Goal: Information Seeking & Learning: Learn about a topic

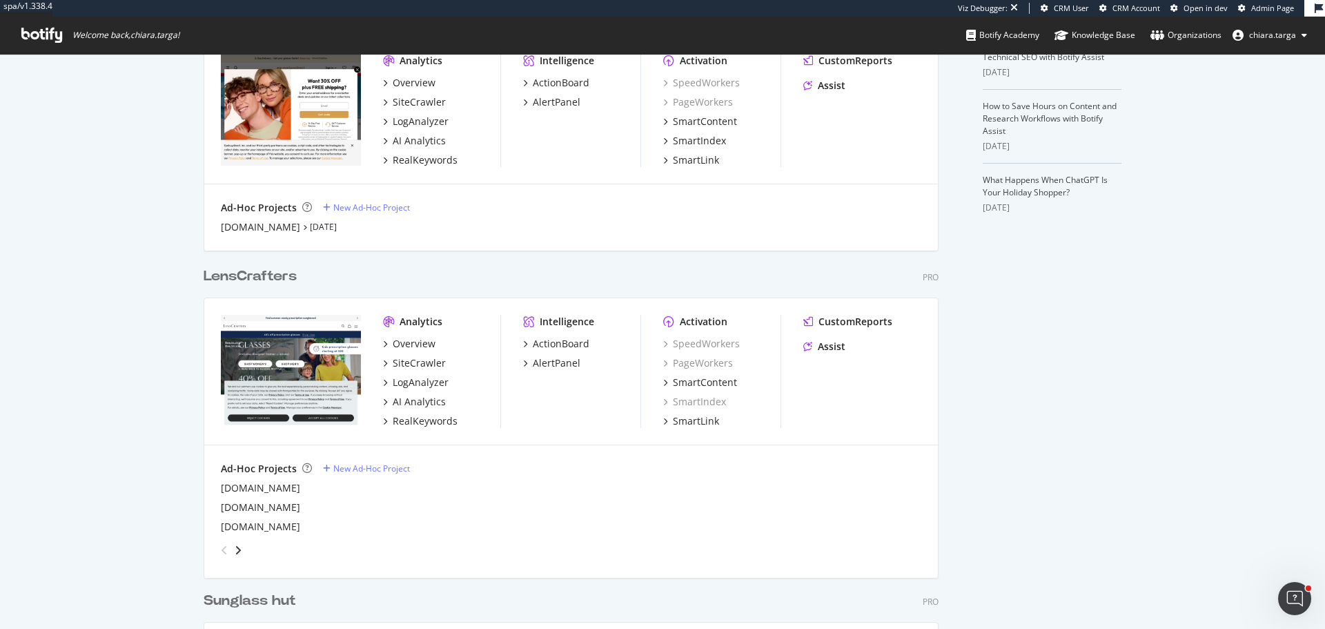
scroll to position [621, 0]
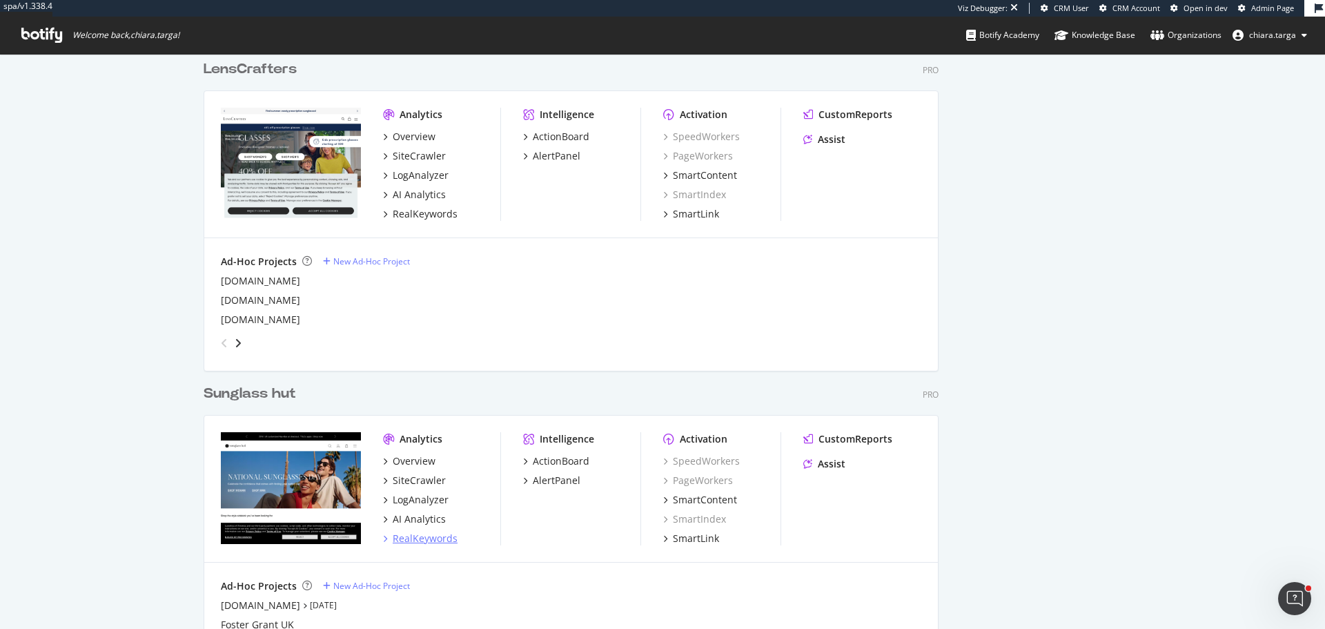
click at [424, 542] on div "RealKeywords" at bounding box center [425, 539] width 65 height 14
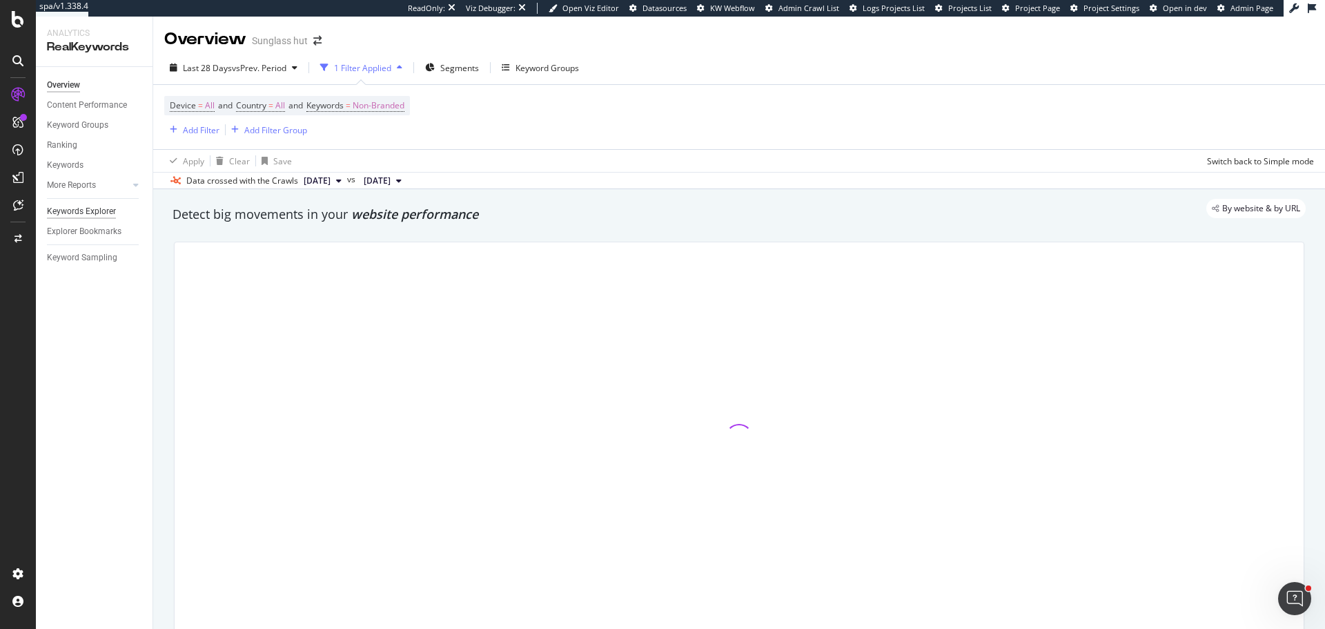
click at [100, 208] on div "Keywords Explorer" at bounding box center [81, 211] width 69 height 14
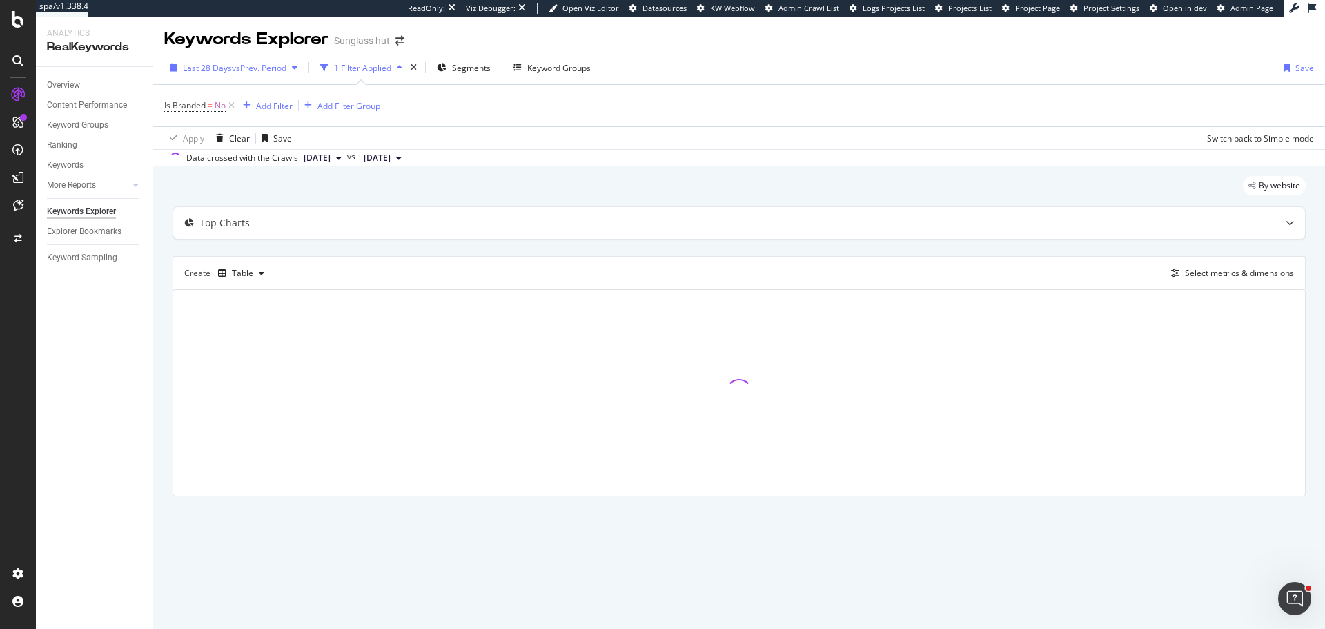
click at [249, 73] on span "vs Prev. Period" at bounding box center [259, 68] width 55 height 12
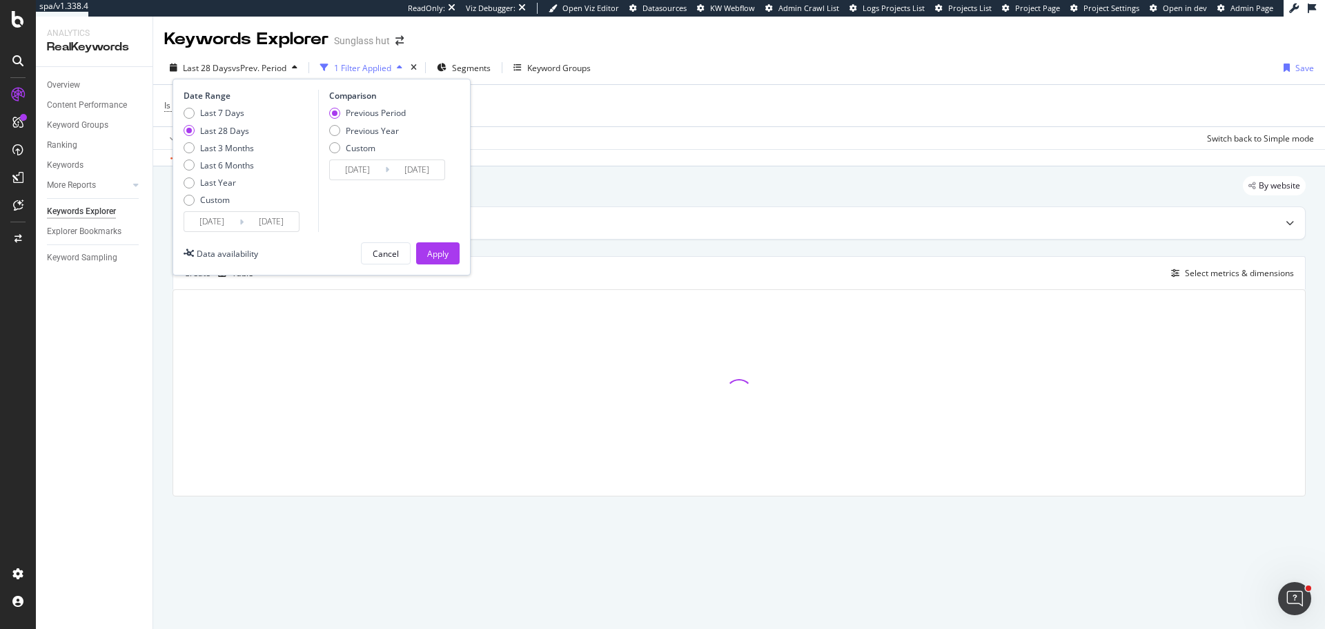
click at [224, 222] on input "[DATE]" at bounding box center [211, 221] width 55 height 19
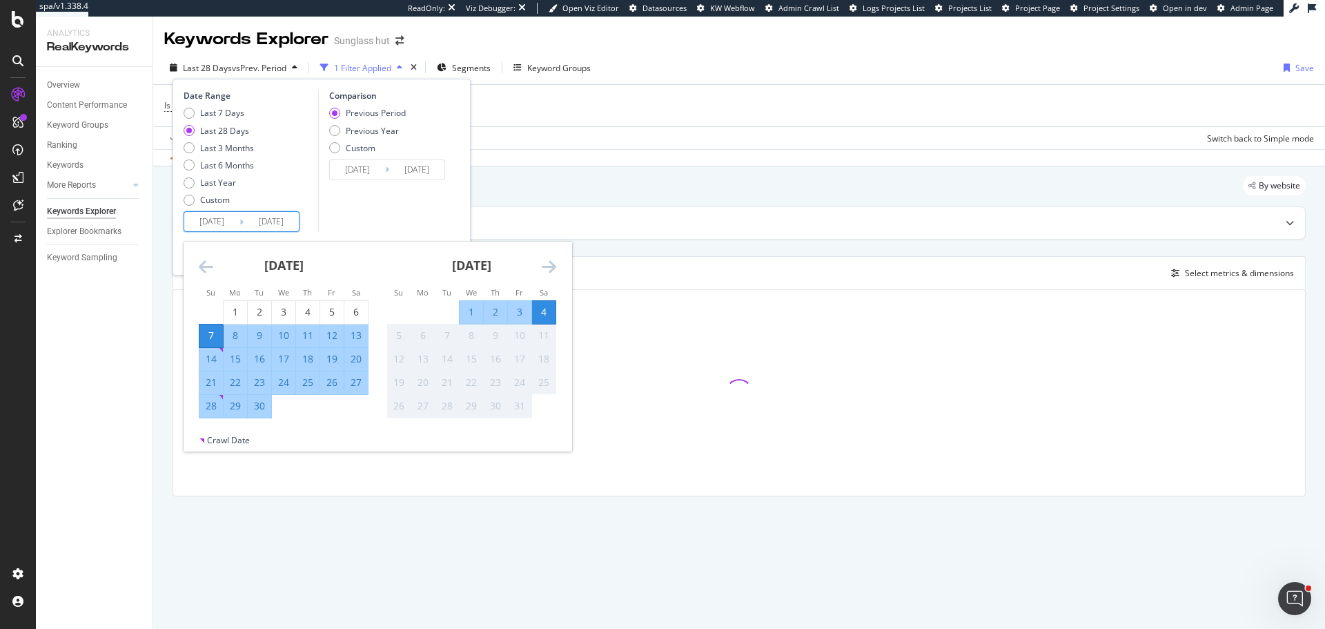
click at [467, 310] on div "1" at bounding box center [471, 312] width 23 height 14
type input "[DATE]"
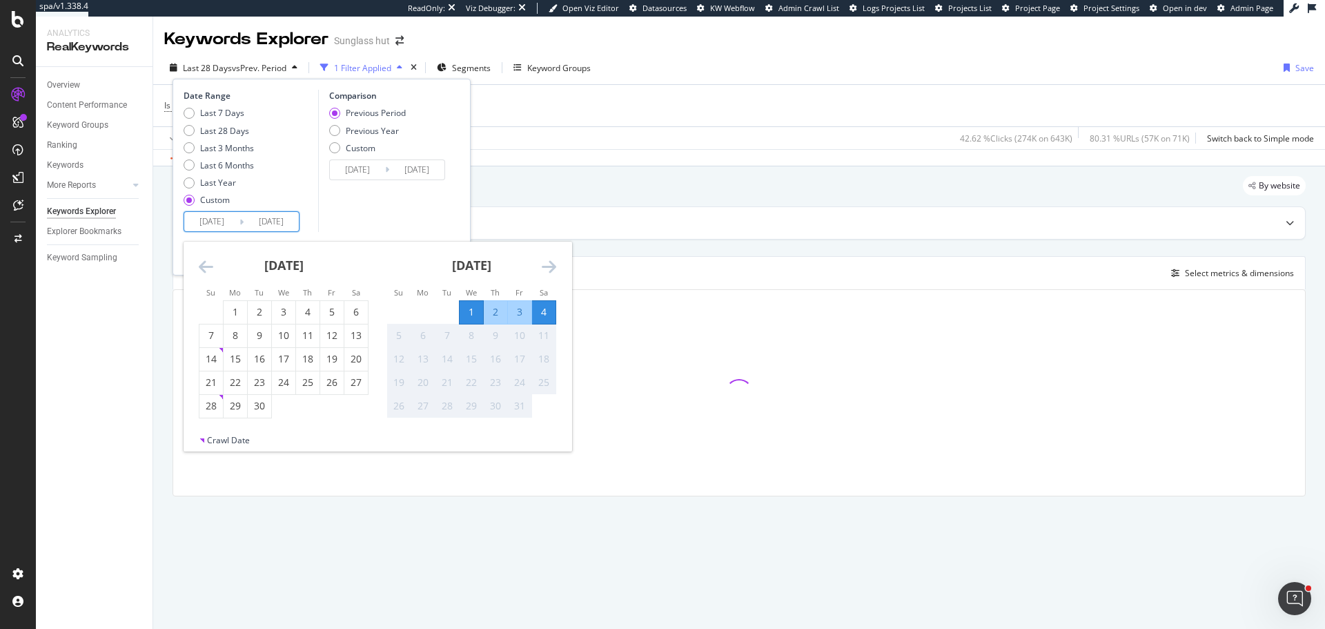
click at [391, 211] on div "Comparison Previous Period Previous Year Custom [DATE] Navigate forward to inte…" at bounding box center [383, 161] width 131 height 142
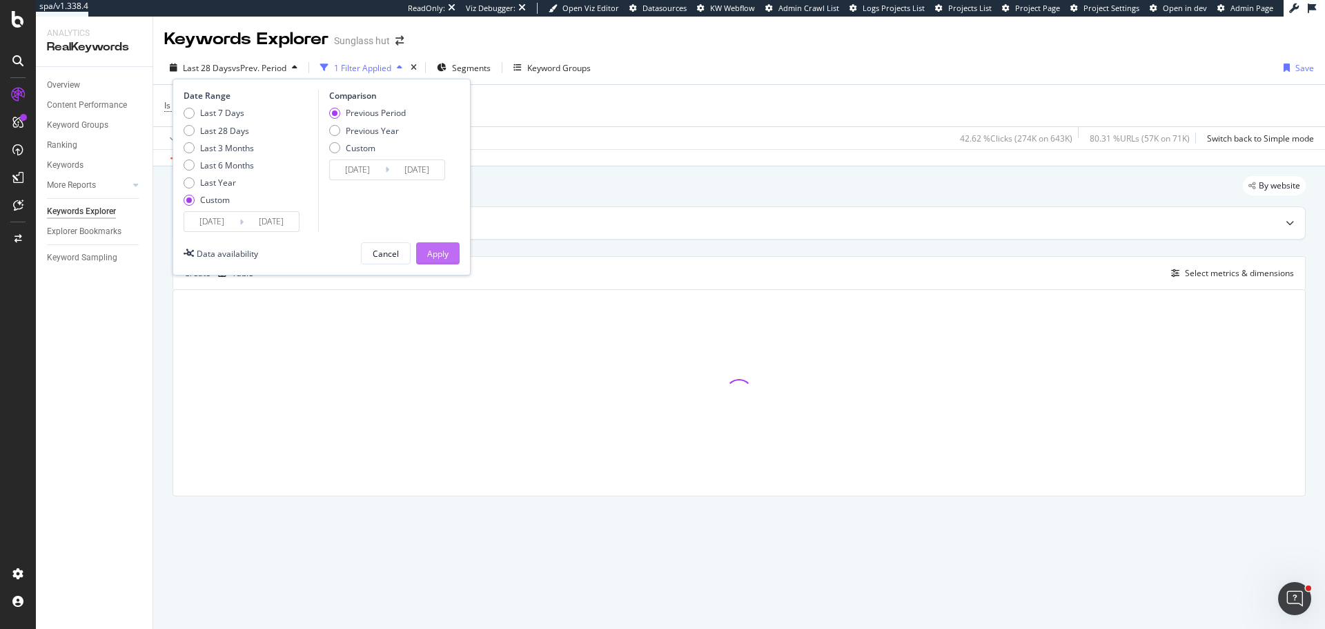
click at [445, 255] on div "Apply" at bounding box center [437, 254] width 21 height 12
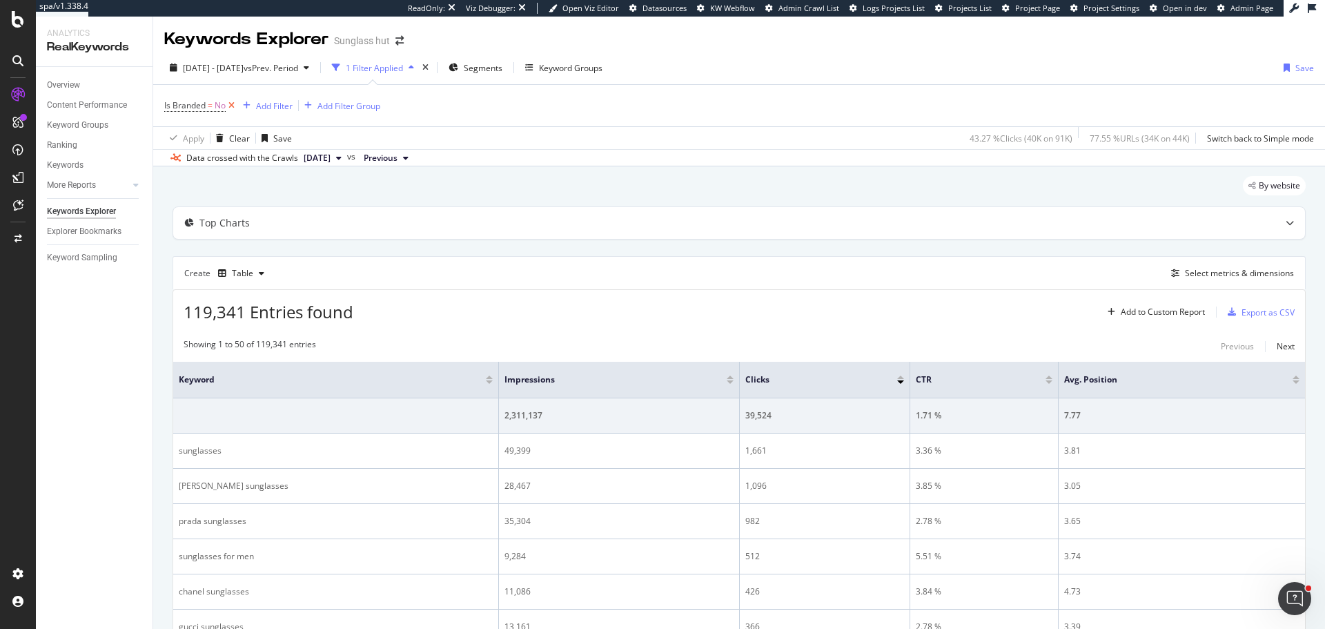
click at [231, 110] on icon at bounding box center [232, 106] width 12 height 14
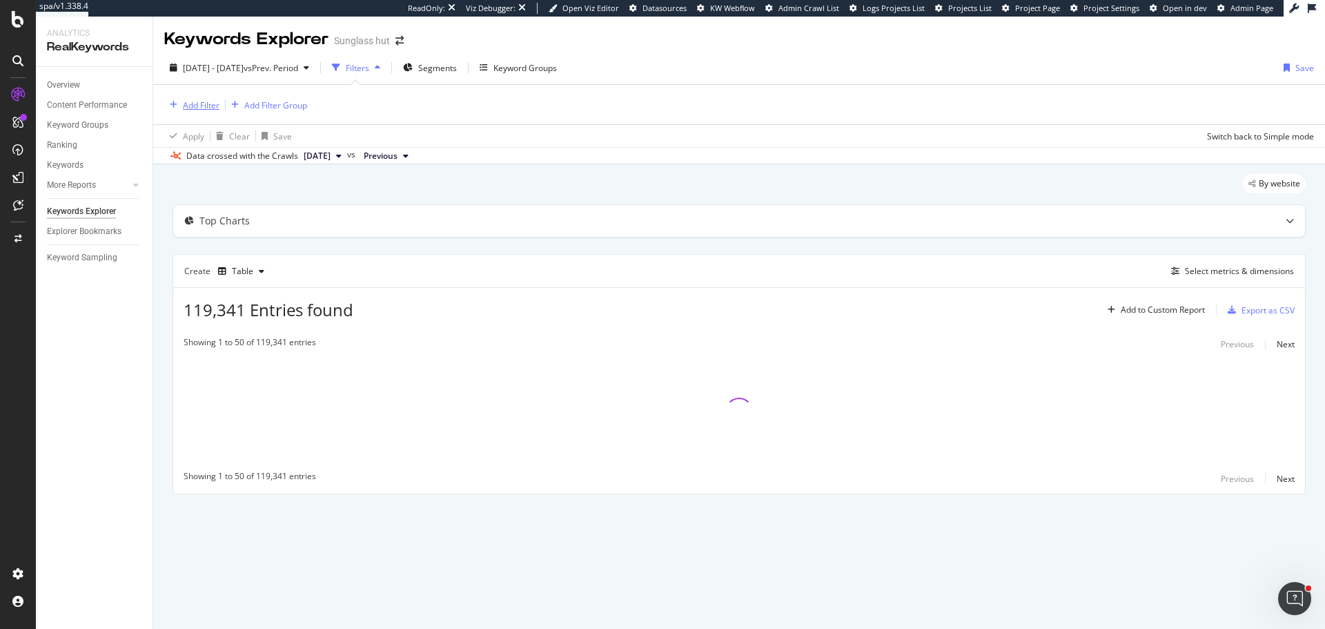
click at [193, 109] on div "Add Filter" at bounding box center [201, 105] width 37 height 12
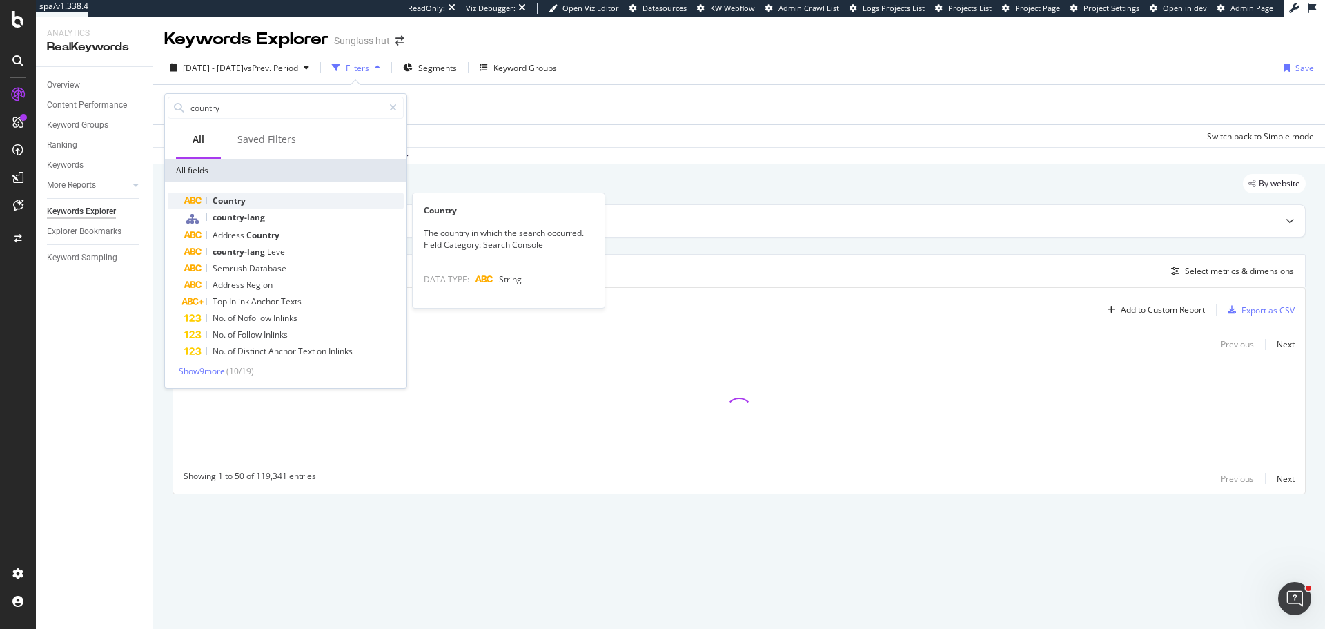
type input "country"
click at [262, 206] on div "Country" at bounding box center [294, 201] width 220 height 17
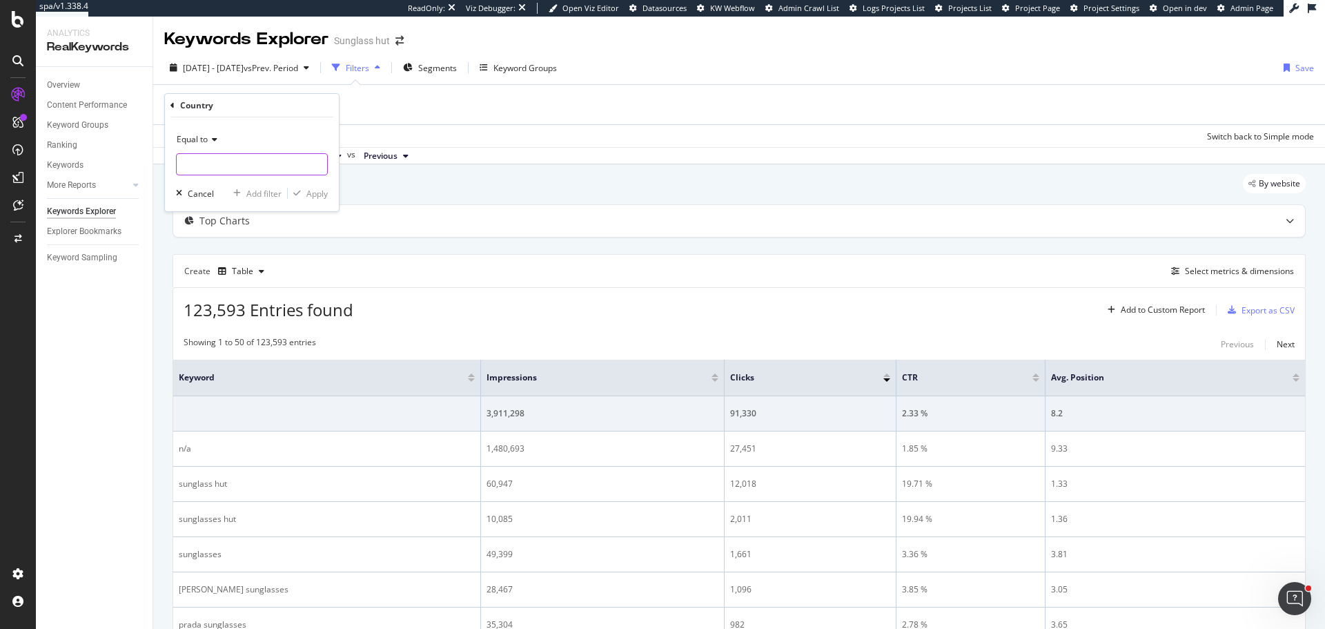
click at [220, 160] on input "text" at bounding box center [252, 164] width 150 height 22
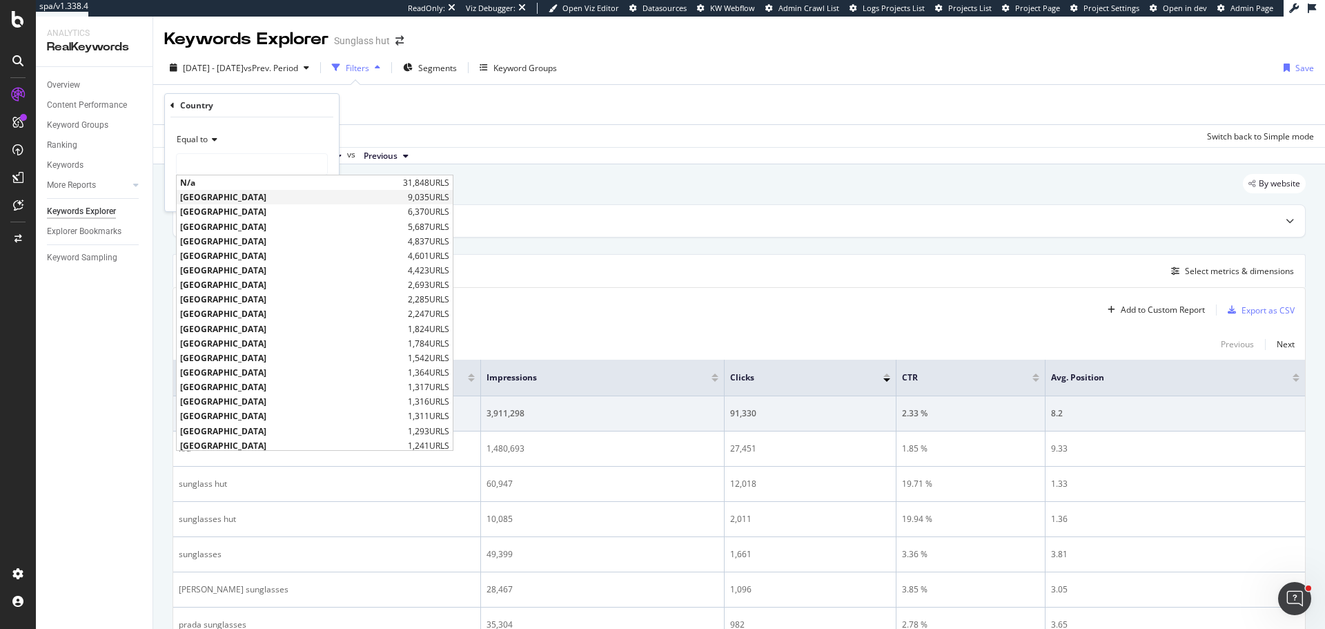
click at [227, 196] on span "[GEOGRAPHIC_DATA]" at bounding box center [292, 197] width 224 height 12
type input "[GEOGRAPHIC_DATA]"
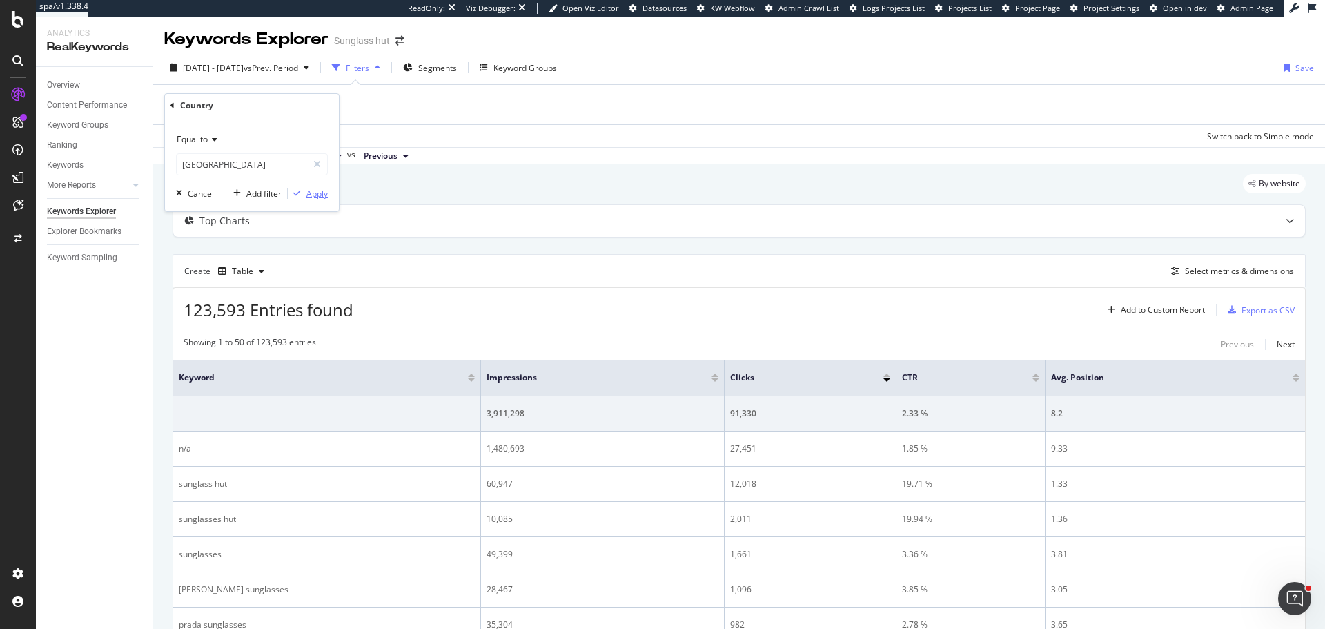
click at [307, 188] on div "Apply" at bounding box center [317, 194] width 21 height 12
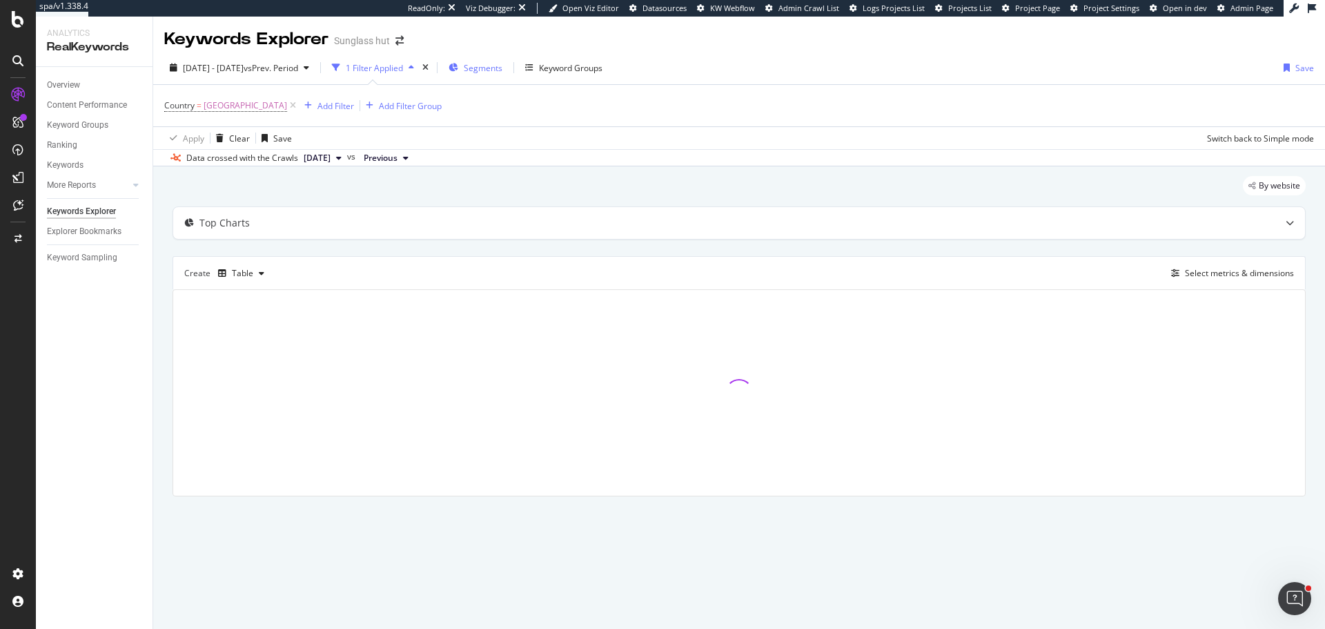
click at [503, 72] on span "Segments" at bounding box center [483, 68] width 39 height 12
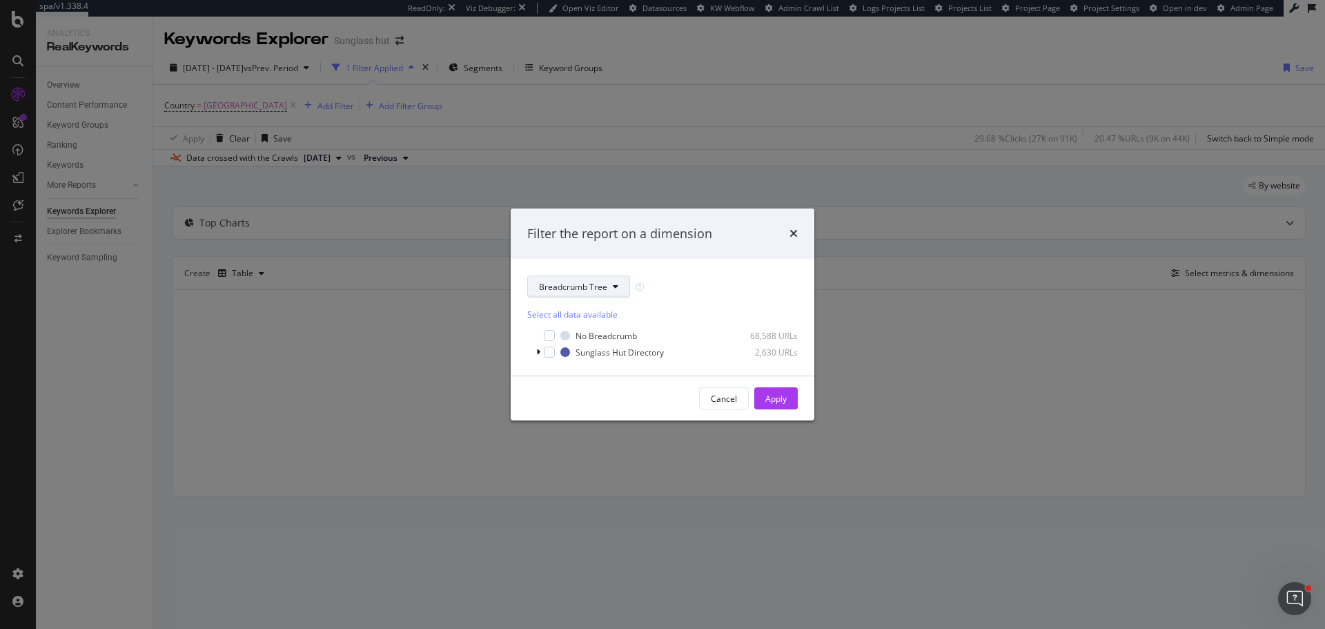
click at [603, 288] on span "Breadcrumb Tree" at bounding box center [573, 287] width 68 height 12
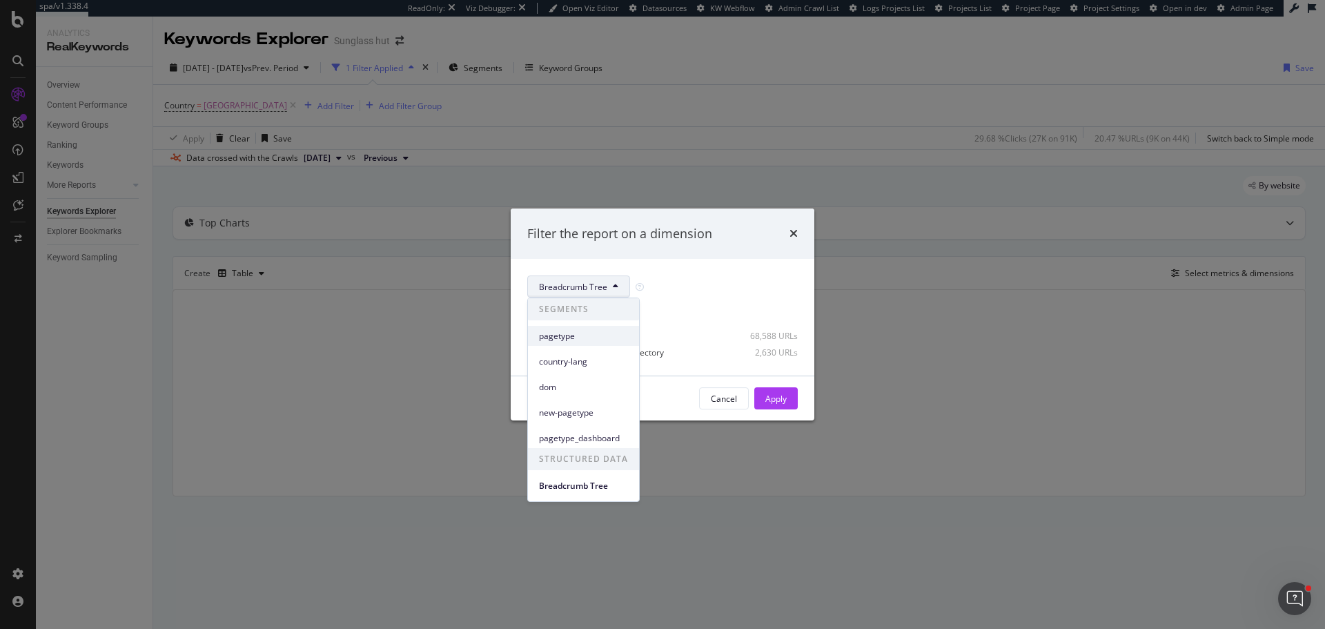
click at [574, 331] on span "pagetype" at bounding box center [583, 336] width 89 height 12
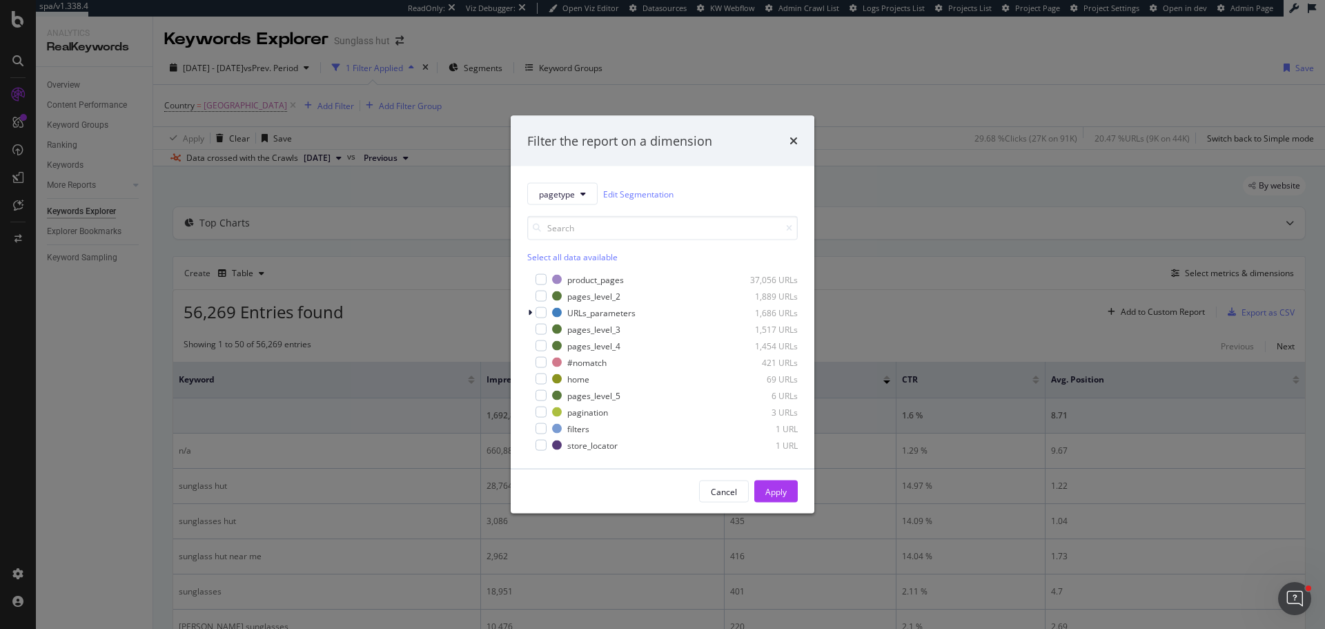
click at [538, 260] on div "Select all data available" at bounding box center [662, 257] width 271 height 12
click at [781, 485] on div "Apply" at bounding box center [776, 491] width 21 height 12
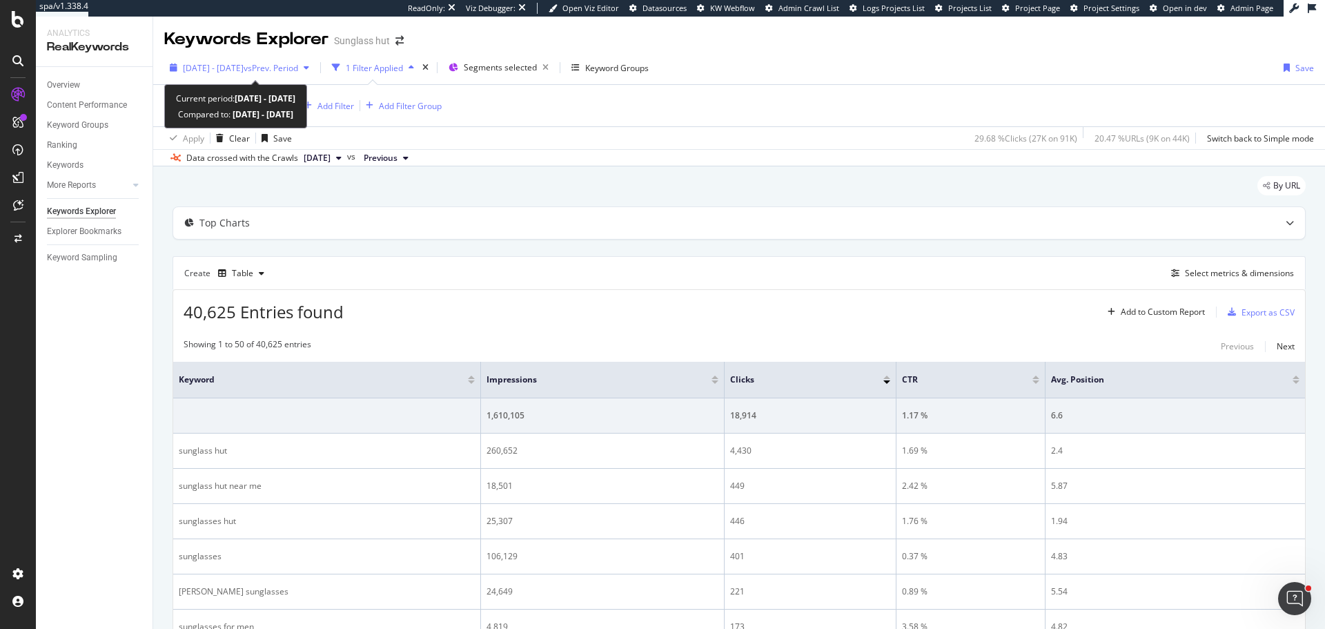
click at [284, 70] on span "vs Prev. Period" at bounding box center [271, 68] width 55 height 12
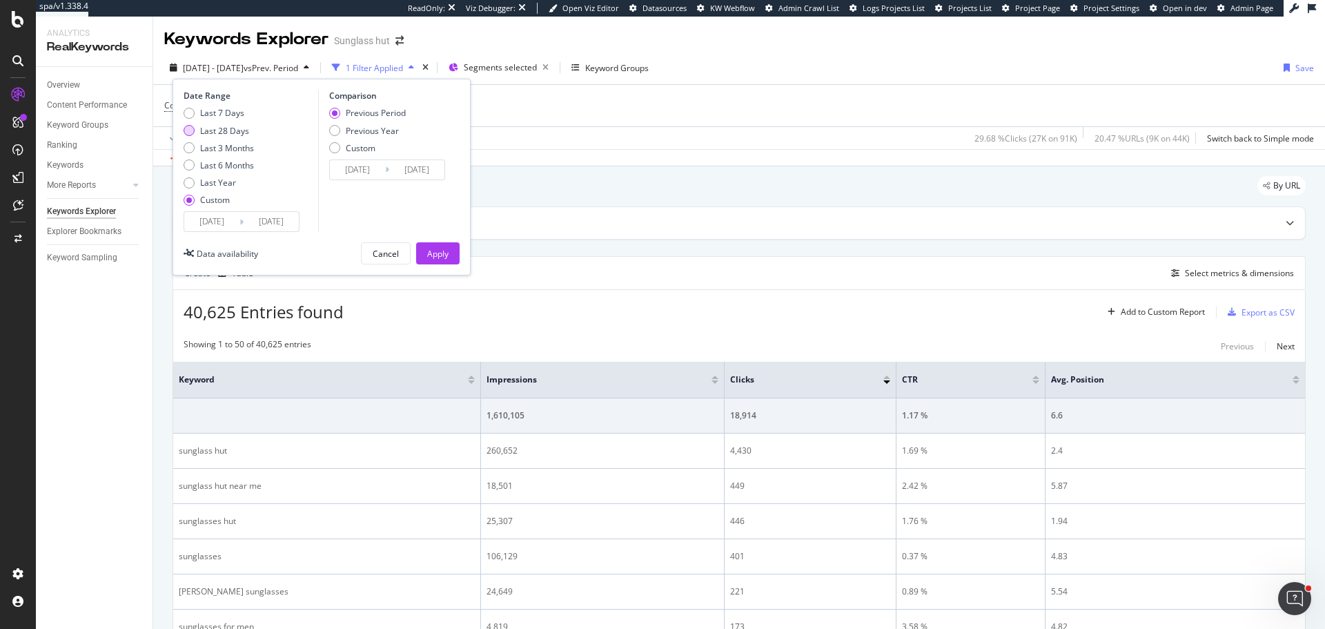
click at [222, 136] on div "Last 28 Days" at bounding box center [224, 131] width 49 height 12
type input "[DATE]"
click at [445, 259] on div "Apply" at bounding box center [437, 254] width 21 height 12
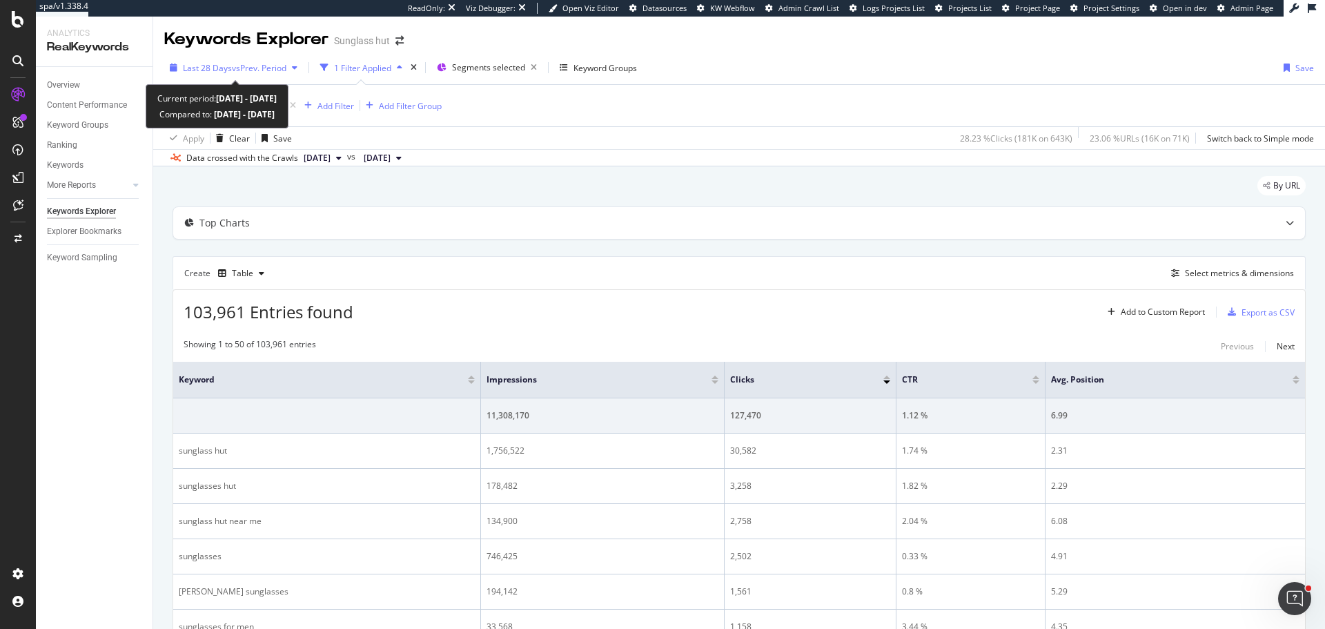
click at [259, 65] on span "vs Prev. Period" at bounding box center [259, 68] width 55 height 12
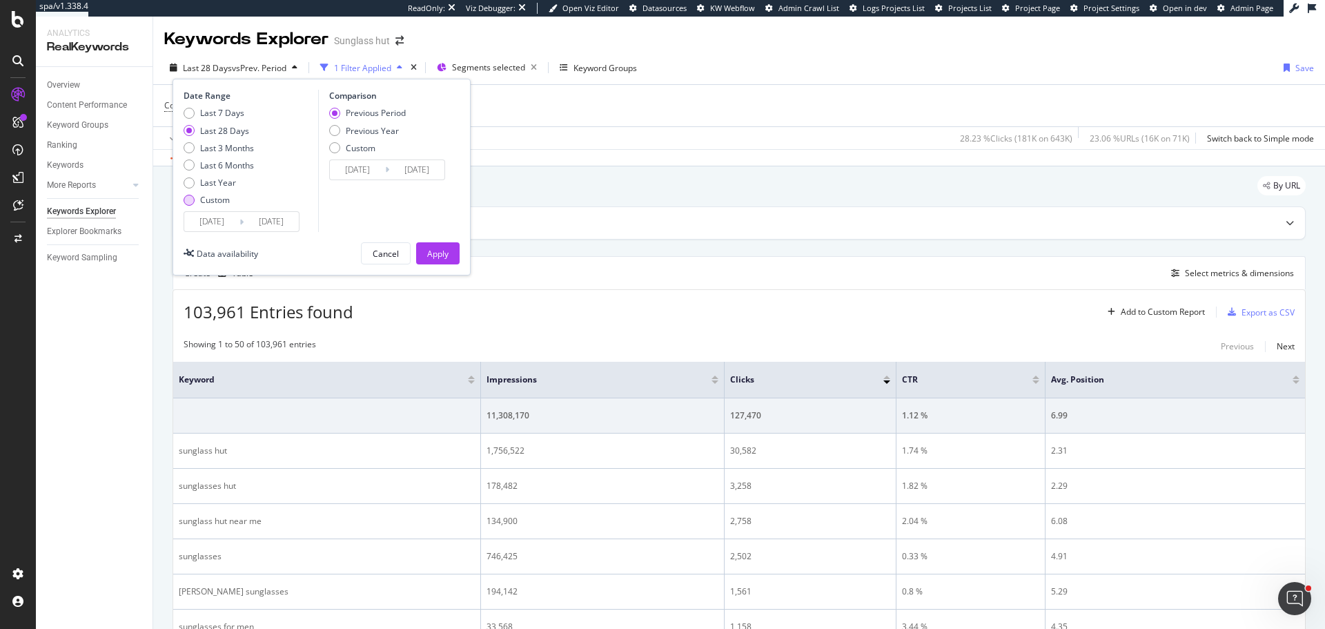
click at [221, 199] on div "Custom" at bounding box center [215, 200] width 30 height 12
click at [240, 135] on div "Last 28 Days" at bounding box center [224, 131] width 49 height 12
click at [220, 226] on input "[DATE]" at bounding box center [211, 221] width 55 height 19
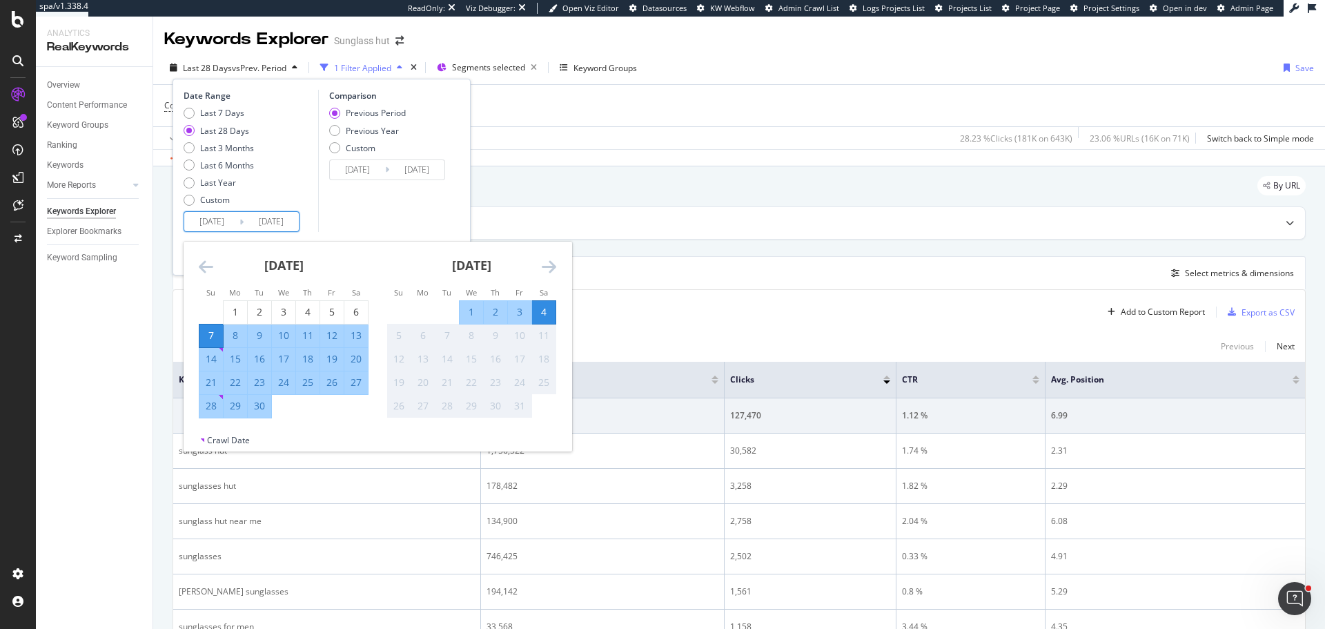
click at [462, 313] on div "1" at bounding box center [471, 312] width 23 height 14
type input "[DATE]"
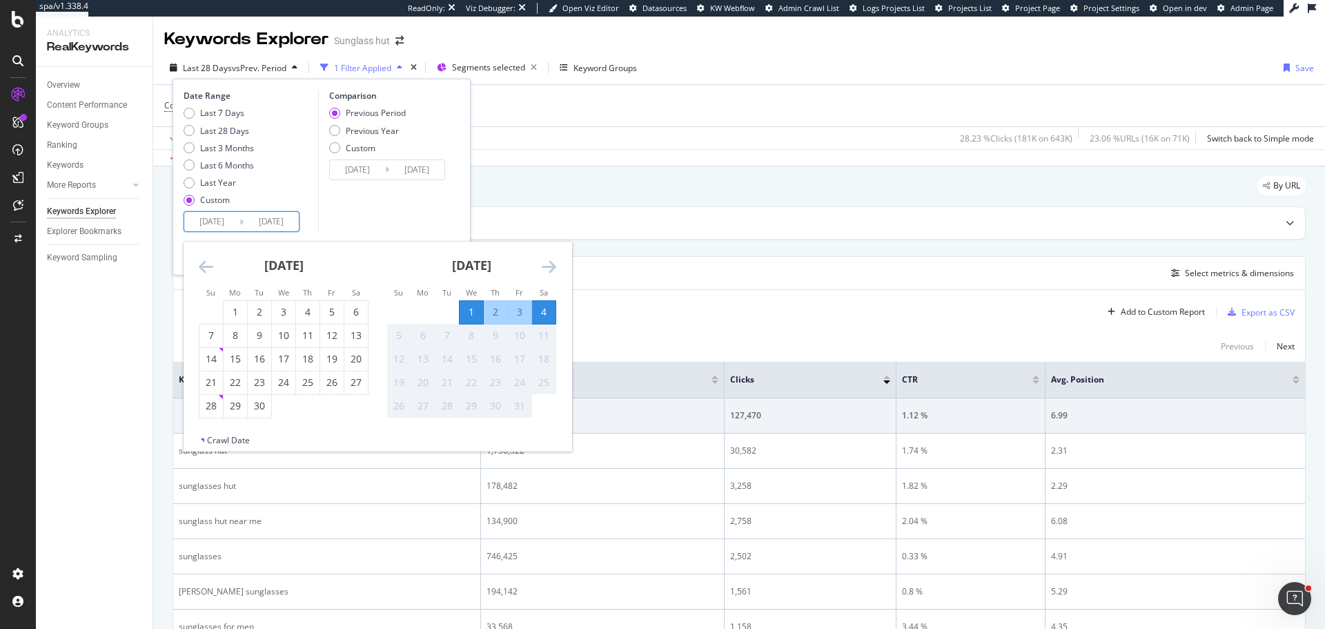
click at [407, 224] on div "Comparison Previous Period Previous Year Custom [DATE] Navigate forward to inte…" at bounding box center [383, 161] width 131 height 142
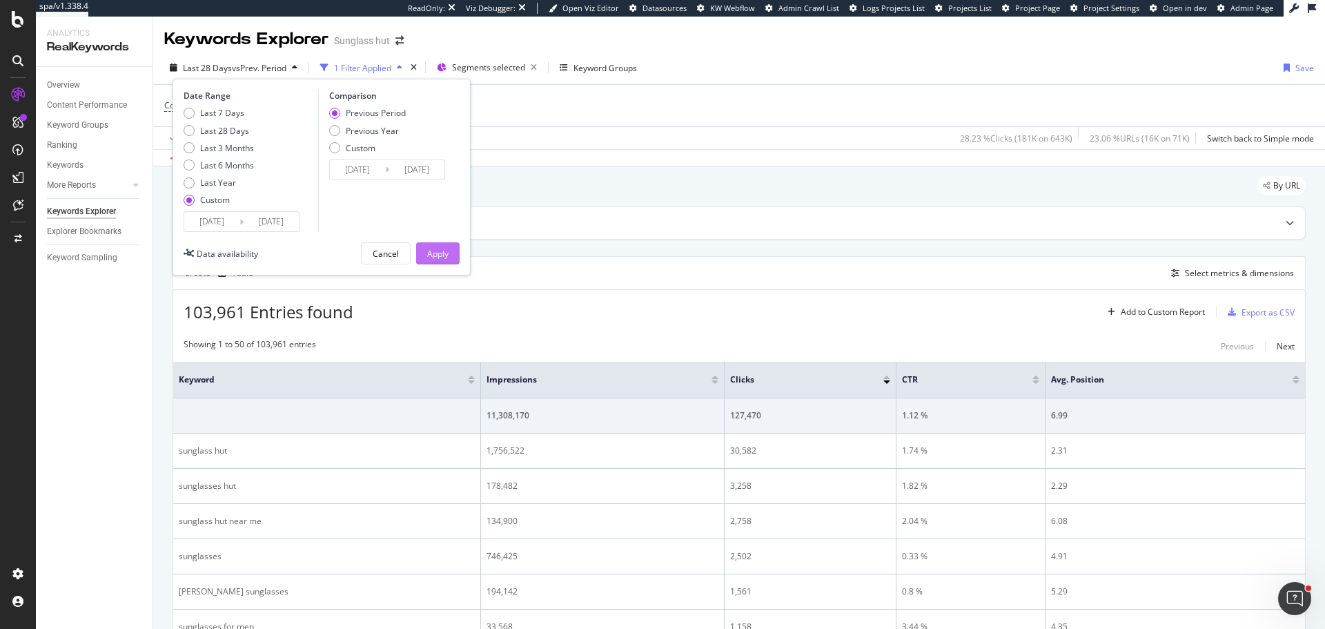
click at [455, 257] on button "Apply" at bounding box center [437, 253] width 43 height 22
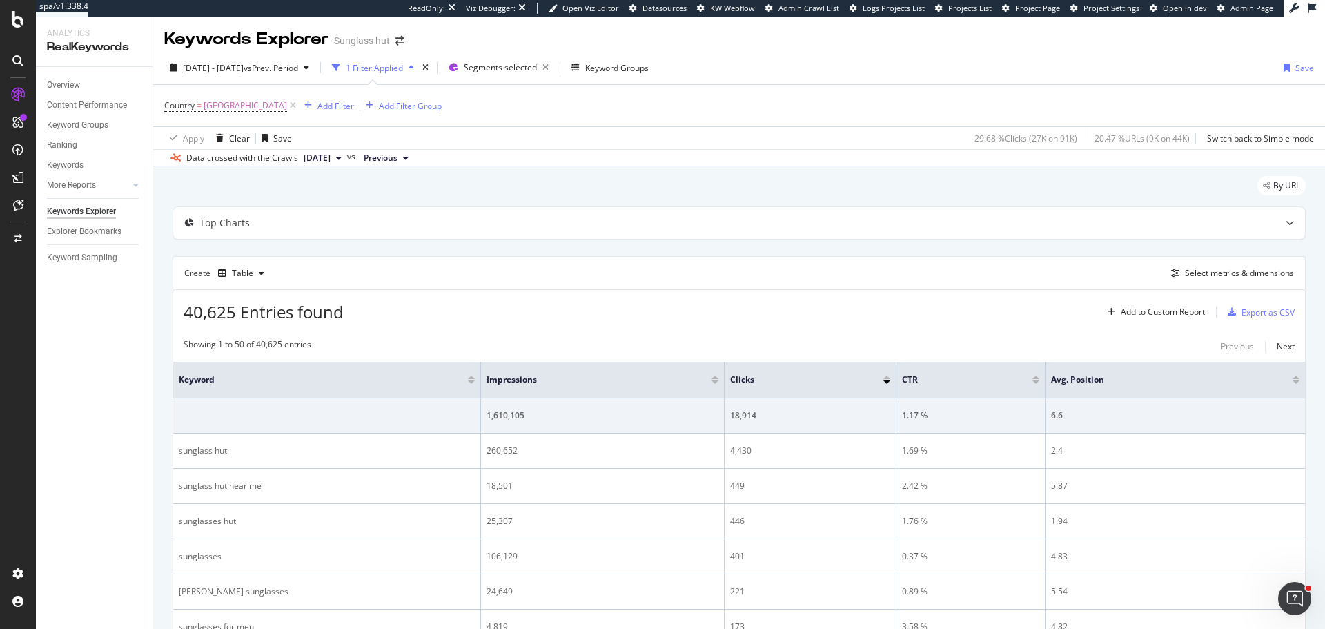
click at [299, 106] on icon at bounding box center [293, 106] width 12 height 14
click at [217, 101] on div "Add Filter" at bounding box center [201, 105] width 37 height 12
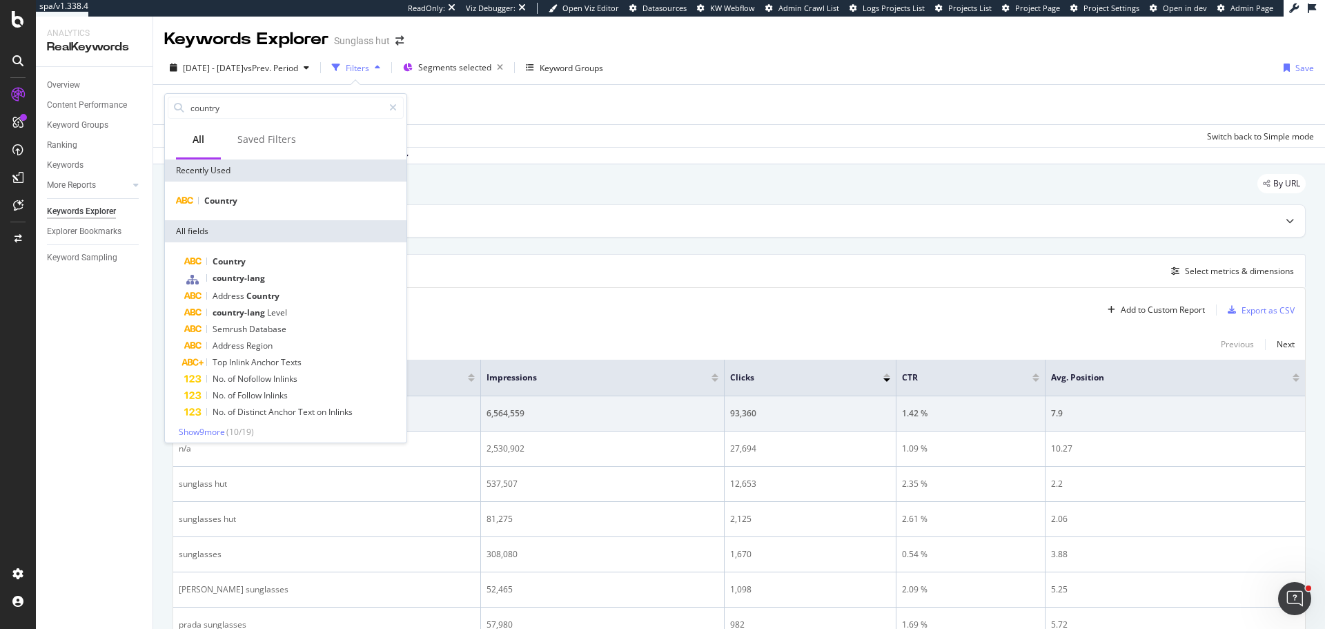
click at [226, 212] on div "Country" at bounding box center [286, 201] width 242 height 39
click at [226, 205] on span "Country" at bounding box center [220, 201] width 33 height 12
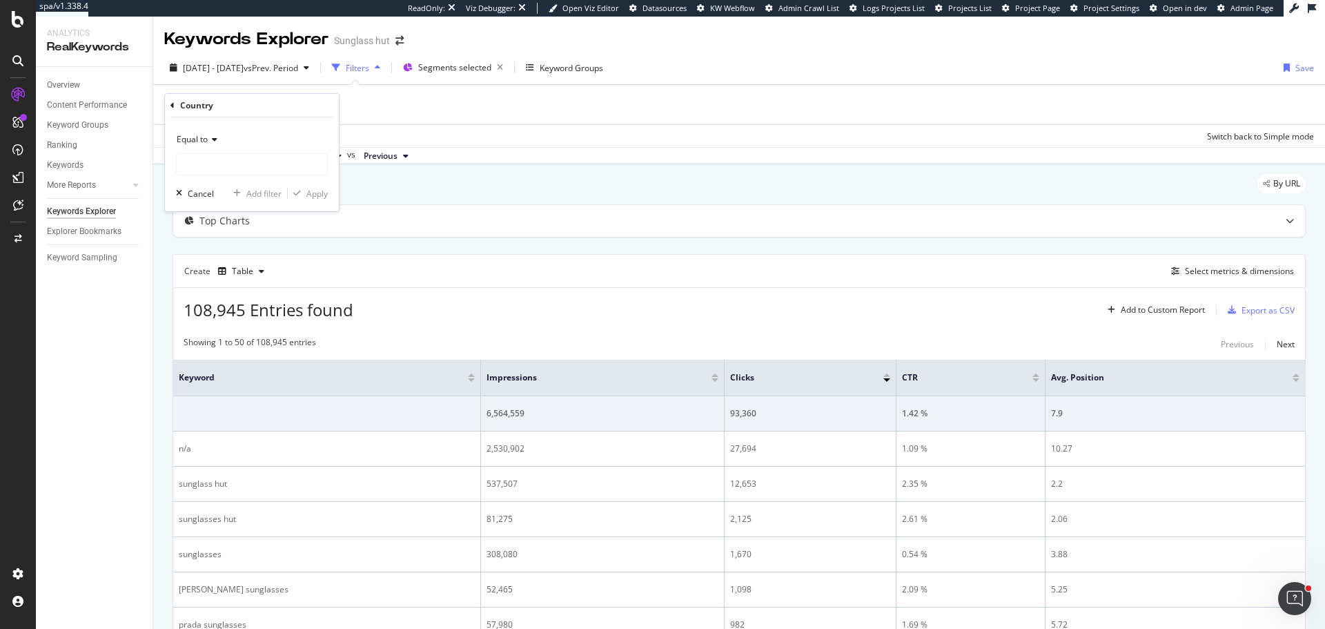
click at [231, 143] on div "Equal to" at bounding box center [252, 139] width 152 height 22
click at [228, 159] on div "Equal to" at bounding box center [253, 168] width 148 height 18
click at [228, 160] on input "text" at bounding box center [252, 164] width 150 height 22
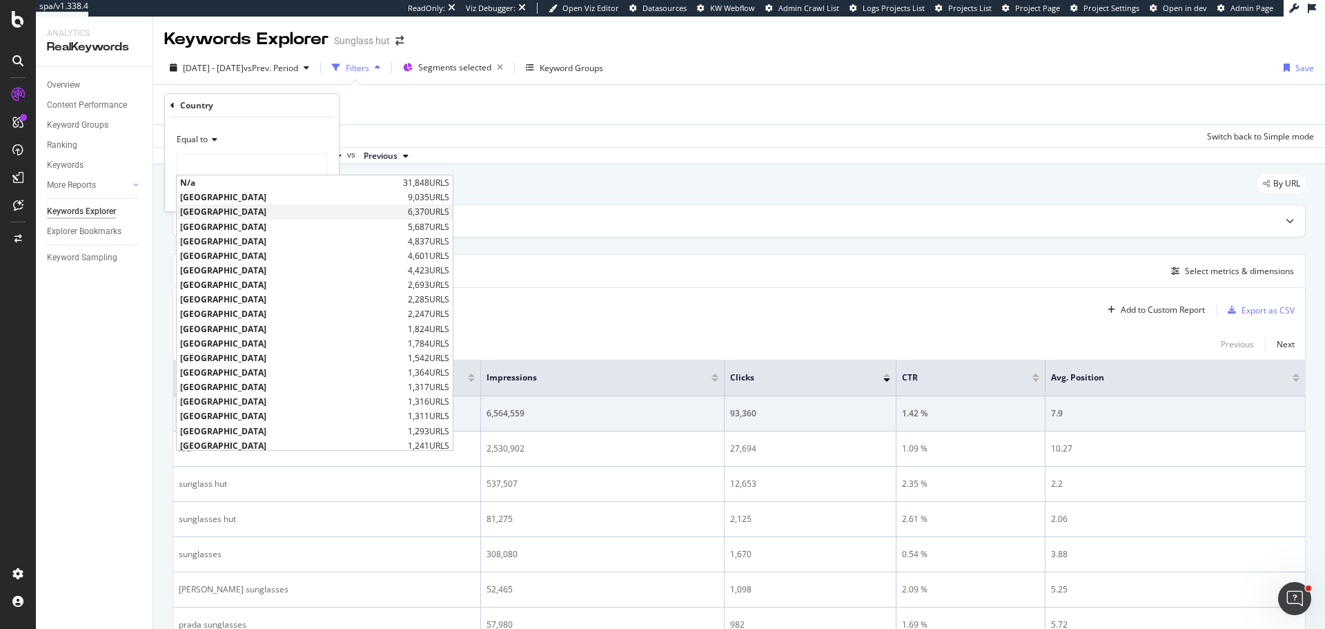
click at [231, 204] on div "Australia 6,370 URLS" at bounding box center [315, 211] width 276 height 14
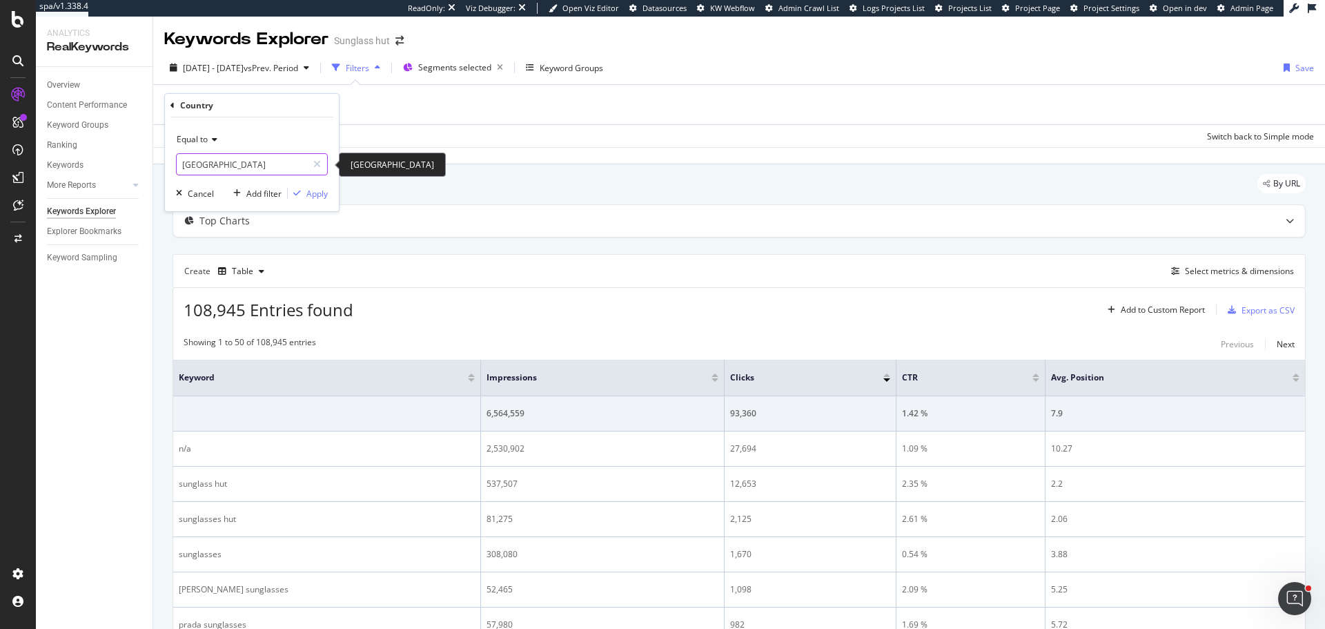
click at [270, 171] on input "[GEOGRAPHIC_DATA]" at bounding box center [242, 164] width 130 height 22
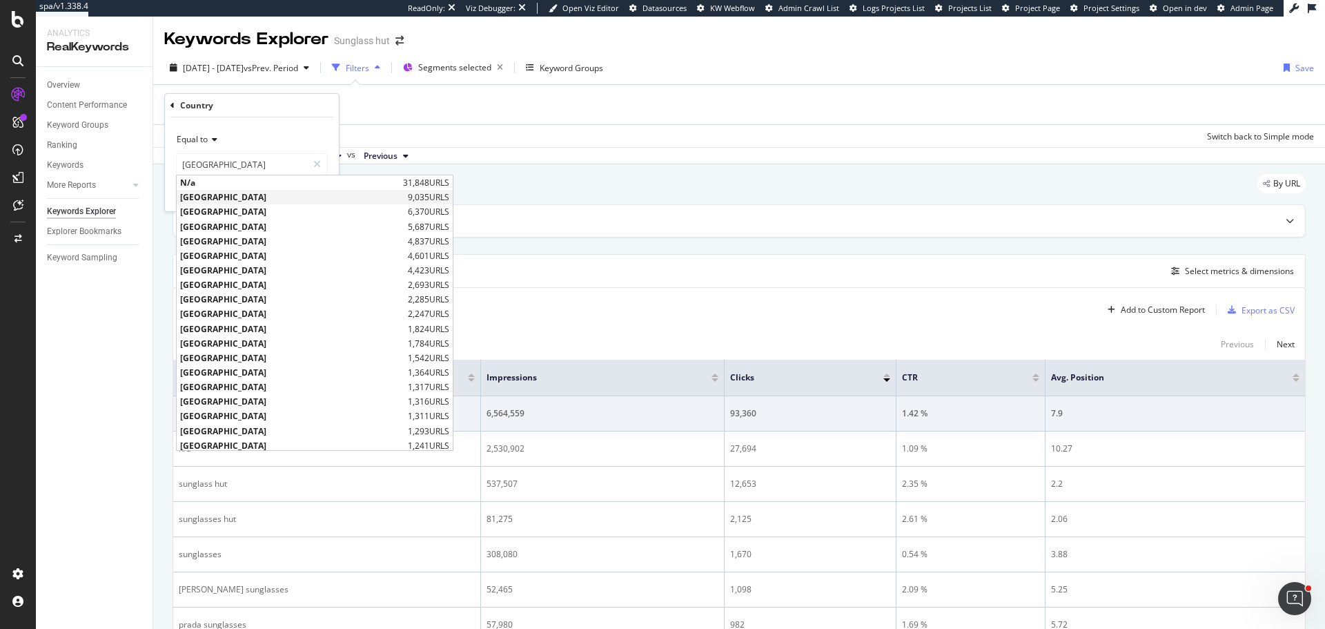
click at [257, 199] on span "[GEOGRAPHIC_DATA]" at bounding box center [292, 197] width 224 height 12
type input "[GEOGRAPHIC_DATA]"
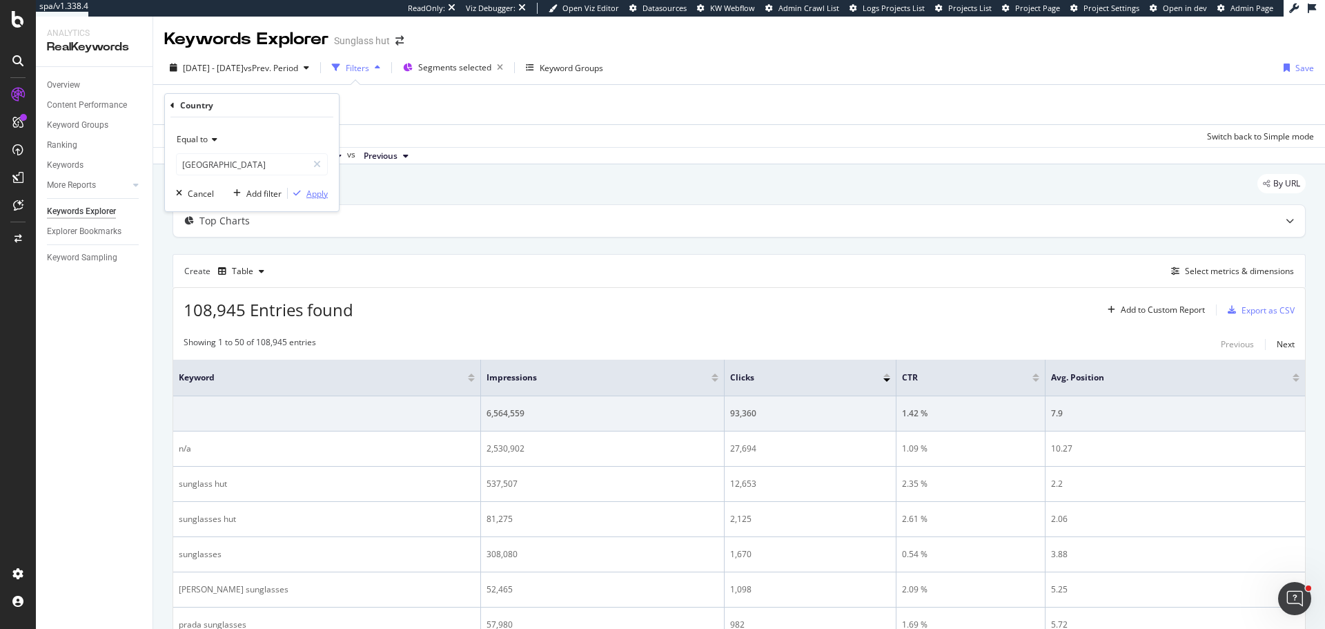
click at [315, 191] on div "Apply" at bounding box center [317, 194] width 21 height 12
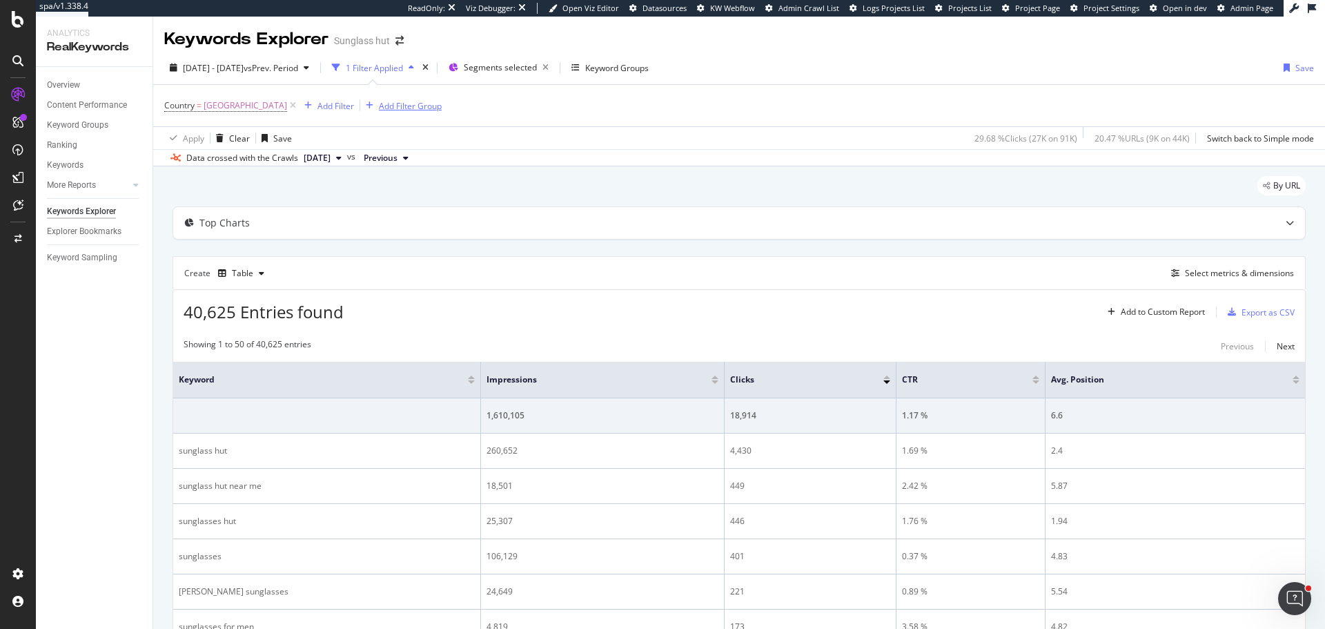
click at [442, 105] on div "Add Filter Group" at bounding box center [410, 106] width 63 height 12
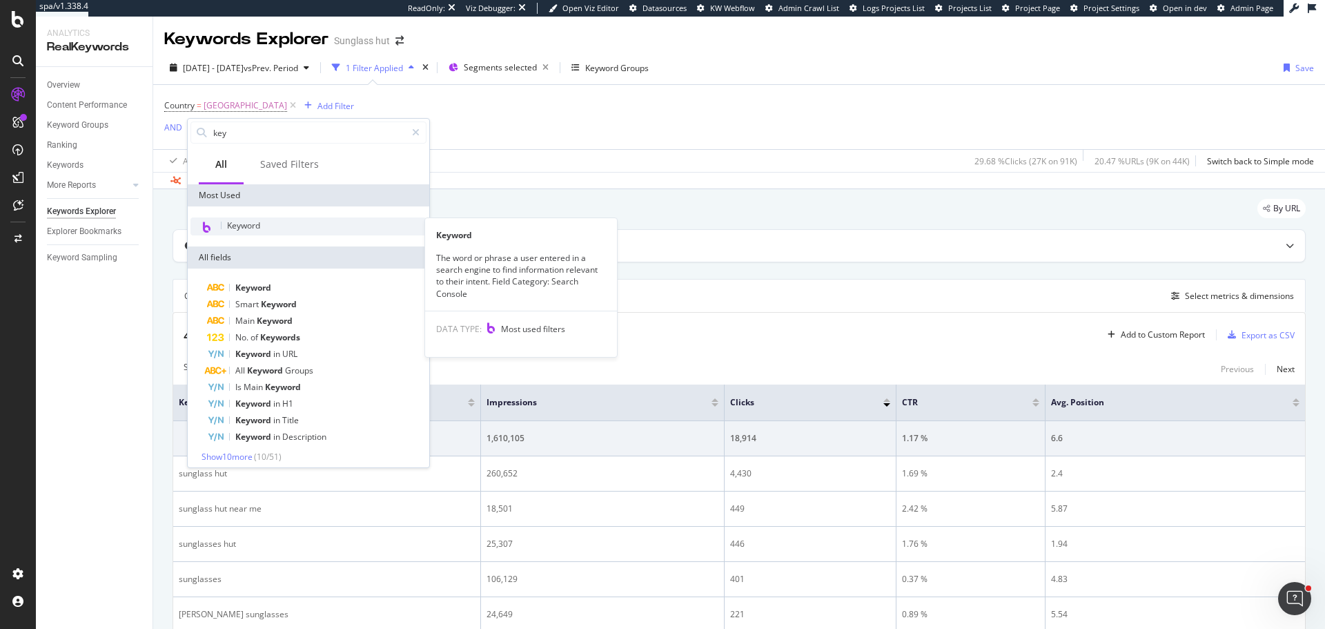
type input "key"
click at [273, 230] on div "Keyword" at bounding box center [309, 226] width 236 height 18
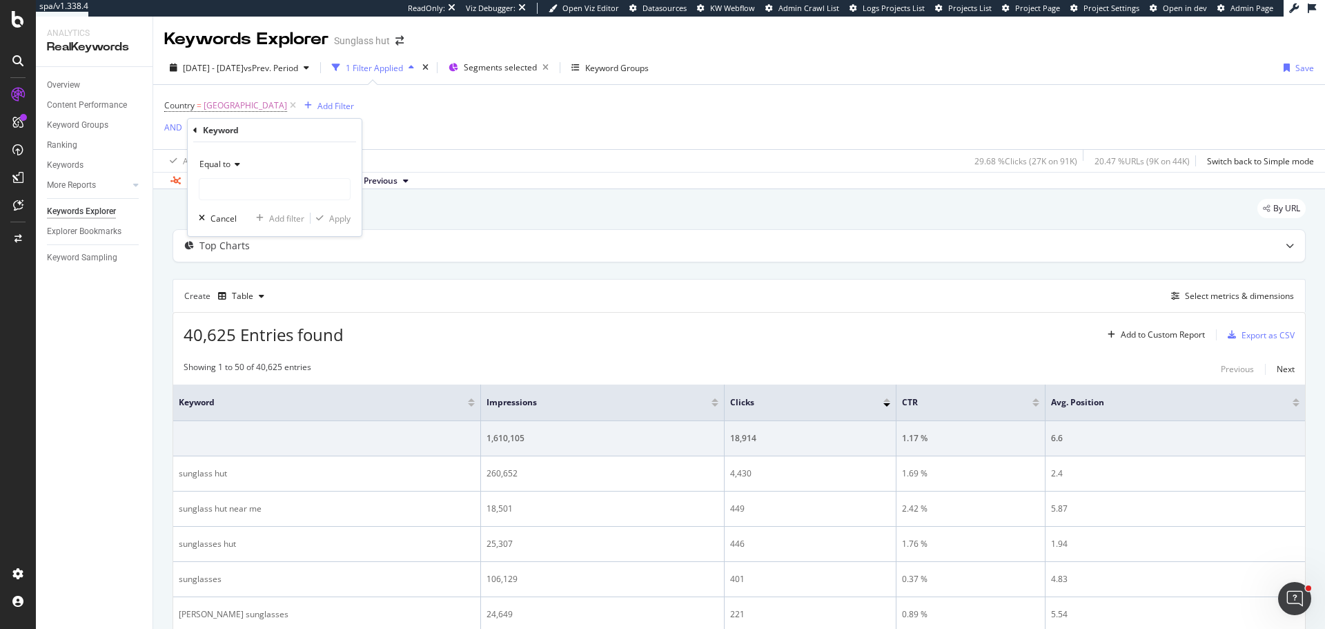
click at [241, 162] on div "Equal to" at bounding box center [275, 164] width 152 height 22
click at [263, 342] on div "Matches regex" at bounding box center [276, 336] width 148 height 18
click at [235, 195] on input "text" at bounding box center [275, 189] width 150 height 22
paste input "(meta|ai|smart|display)"
type input ".*(meta|ai|smart|display).*"
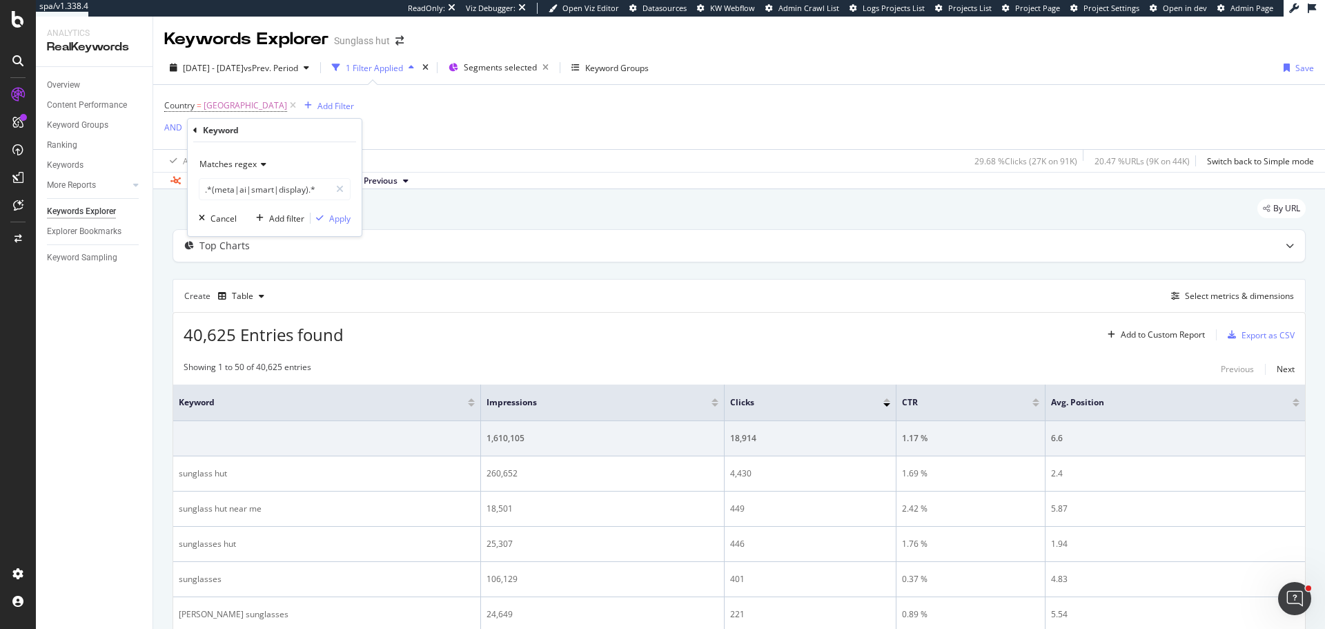
click at [352, 218] on div "Matches regex .*(meta|ai|smart|display).* Cancel Add filter Apply" at bounding box center [275, 189] width 174 height 94
click at [346, 218] on div "Apply" at bounding box center [339, 219] width 21 height 12
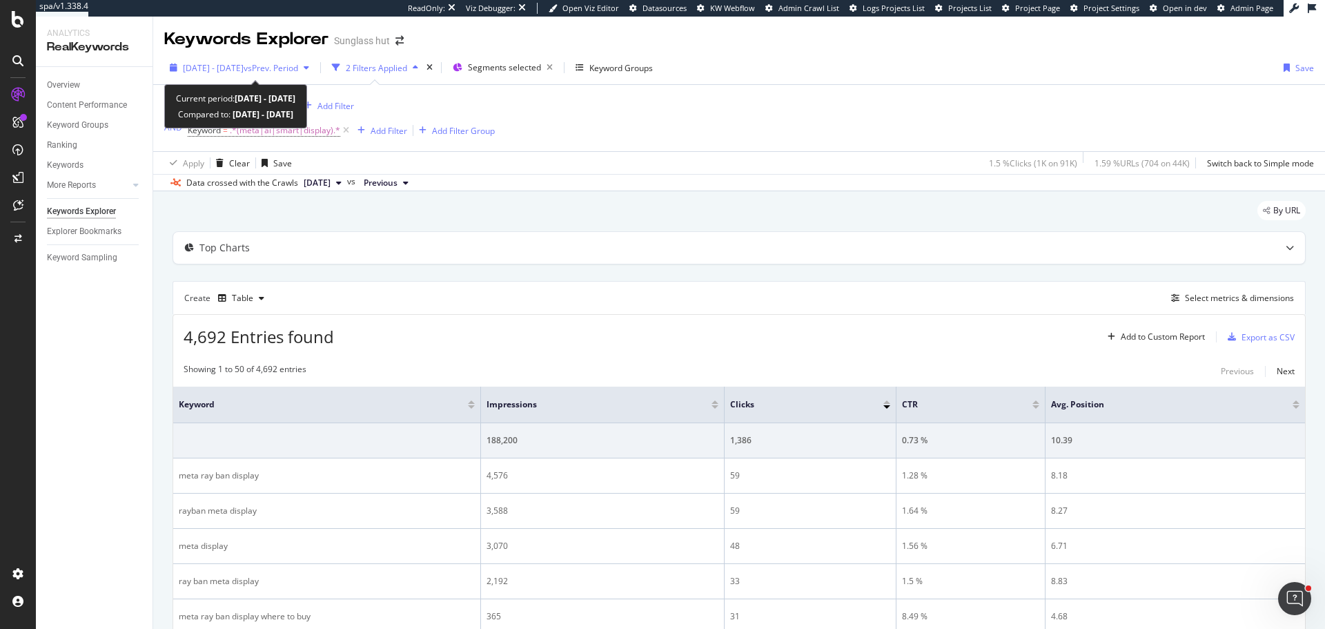
click at [286, 71] on span "vs Prev. Period" at bounding box center [271, 68] width 55 height 12
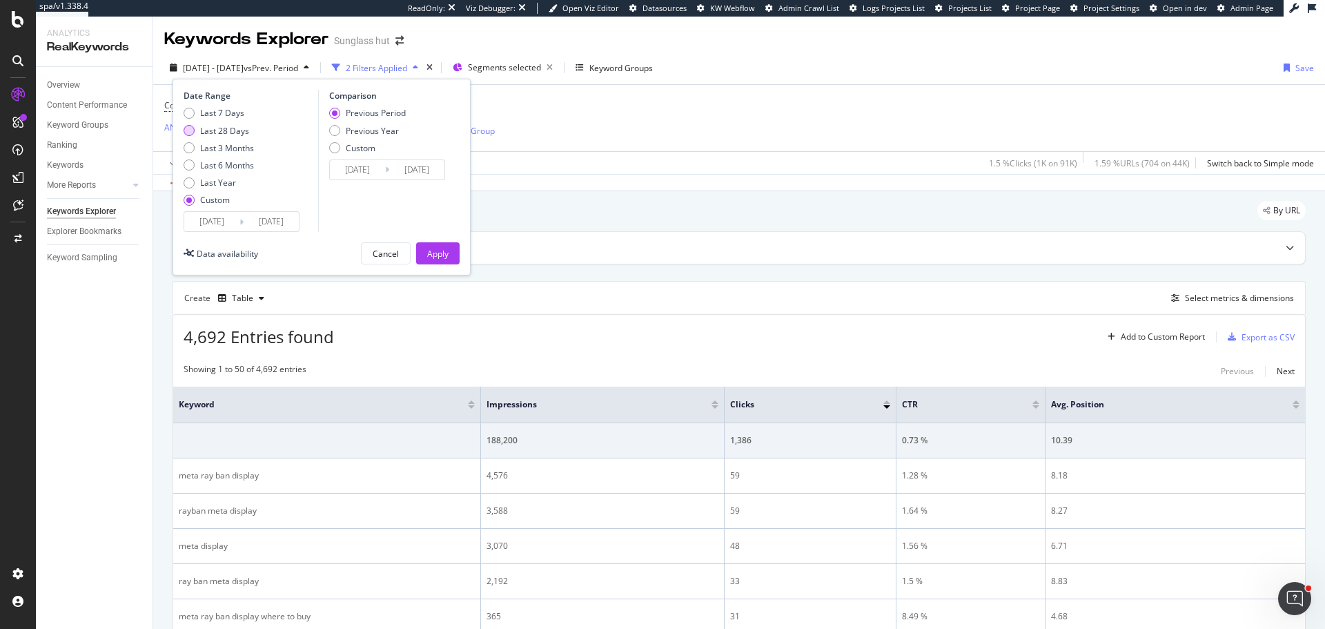
click at [228, 135] on div "Last 28 Days" at bounding box center [224, 131] width 49 height 12
type input "[DATE]"
click at [442, 249] on div "Apply" at bounding box center [437, 254] width 21 height 12
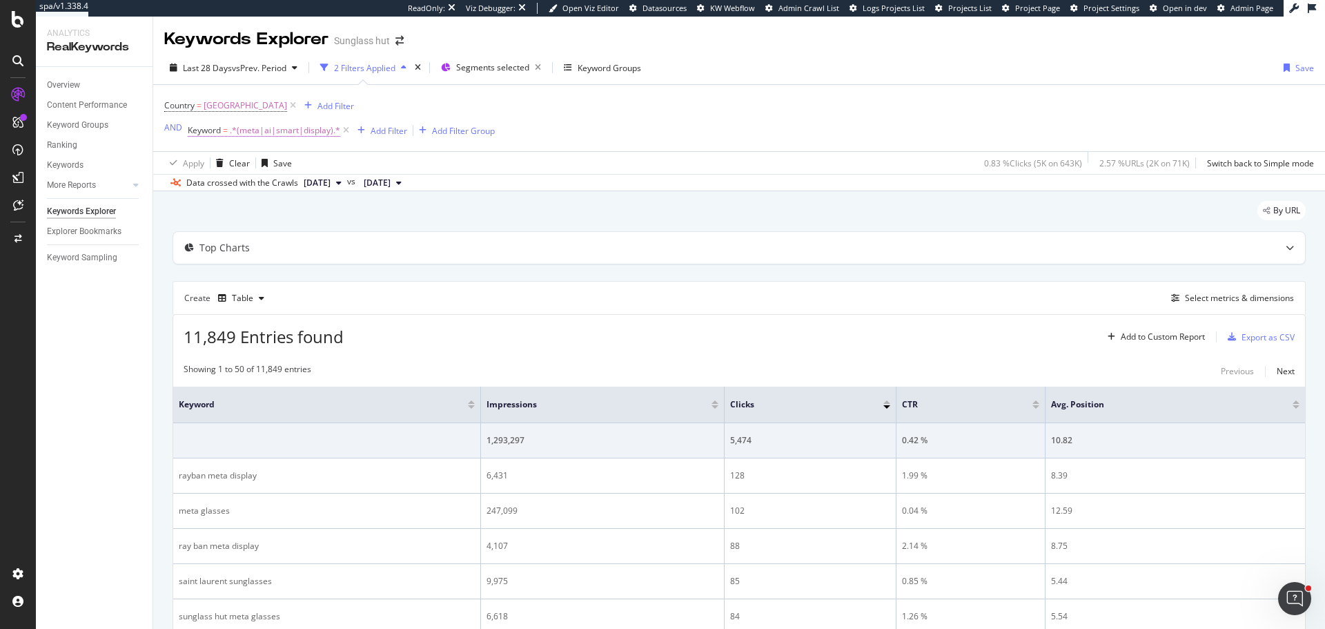
click at [273, 126] on span ".*(meta|ai|smart|display).*" at bounding box center [285, 130] width 110 height 19
click at [246, 184] on input ".*(meta|ai|smart|display).*" at bounding box center [265, 188] width 130 height 22
click at [244, 168] on span "Matches regex" at bounding box center [228, 163] width 57 height 12
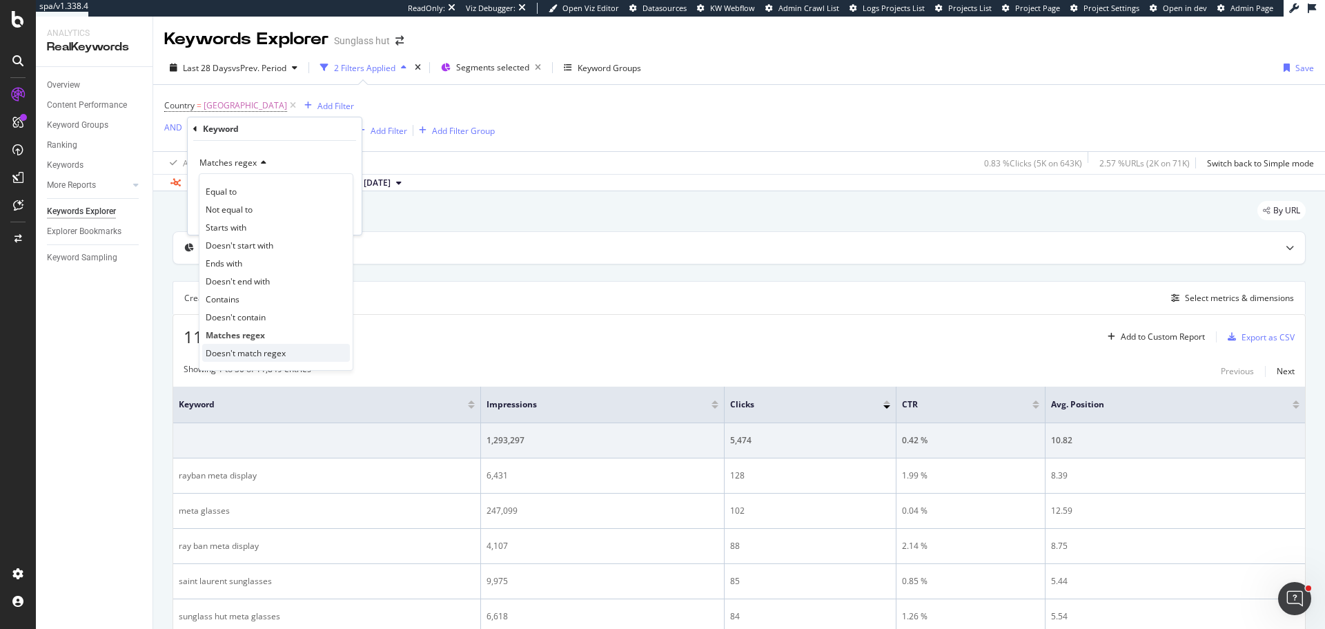
click at [259, 351] on span "Doesn't match regex" at bounding box center [246, 353] width 80 height 12
click at [333, 213] on div "Apply" at bounding box center [339, 217] width 21 height 12
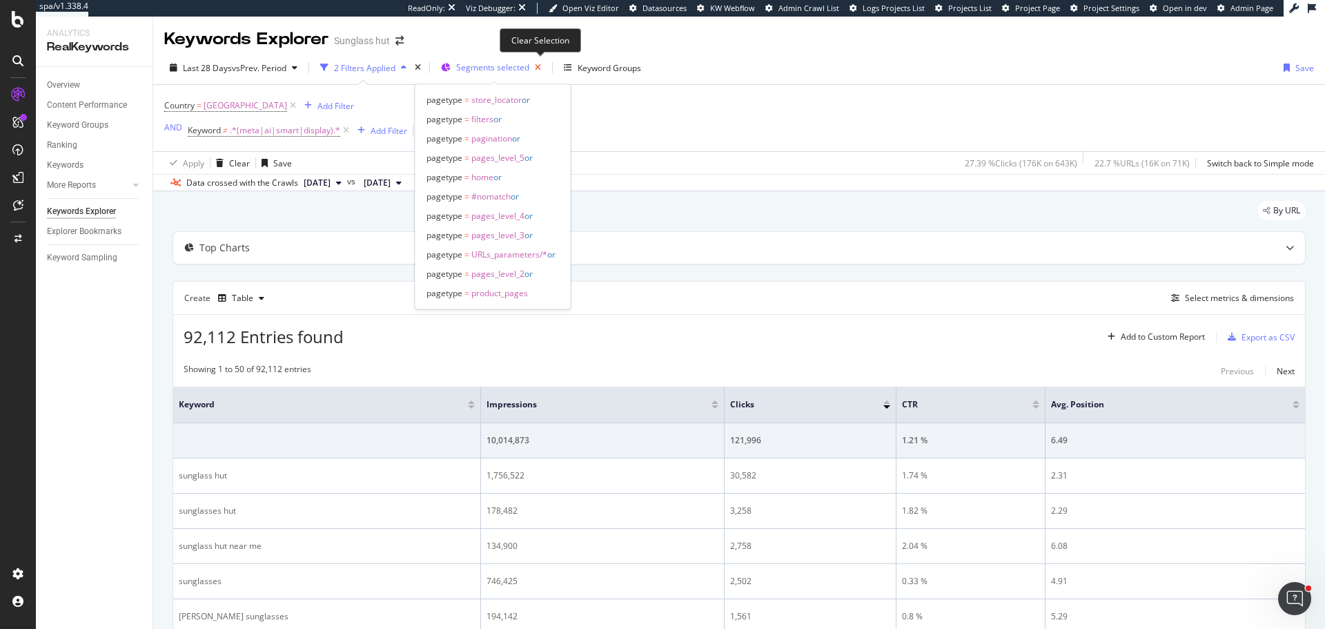
click at [543, 66] on icon "button" at bounding box center [537, 67] width 17 height 19
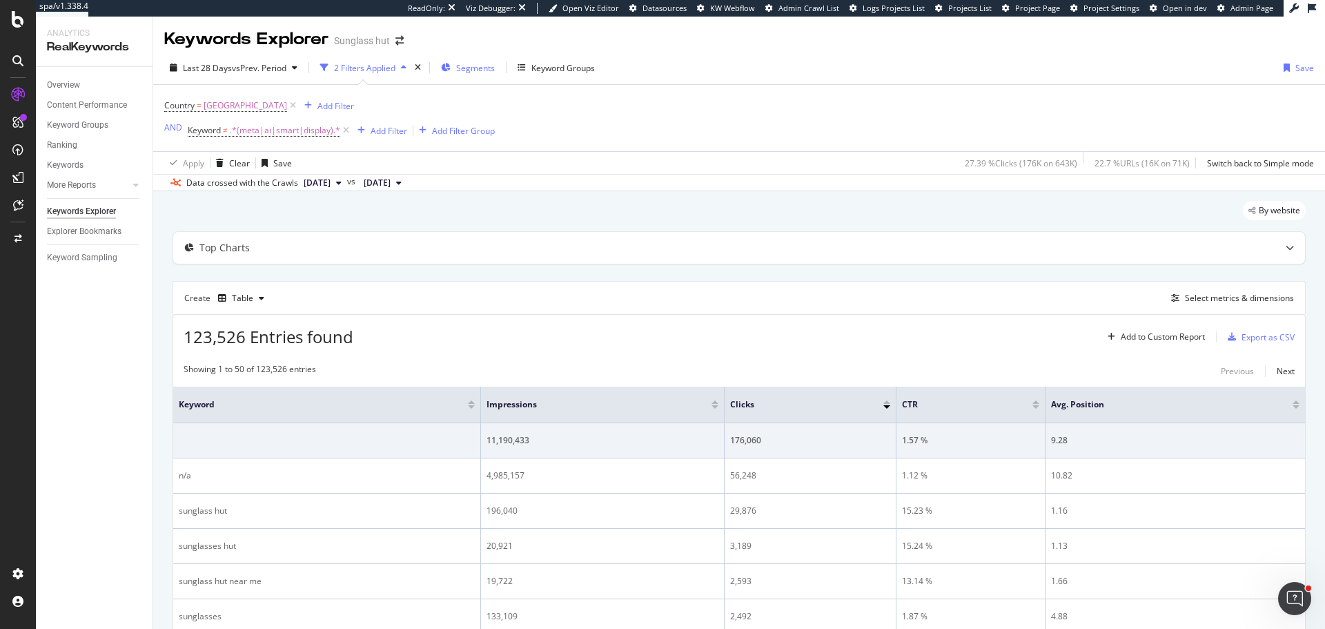
click at [476, 68] on span "Segments" at bounding box center [475, 68] width 39 height 12
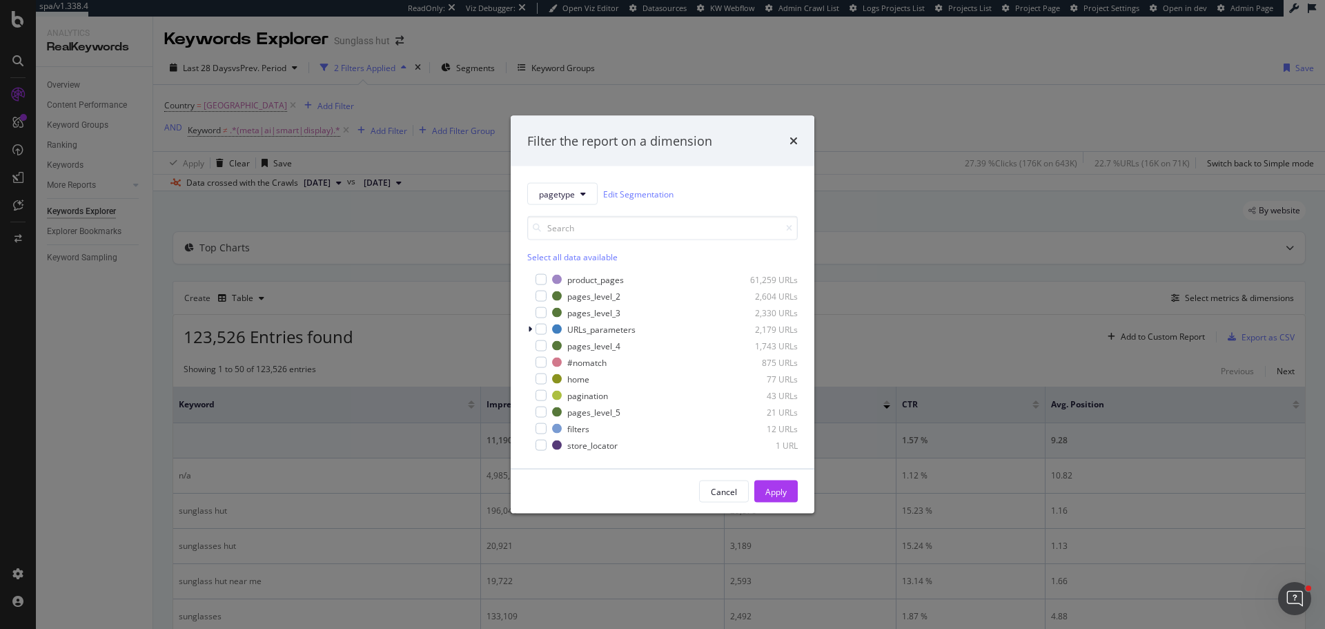
click at [552, 256] on div "Select all data available" at bounding box center [662, 257] width 271 height 12
click at [766, 498] on div "Apply" at bounding box center [776, 491] width 21 height 21
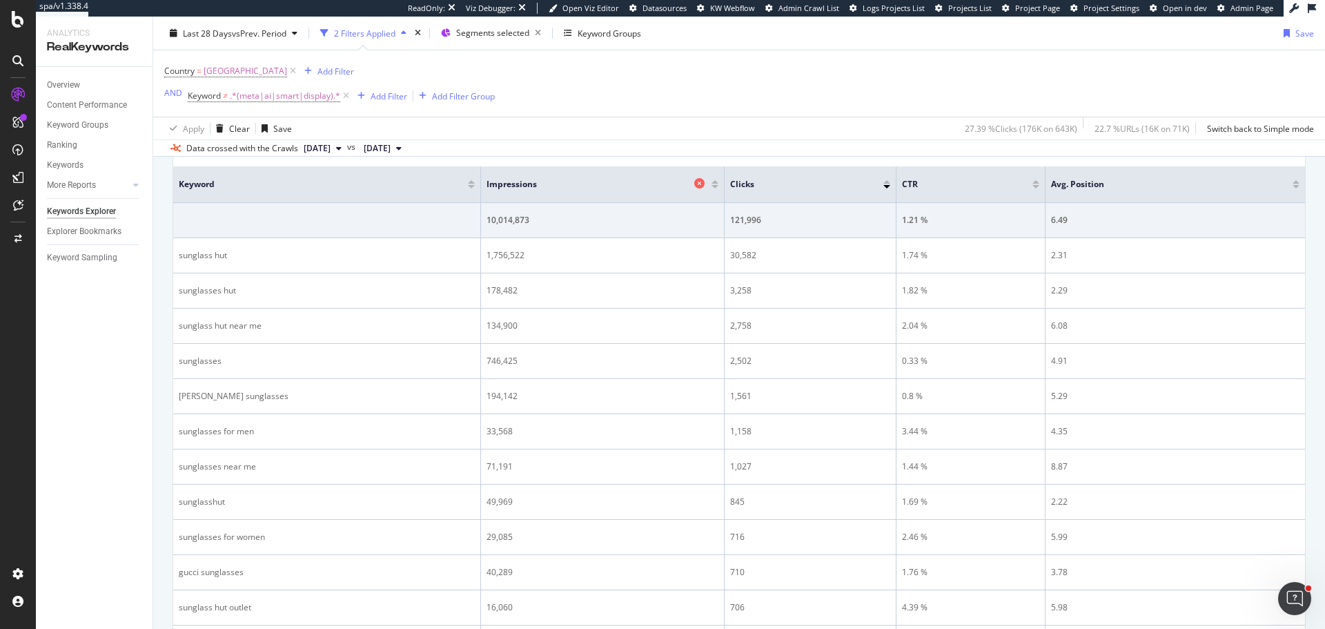
scroll to position [138, 0]
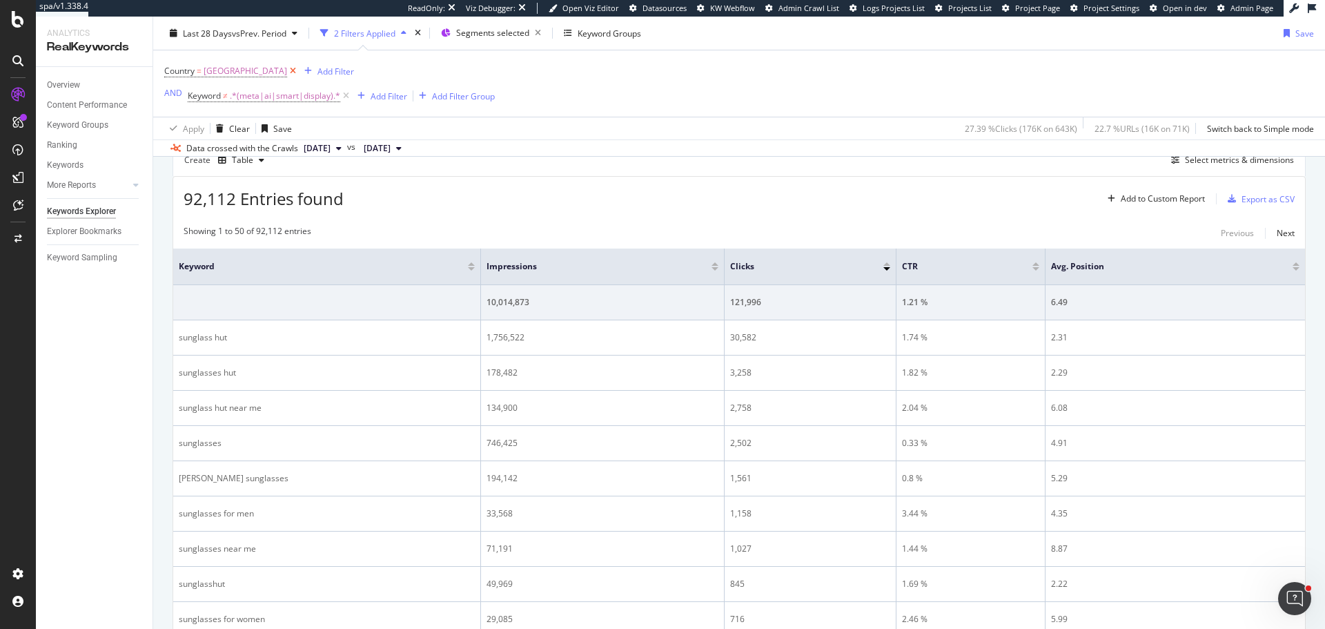
click at [299, 68] on icon at bounding box center [293, 71] width 12 height 14
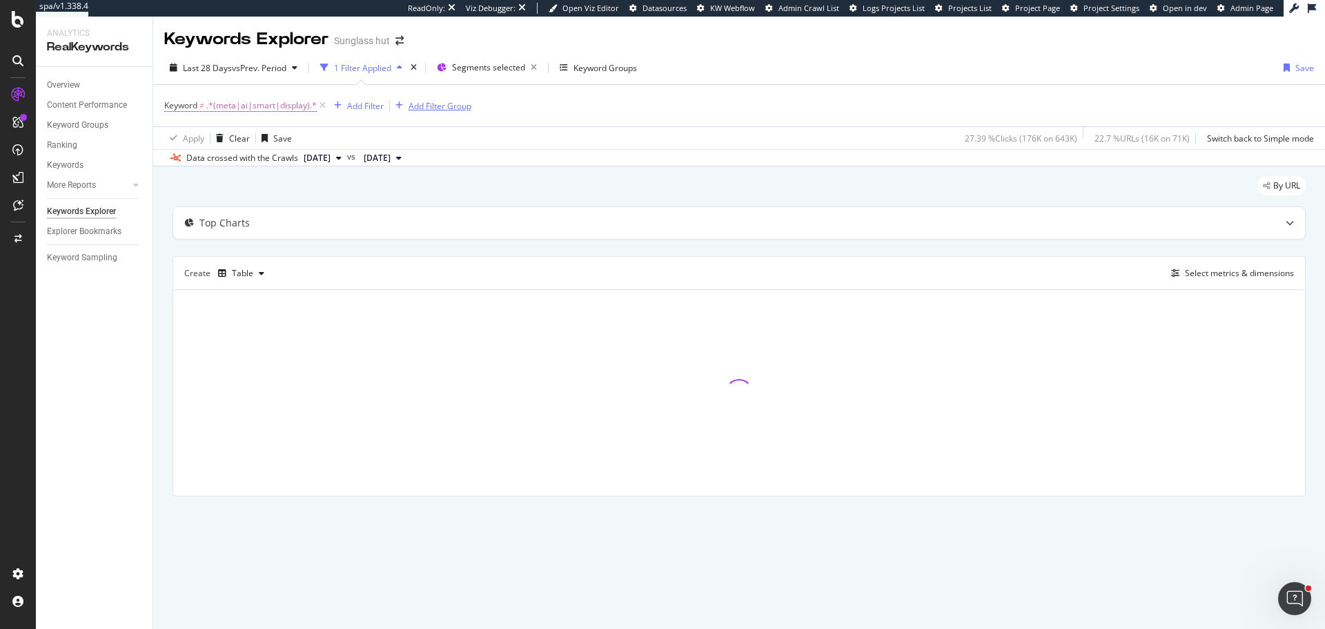
click at [441, 107] on div "Add Filter Group" at bounding box center [440, 106] width 63 height 12
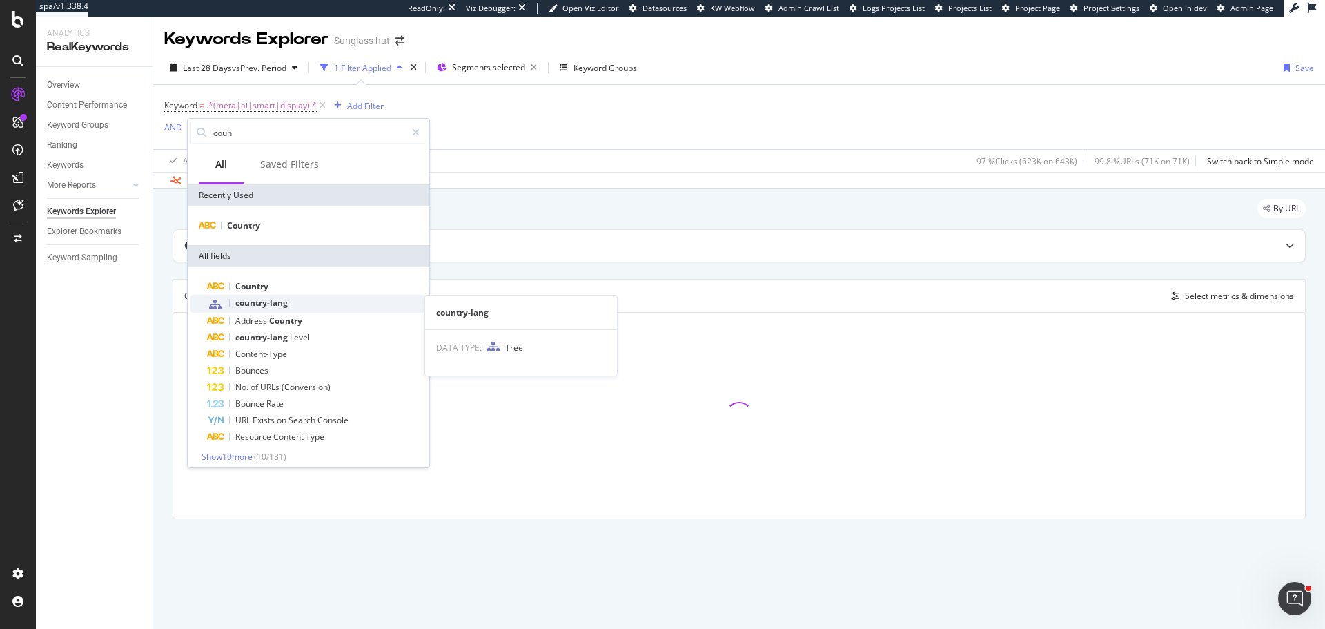
type input "coun"
click at [289, 304] on div "country-lang" at bounding box center [317, 304] width 220 height 18
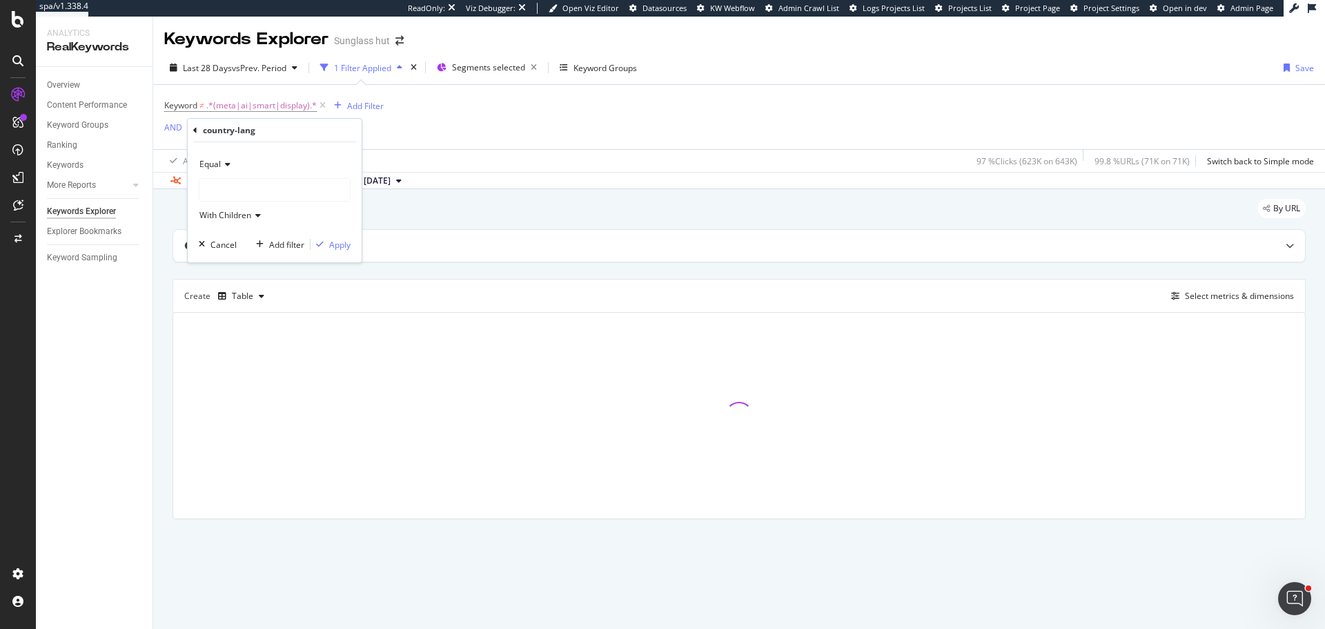
click at [235, 197] on div at bounding box center [275, 190] width 150 height 22
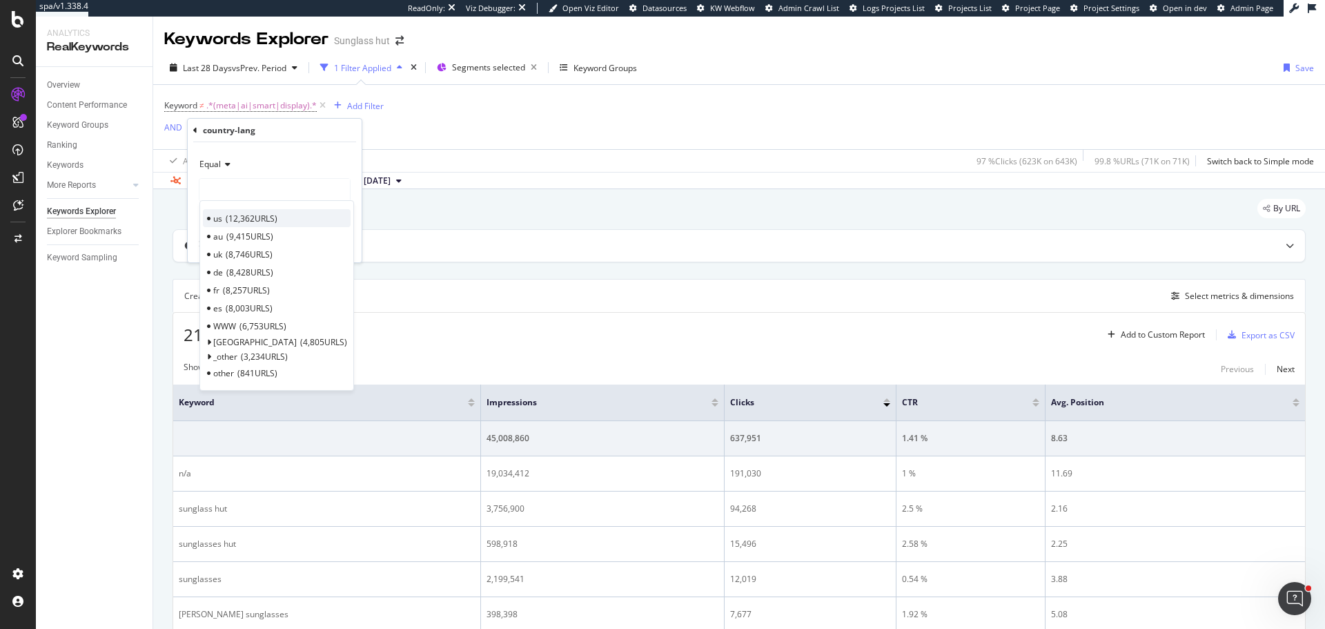
click at [288, 219] on div "us 12,362 URLS" at bounding box center [277, 218] width 148 height 18
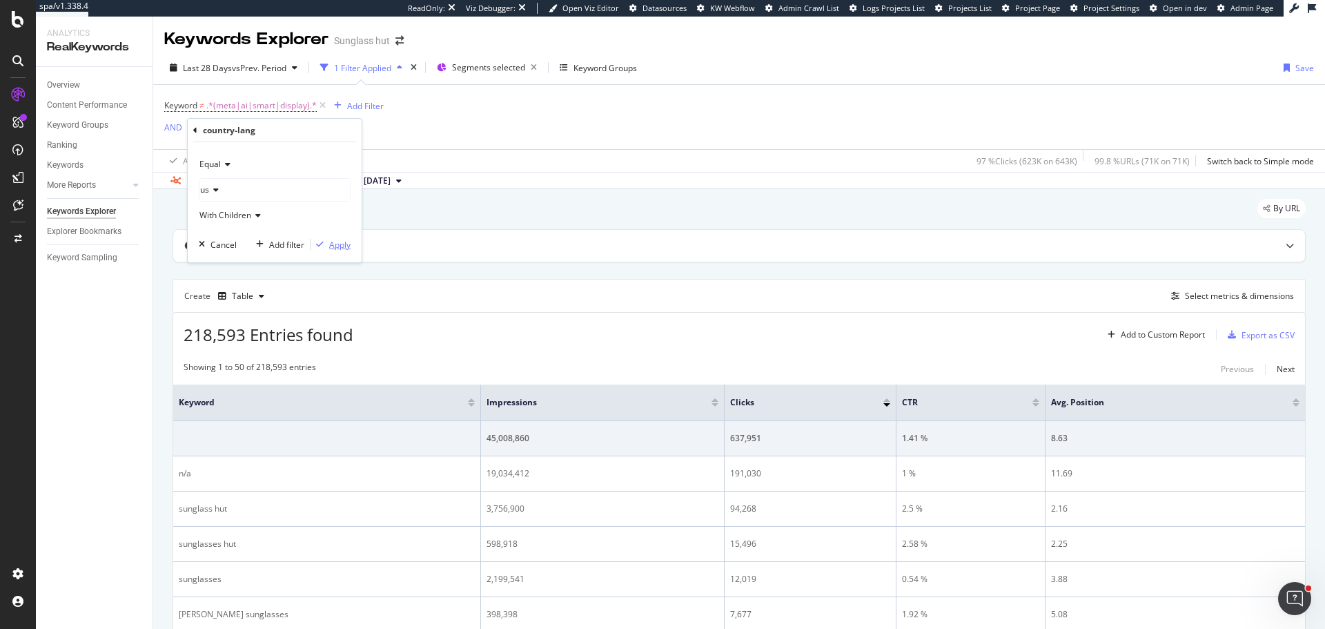
click at [333, 246] on div "Apply" at bounding box center [339, 245] width 21 height 12
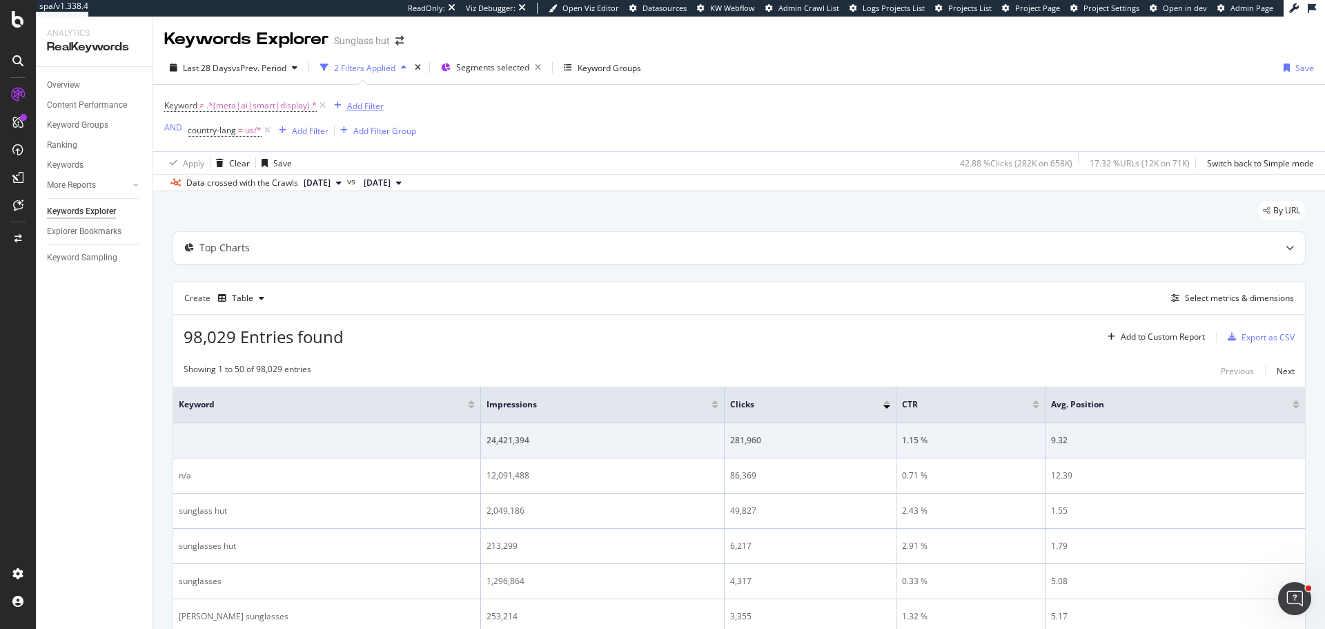
click at [356, 106] on div "Add Filter" at bounding box center [365, 106] width 37 height 12
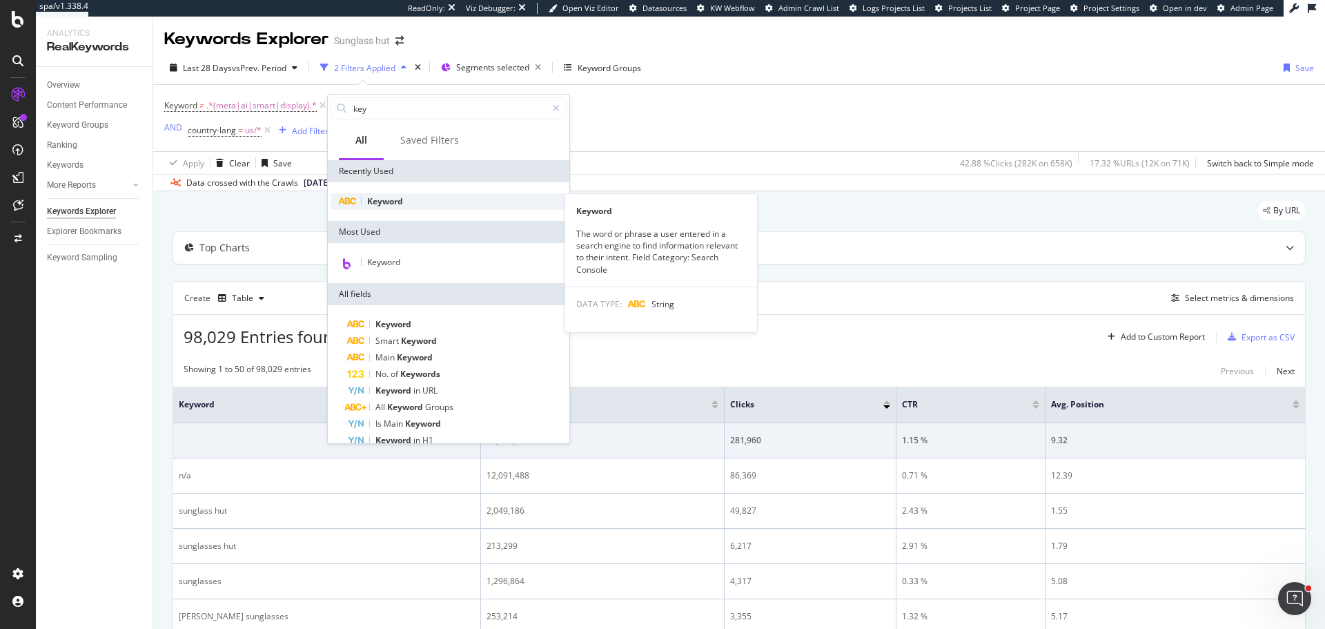
type input "key"
click at [443, 207] on div "Keyword" at bounding box center [449, 201] width 236 height 17
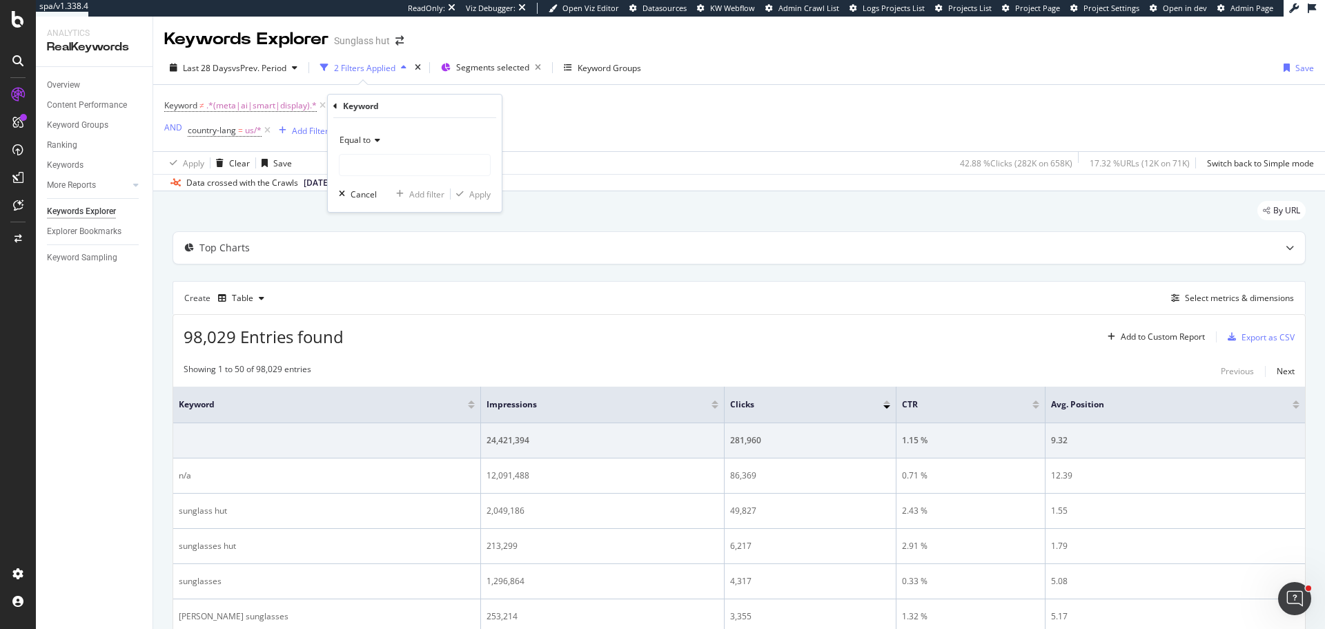
click at [385, 143] on div "Equal to" at bounding box center [415, 140] width 152 height 22
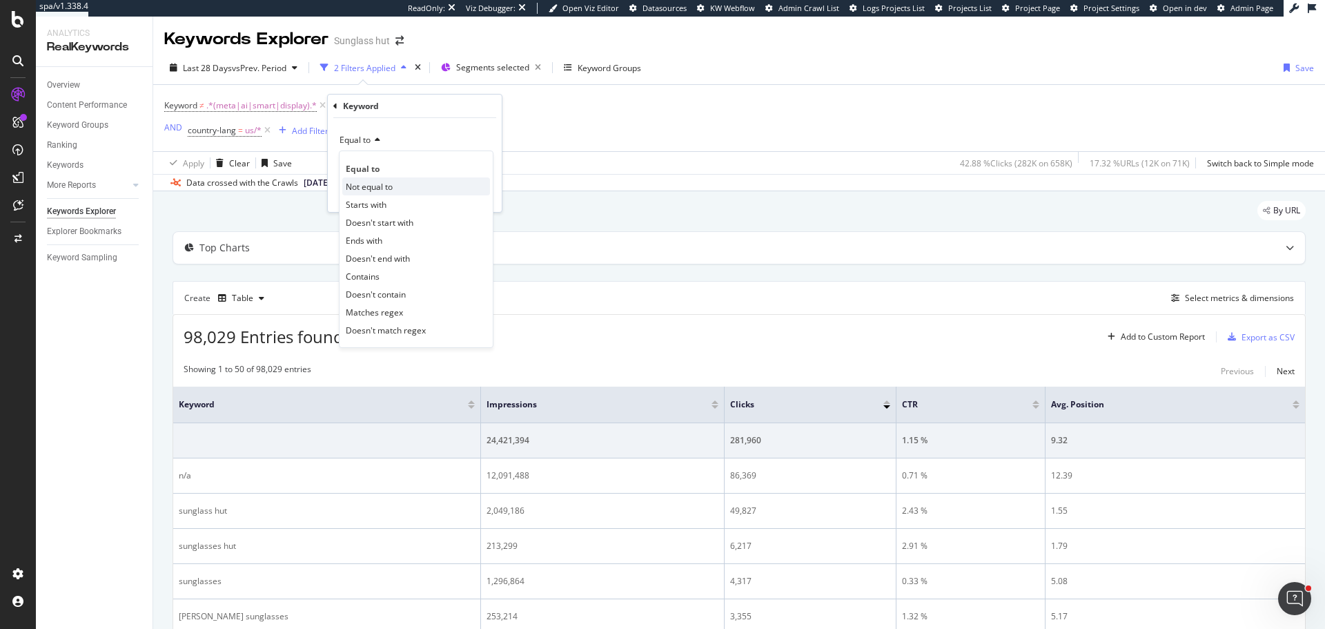
click at [392, 184] on span "Not equal to" at bounding box center [369, 187] width 47 height 12
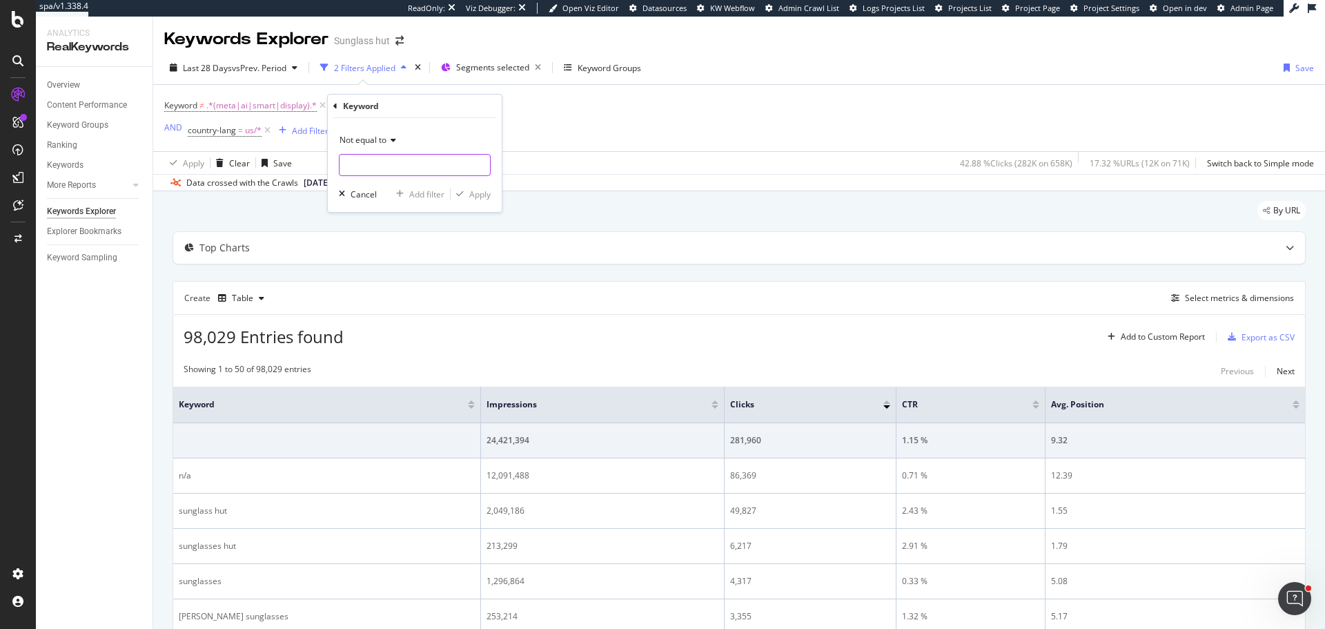
click at [373, 166] on input "text" at bounding box center [415, 165] width 150 height 22
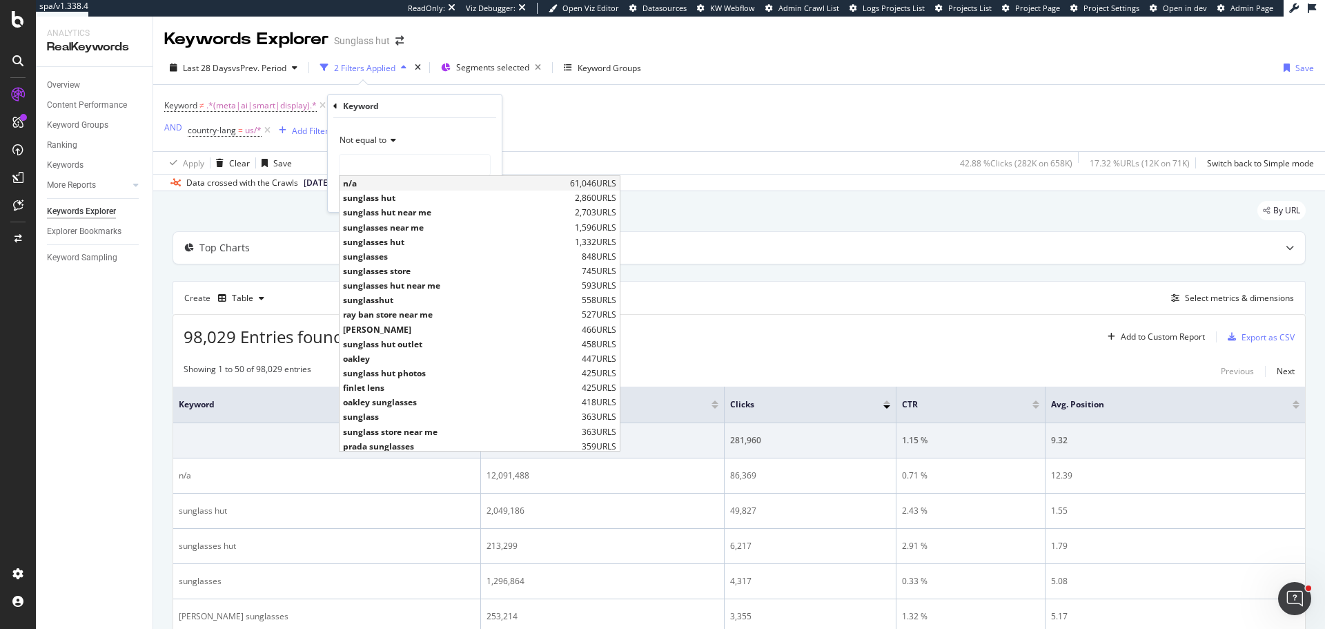
click at [378, 187] on span "n/a" at bounding box center [455, 183] width 224 height 12
type input "n/a"
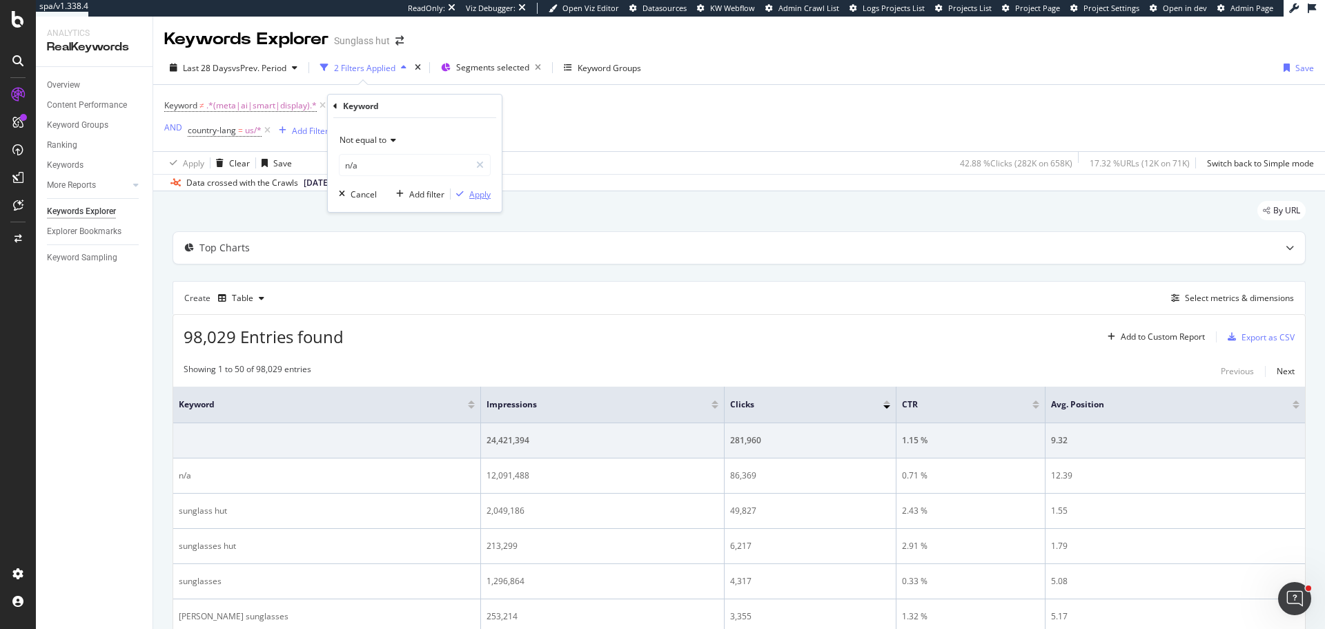
click at [466, 197] on div "button" at bounding box center [460, 194] width 19 height 8
click at [306, 103] on span ".*(meta|ai|smart|display).*" at bounding box center [261, 105] width 110 height 19
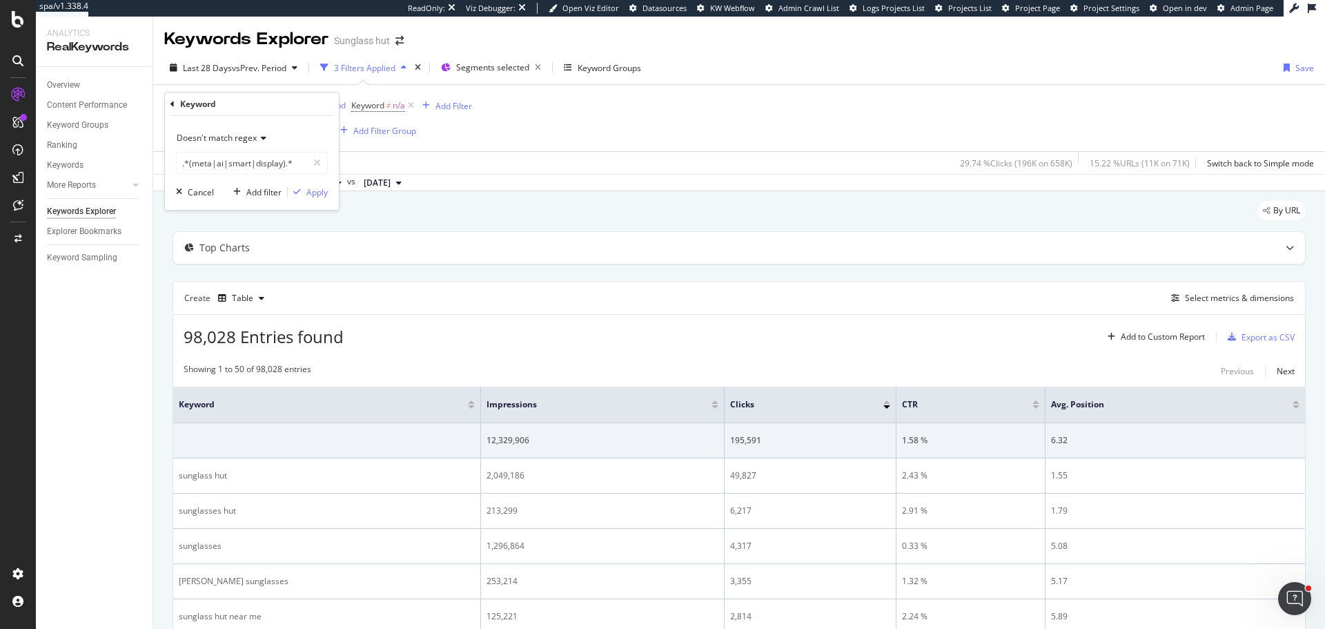
click at [235, 137] on span "Doesn't match regex" at bounding box center [217, 138] width 80 height 12
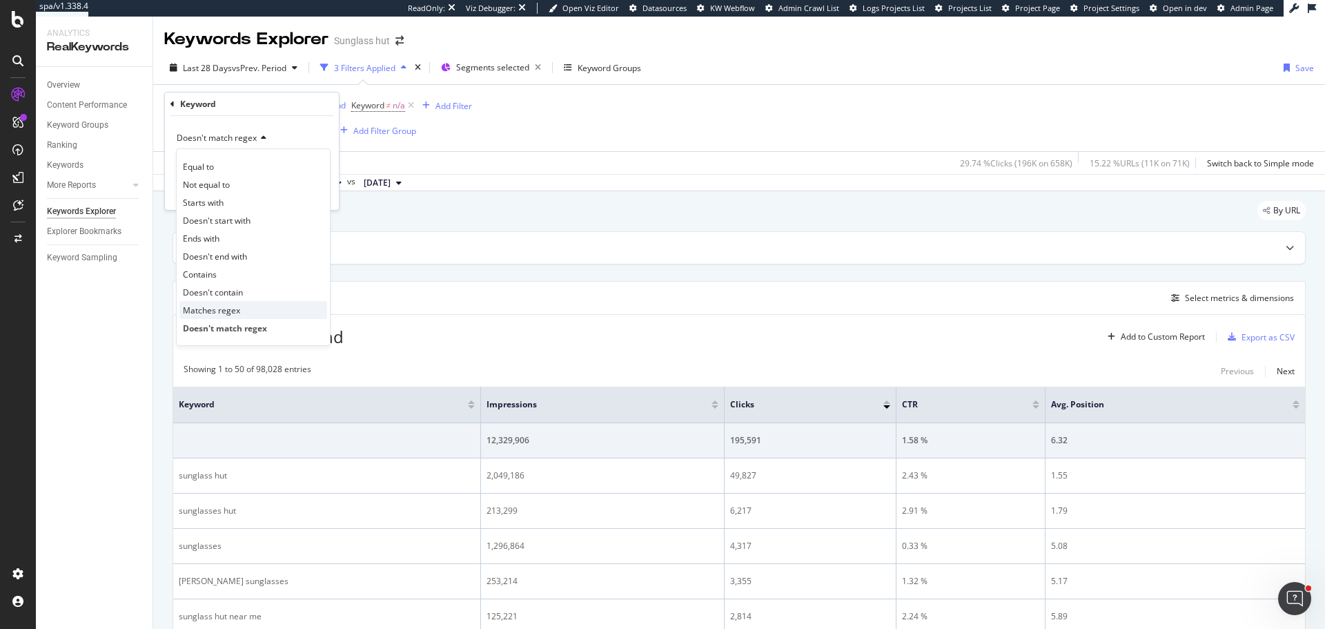
click at [237, 309] on span "Matches regex" at bounding box center [211, 310] width 57 height 12
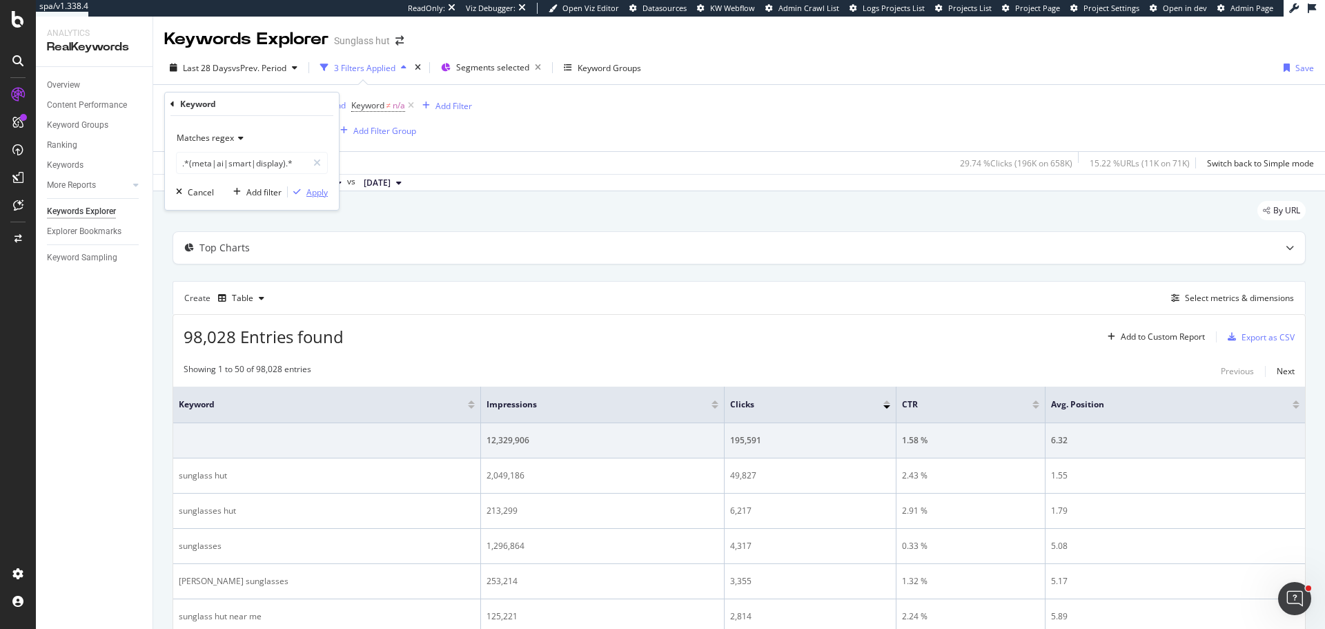
click at [322, 195] on div "Apply" at bounding box center [317, 192] width 21 height 12
click at [304, 109] on span ".*(meta|ai|smart|display).*" at bounding box center [261, 105] width 110 height 19
click at [237, 159] on input ".*(meta|ai|smart|display).*" at bounding box center [242, 163] width 130 height 22
click at [234, 139] on icon at bounding box center [239, 138] width 10 height 8
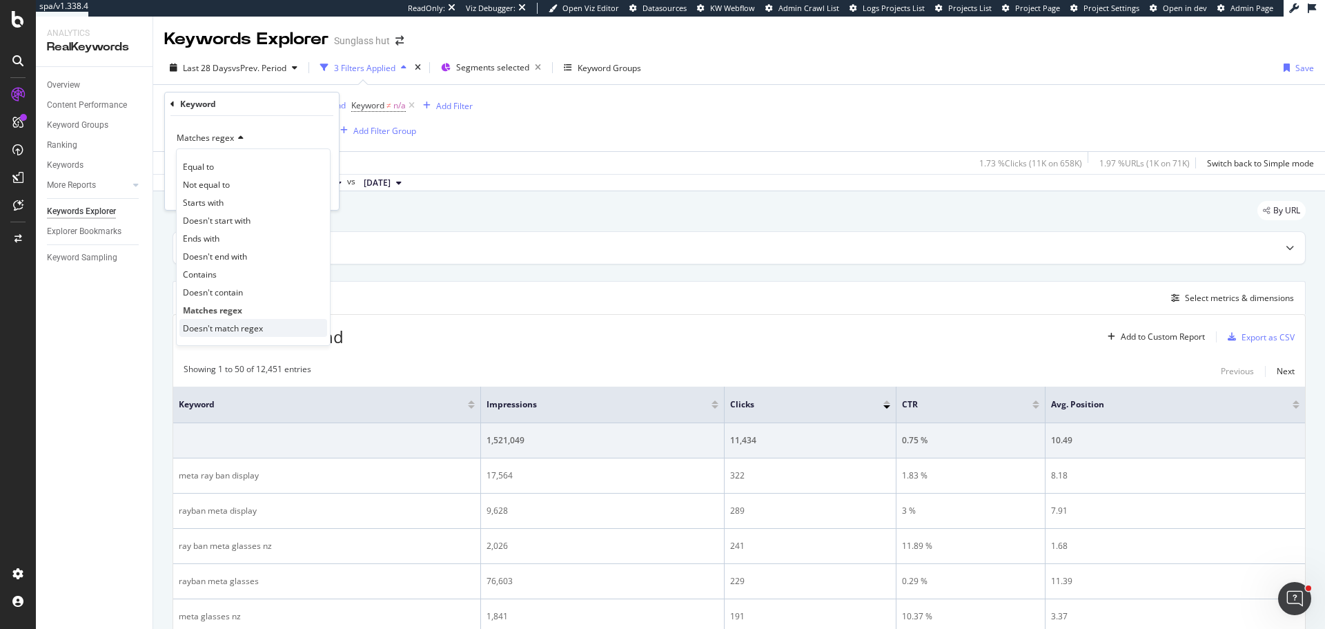
click at [248, 328] on span "Doesn't match regex" at bounding box center [223, 328] width 80 height 12
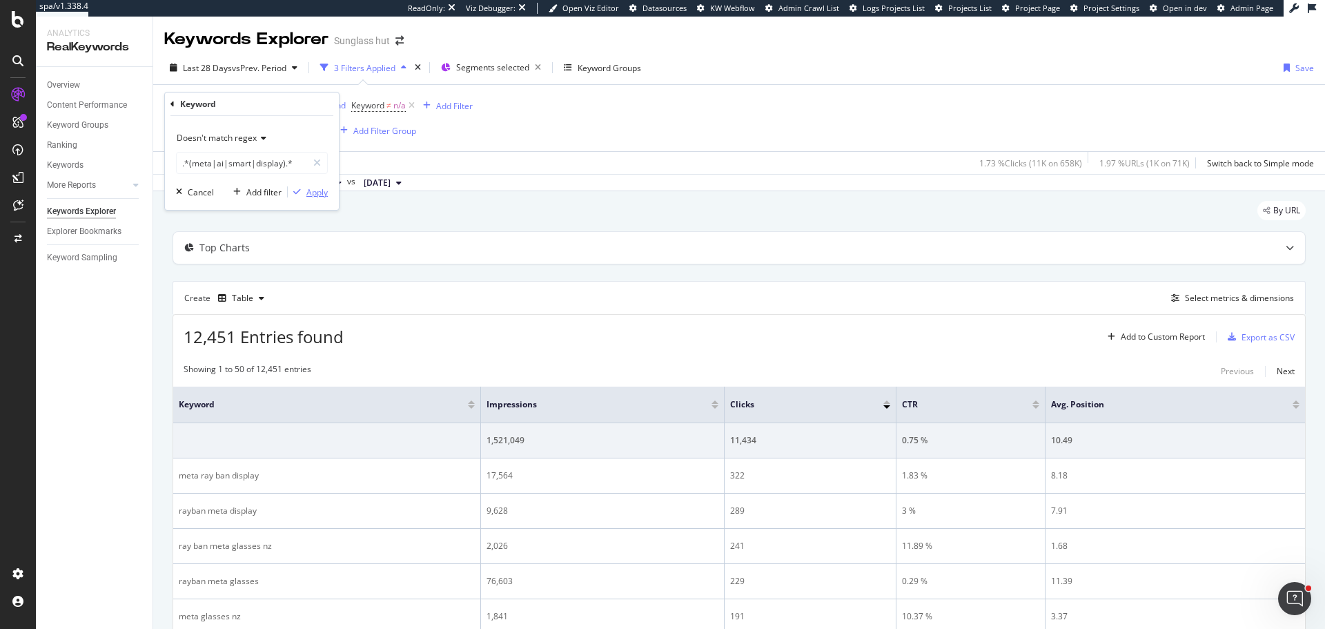
click at [325, 194] on div "Apply" at bounding box center [317, 192] width 21 height 12
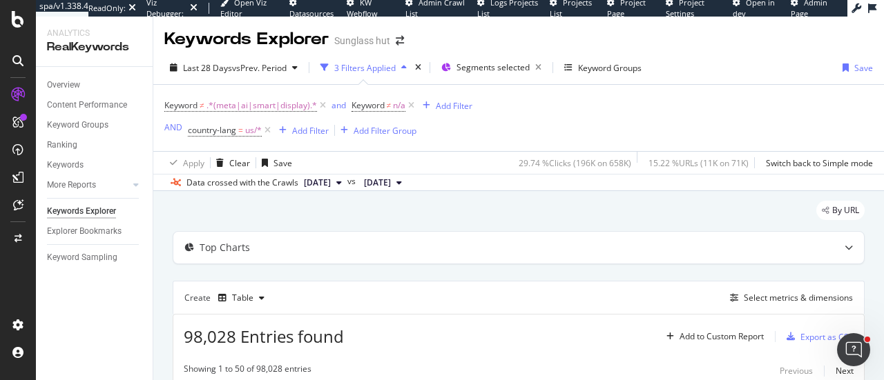
scroll to position [207, 0]
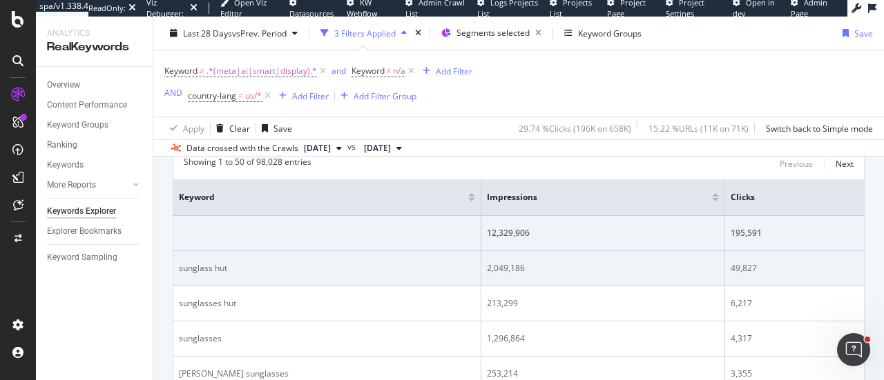
click at [494, 266] on div "2,049,186" at bounding box center [603, 268] width 232 height 12
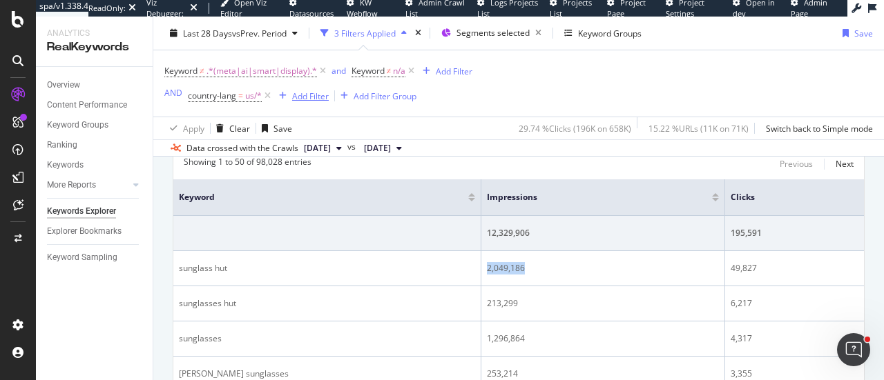
click at [319, 95] on div "Add Filter" at bounding box center [310, 96] width 37 height 12
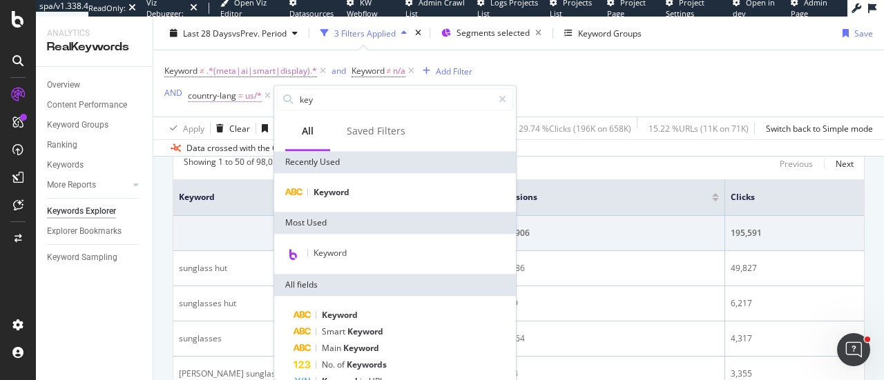
click at [234, 99] on span "country-lang" at bounding box center [212, 96] width 48 height 12
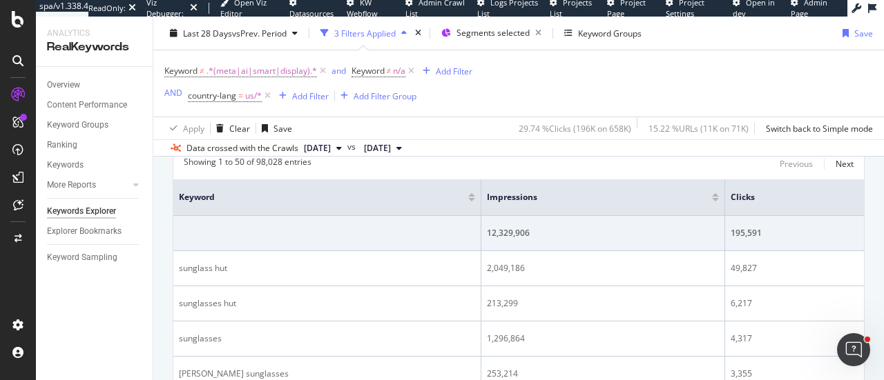
click at [476, 121] on div "Apply Clear Save 29.74 % Clicks ( 196K on 658K ) 15.22 % URLs ( 11K on 71K ) Sw…" at bounding box center [518, 128] width 730 height 23
click at [269, 98] on icon at bounding box center [268, 96] width 12 height 14
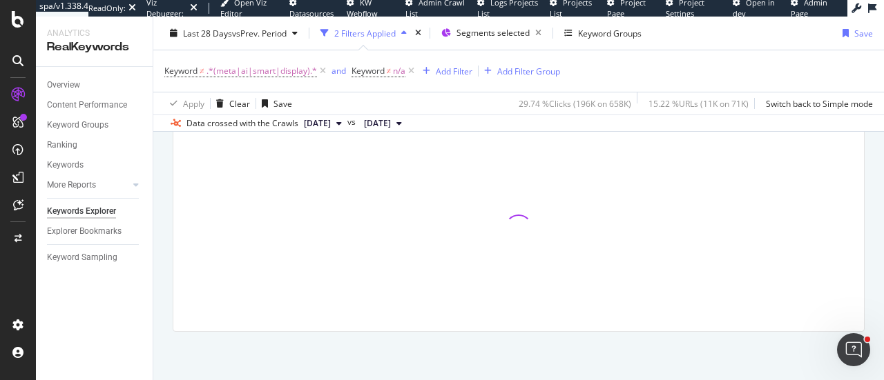
scroll to position [163, 0]
click at [456, 69] on div "Add Filter" at bounding box center [454, 71] width 37 height 12
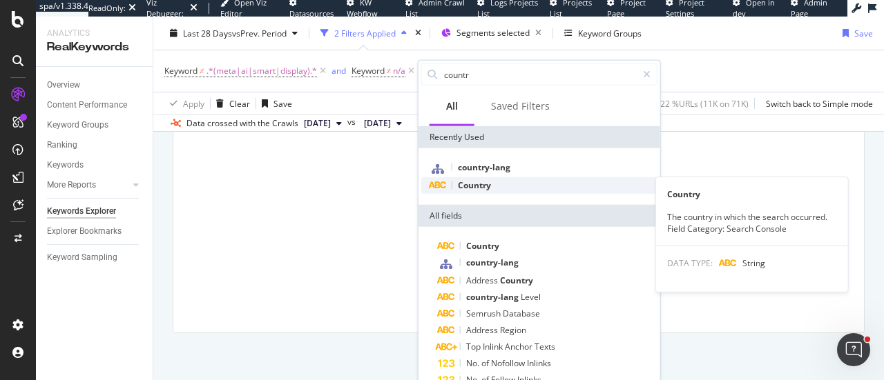
type input "countr"
click at [505, 183] on div "Country" at bounding box center [539, 185] width 236 height 17
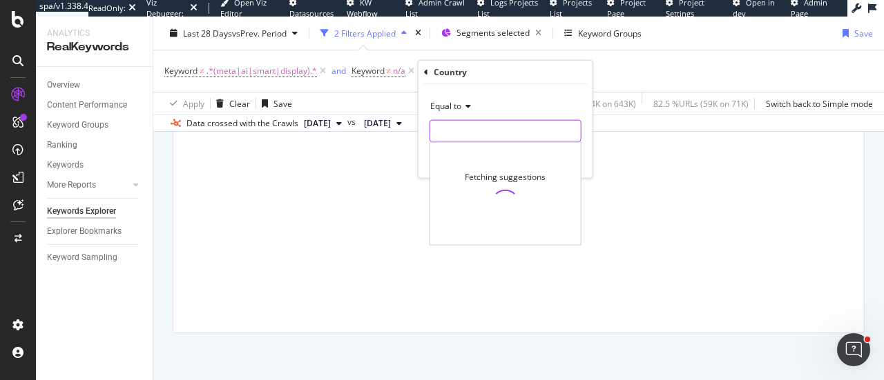
click at [463, 134] on input "text" at bounding box center [505, 131] width 150 height 22
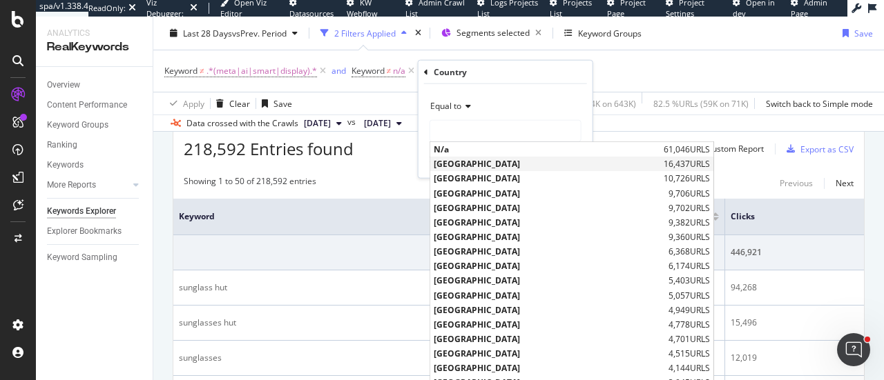
click at [526, 169] on span "[GEOGRAPHIC_DATA]" at bounding box center [547, 164] width 226 height 12
type input "[GEOGRAPHIC_DATA]"
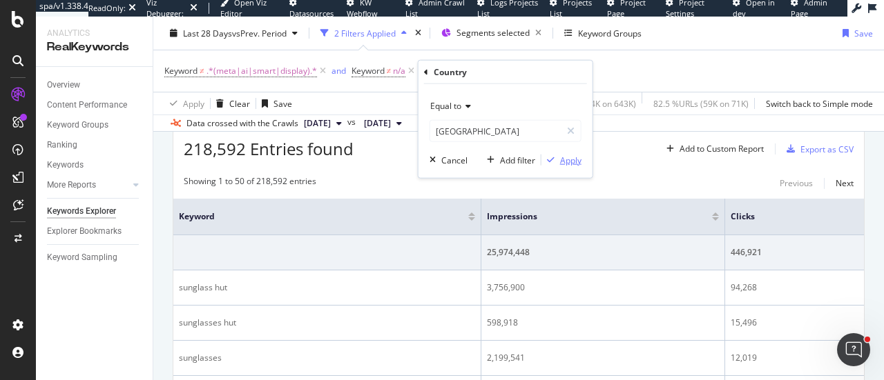
click at [560, 162] on div "Apply" at bounding box center [570, 160] width 21 height 12
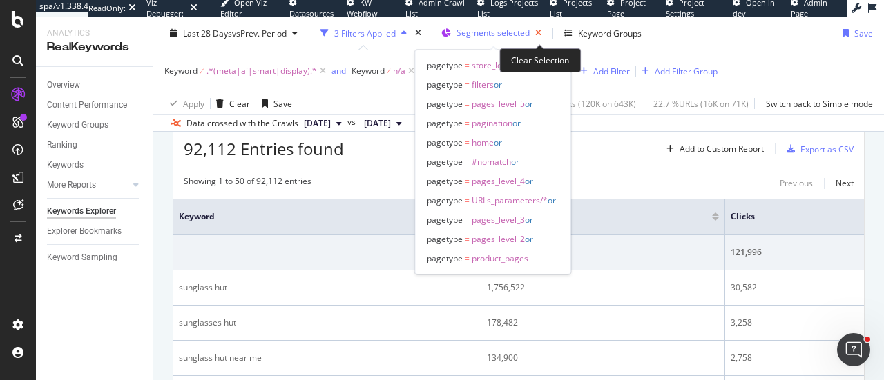
click at [543, 32] on icon "button" at bounding box center [537, 32] width 17 height 19
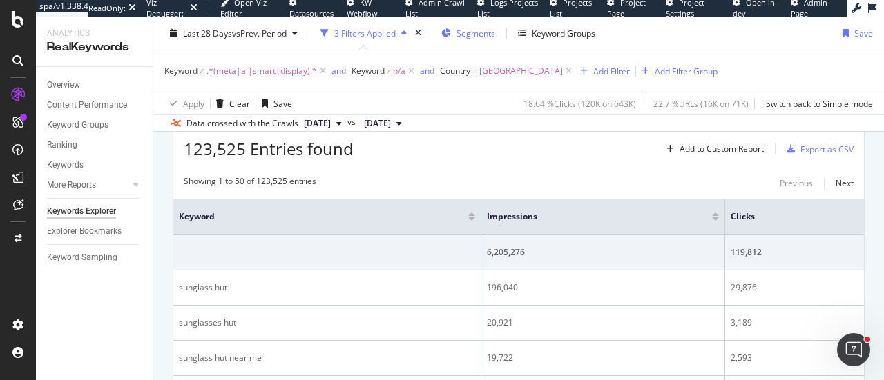
click at [476, 35] on span "Segments" at bounding box center [475, 33] width 39 height 12
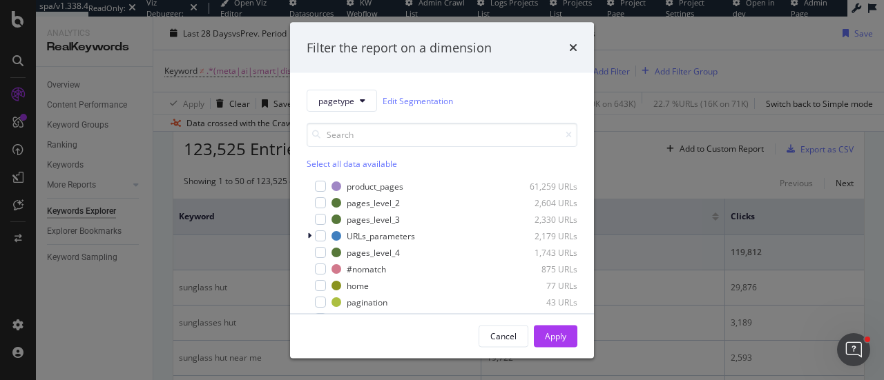
click at [324, 162] on div "Select all data available" at bounding box center [442, 164] width 271 height 12
click at [561, 339] on div "Apply" at bounding box center [555, 336] width 21 height 12
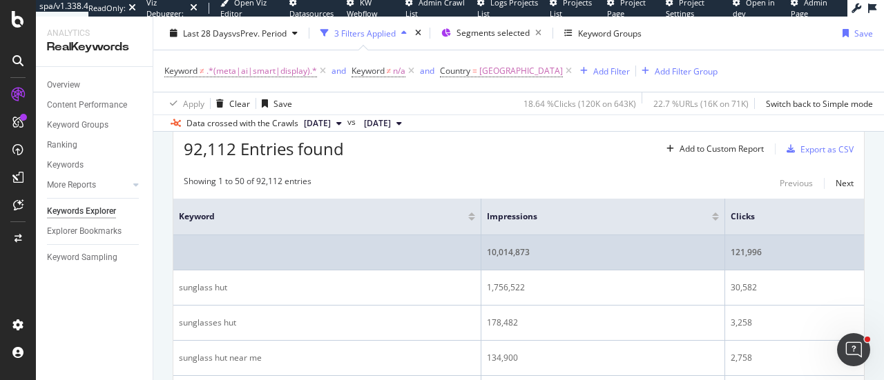
scroll to position [232, 0]
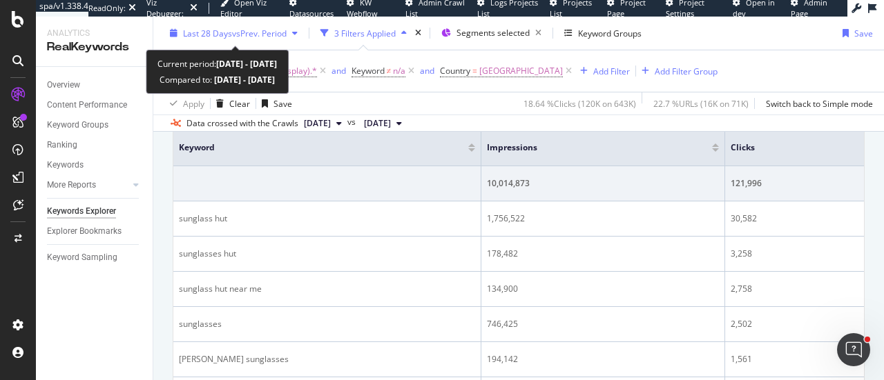
click at [264, 39] on div "Last 28 Days vs Prev. Period" at bounding box center [233, 33] width 139 height 21
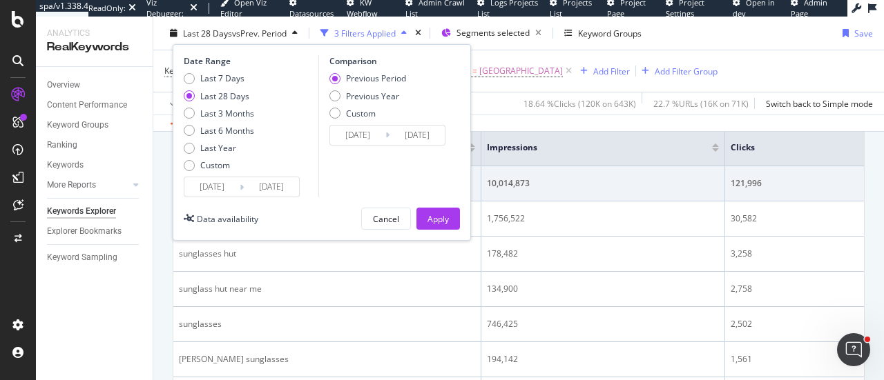
click at [208, 184] on input "[DATE]" at bounding box center [211, 186] width 55 height 19
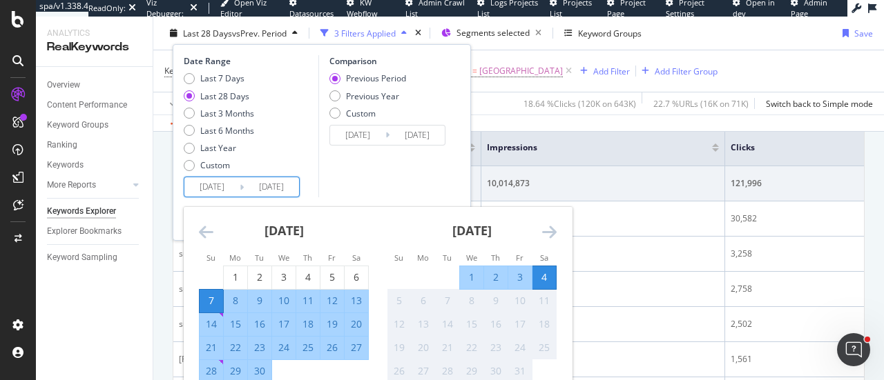
scroll to position [301, 0]
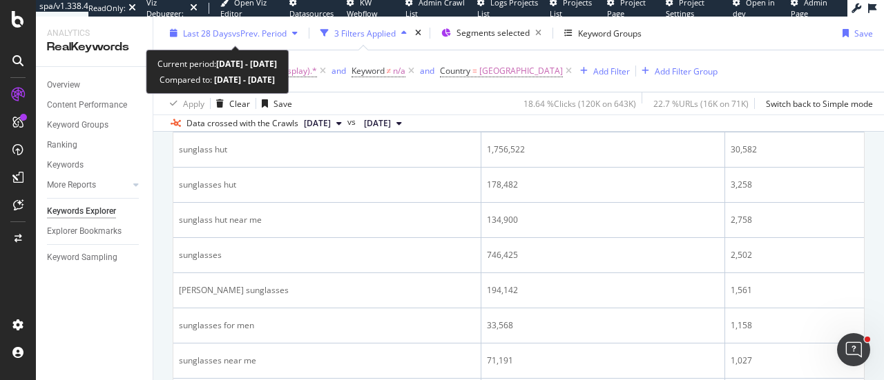
click at [234, 37] on span "vs Prev. Period" at bounding box center [259, 33] width 55 height 12
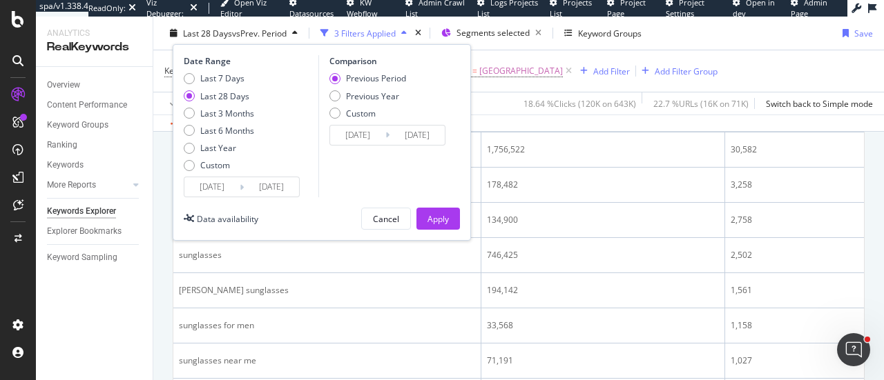
click at [215, 183] on input "[DATE]" at bounding box center [211, 186] width 55 height 19
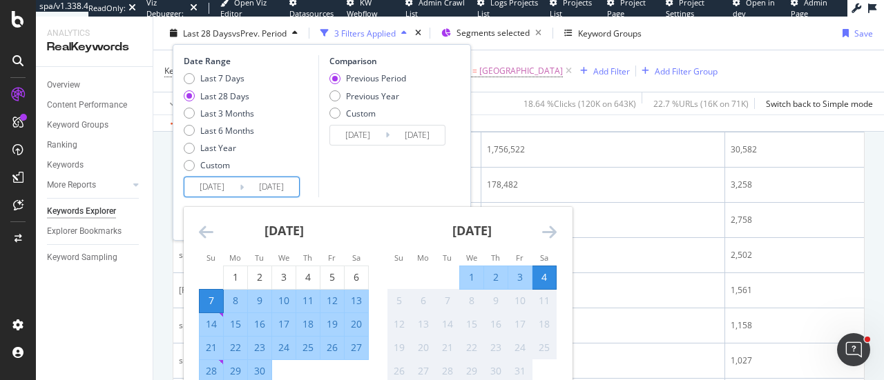
click at [239, 302] on div "8" at bounding box center [235, 301] width 23 height 14
type input "[DATE]"
click at [399, 182] on div "Comparison Previous Period Previous Year Custom [DATE] Navigate forward to inte…" at bounding box center [383, 126] width 131 height 142
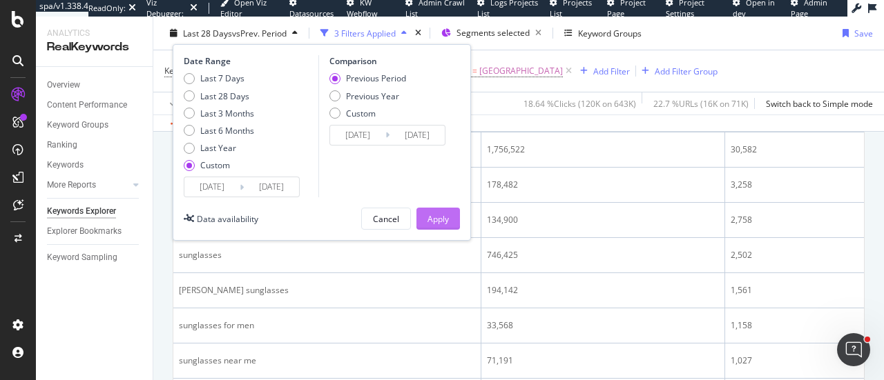
click at [427, 217] on div "Apply" at bounding box center [437, 219] width 21 height 12
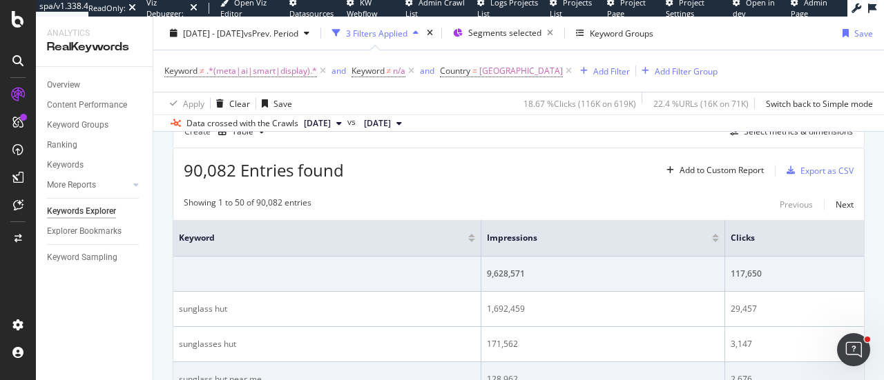
scroll to position [163, 0]
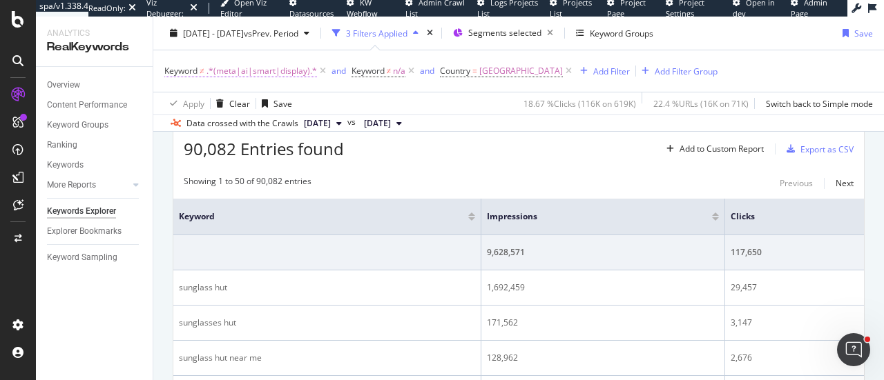
click at [272, 68] on span ".*(meta|ai|smart|display).*" at bounding box center [261, 70] width 110 height 19
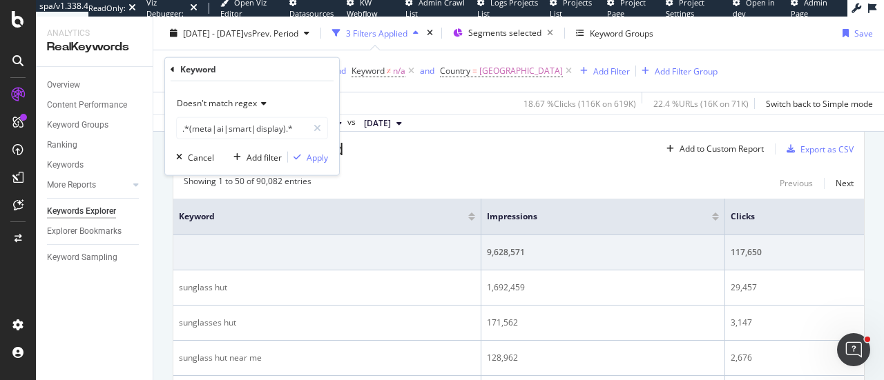
click at [255, 103] on span "Doesn't match regex" at bounding box center [217, 103] width 80 height 12
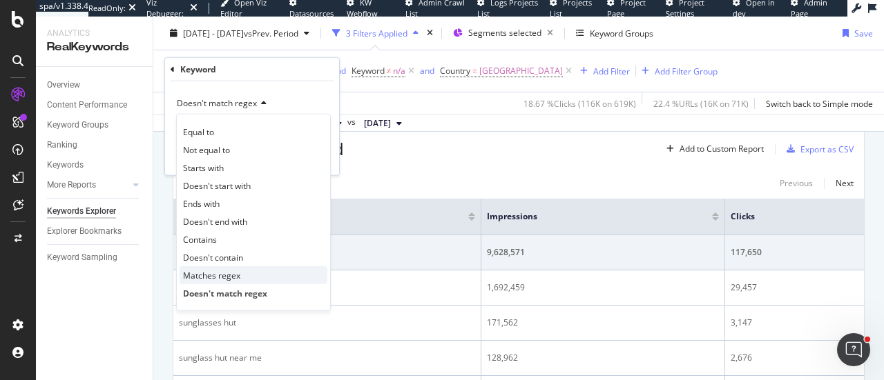
click at [239, 274] on div "Matches regex" at bounding box center [253, 275] width 148 height 18
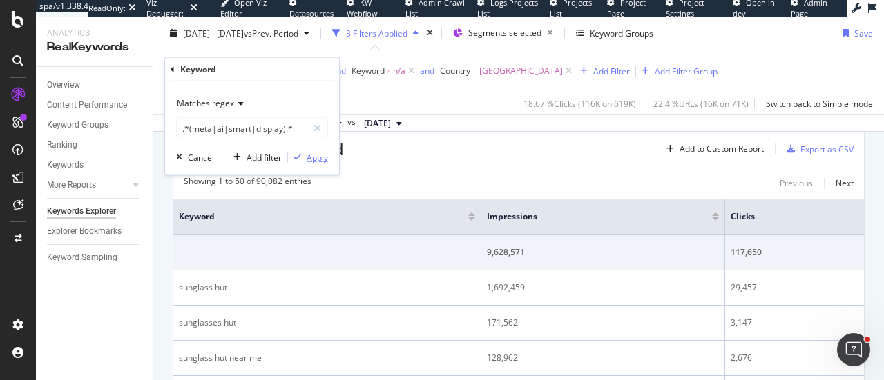
click at [322, 159] on div "Apply" at bounding box center [317, 157] width 21 height 12
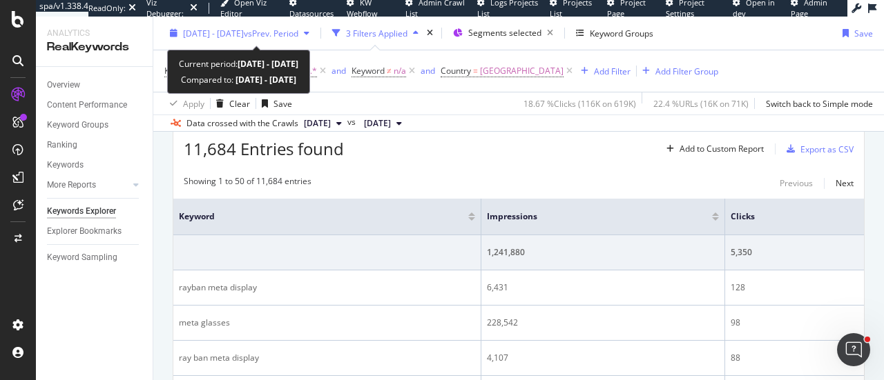
click at [244, 31] on span "[DATE] - [DATE]" at bounding box center [213, 33] width 61 height 12
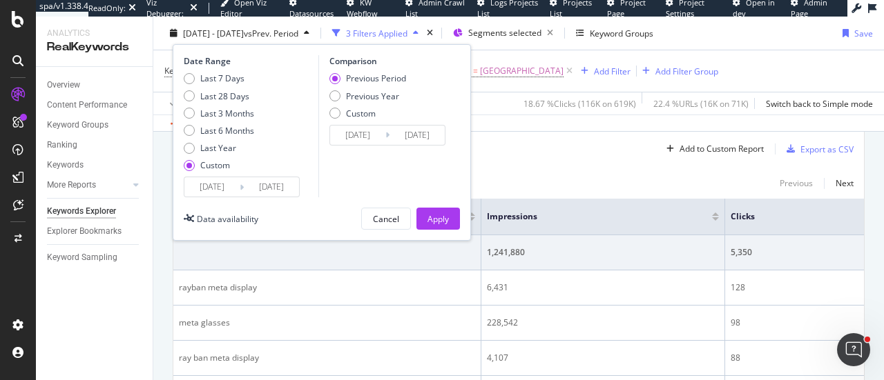
click at [216, 187] on input "[DATE]" at bounding box center [211, 186] width 55 height 19
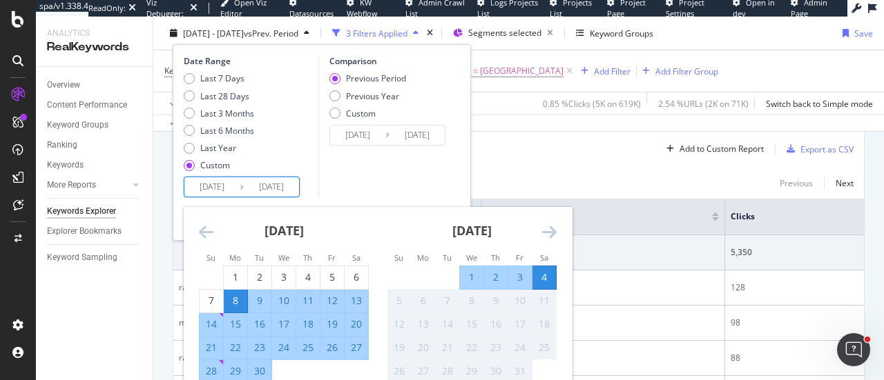
click at [262, 298] on div "9" at bounding box center [259, 301] width 23 height 14
type input "[DATE]"
click at [395, 191] on div "Comparison Previous Period Previous Year Custom [DATE] Navigate forward to inte…" at bounding box center [383, 126] width 131 height 142
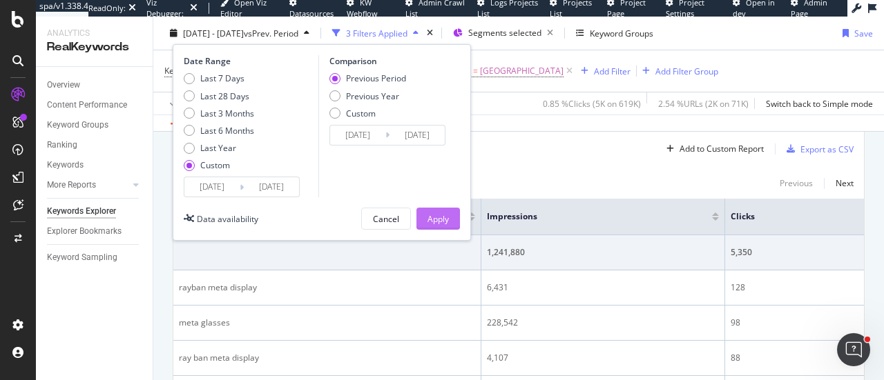
click at [451, 219] on button "Apply" at bounding box center [437, 219] width 43 height 22
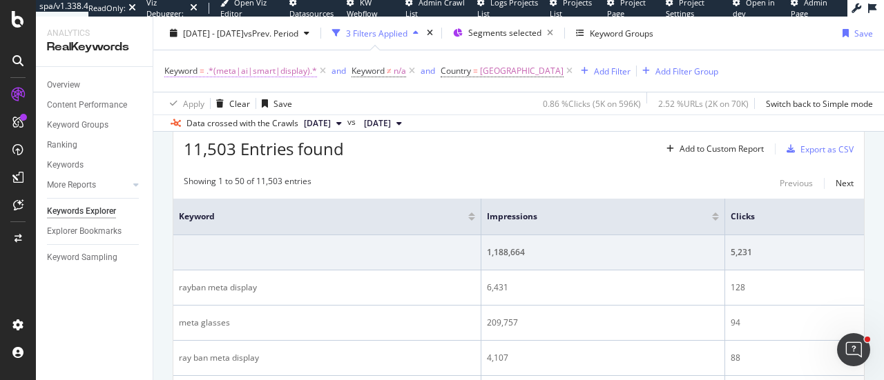
click at [281, 77] on span ".*(meta|ai|smart|display).*" at bounding box center [261, 70] width 110 height 19
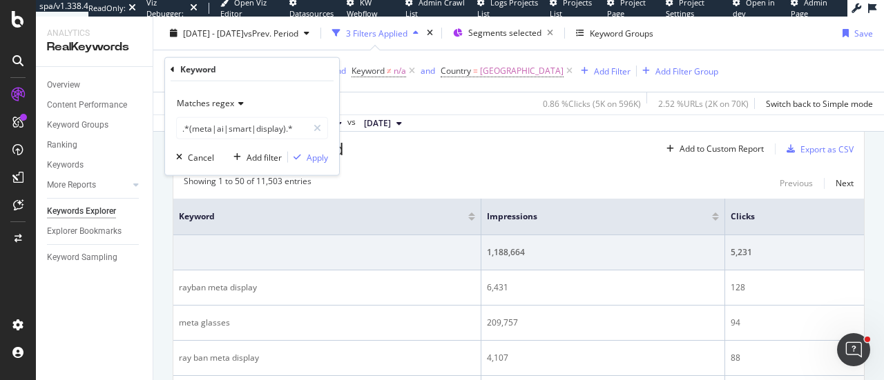
click at [219, 106] on span "Matches regex" at bounding box center [205, 103] width 57 height 12
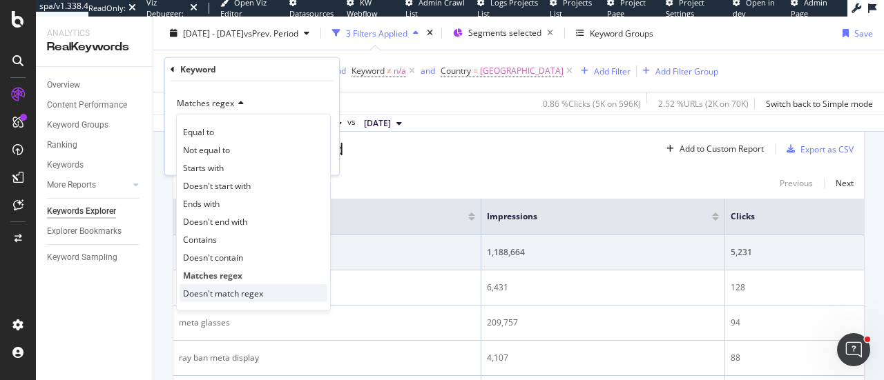
click at [241, 293] on span "Doesn't match regex" at bounding box center [223, 293] width 80 height 12
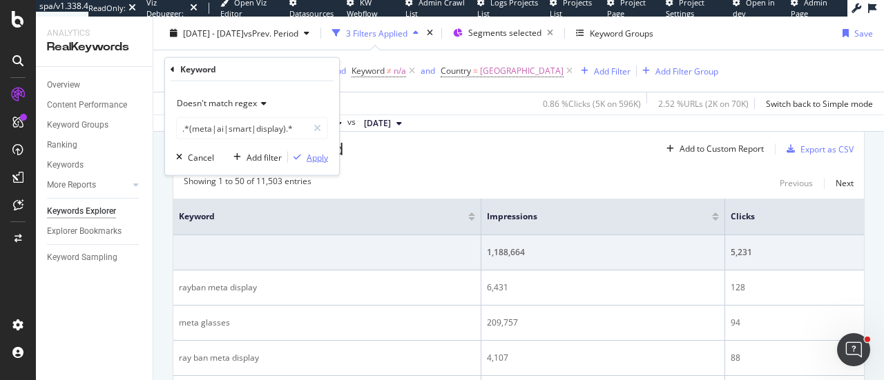
click at [311, 158] on div "Apply" at bounding box center [317, 157] width 21 height 12
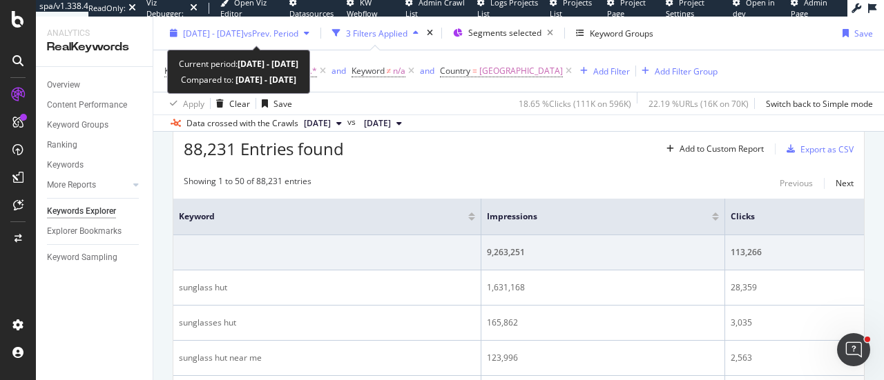
click at [199, 38] on span "[DATE] - [DATE]" at bounding box center [213, 33] width 61 height 12
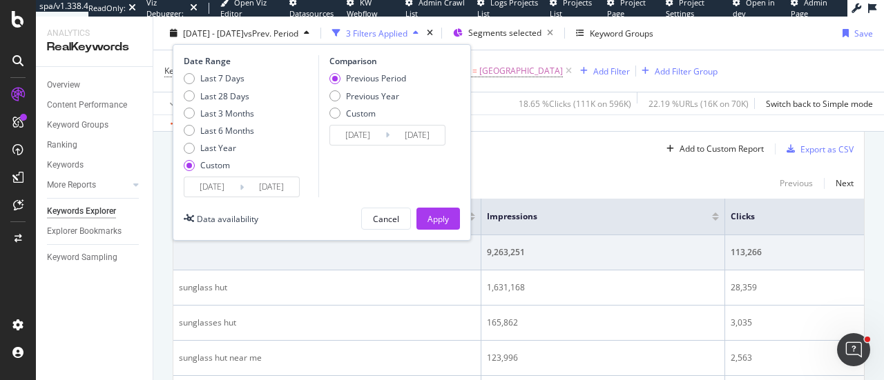
click at [249, 188] on input "[DATE]" at bounding box center [271, 186] width 55 height 19
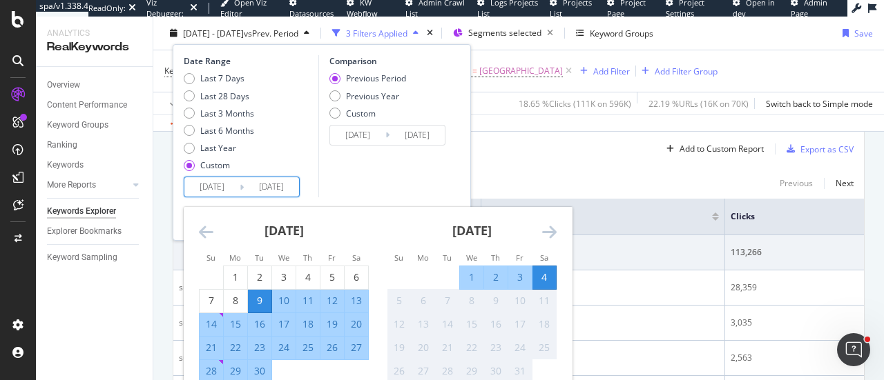
scroll to position [232, 0]
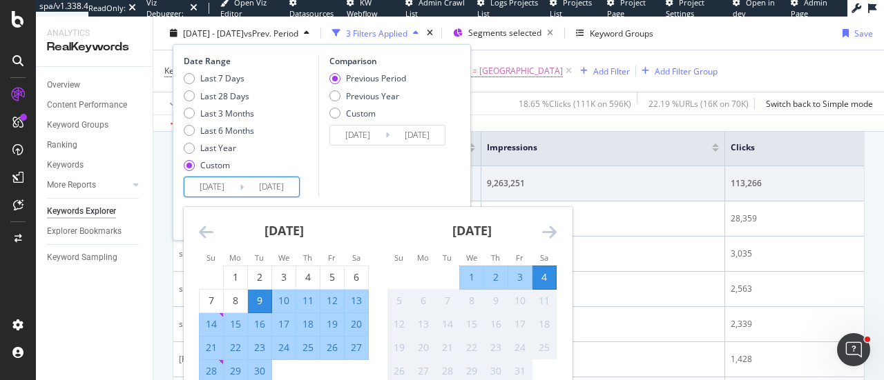
click at [291, 304] on div "10" at bounding box center [283, 301] width 23 height 14
type input "[DATE]"
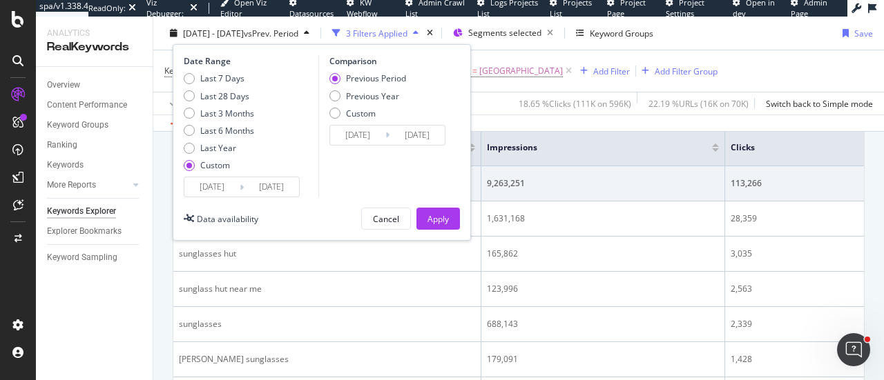
click at [234, 184] on input "[DATE]" at bounding box center [211, 186] width 55 height 19
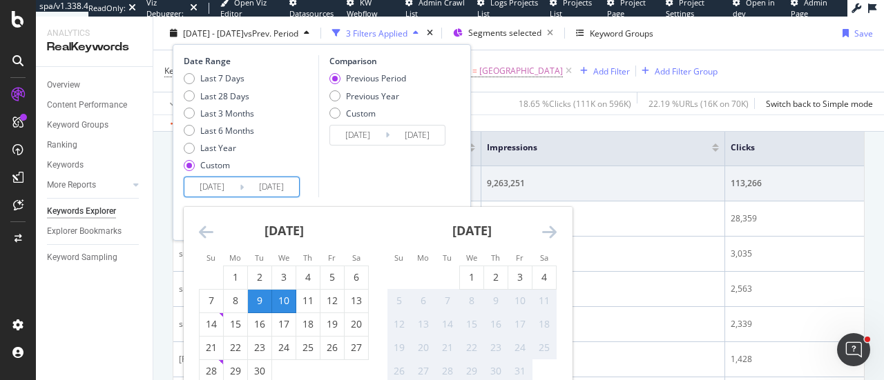
click at [284, 295] on div "10" at bounding box center [283, 301] width 23 height 14
type input "[DATE]"
click at [541, 278] on div "4" at bounding box center [543, 278] width 23 height 14
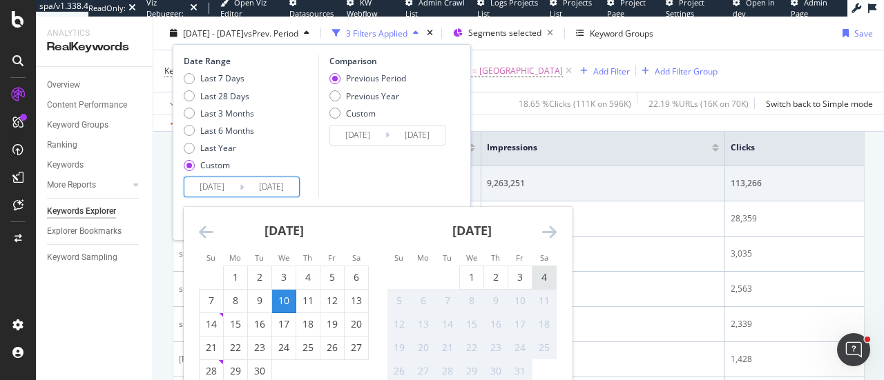
type input "[DATE]"
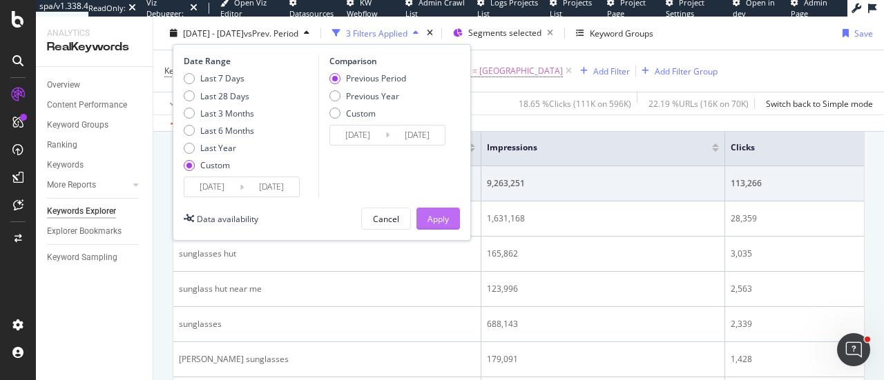
click at [451, 222] on button "Apply" at bounding box center [437, 219] width 43 height 22
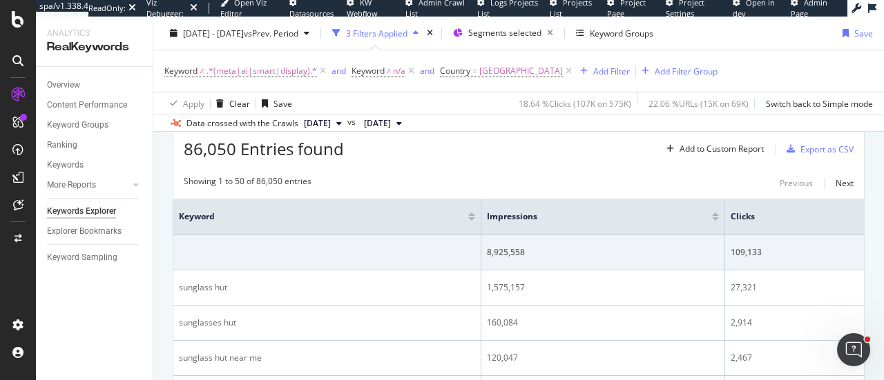
scroll to position [232, 0]
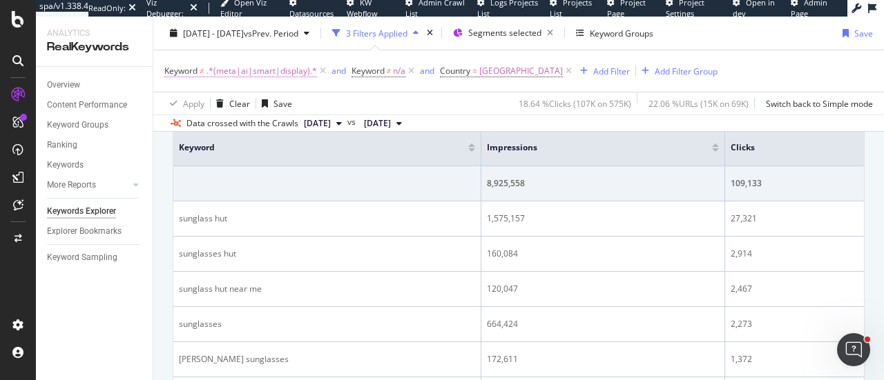
click at [280, 69] on span ".*(meta|ai|smart|display).*" at bounding box center [261, 70] width 110 height 19
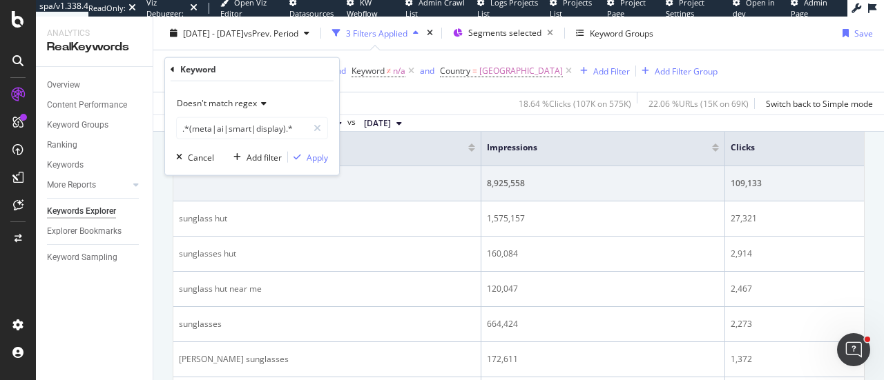
click at [253, 110] on div "Doesn't match regex" at bounding box center [252, 104] width 152 height 22
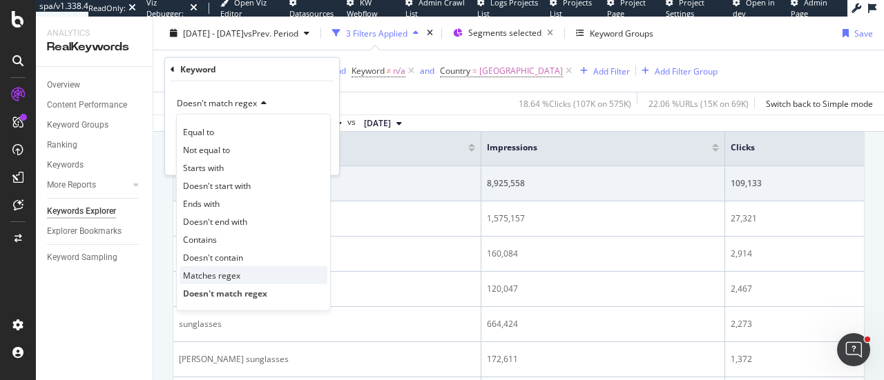
click at [242, 270] on div "Matches regex" at bounding box center [253, 275] width 148 height 18
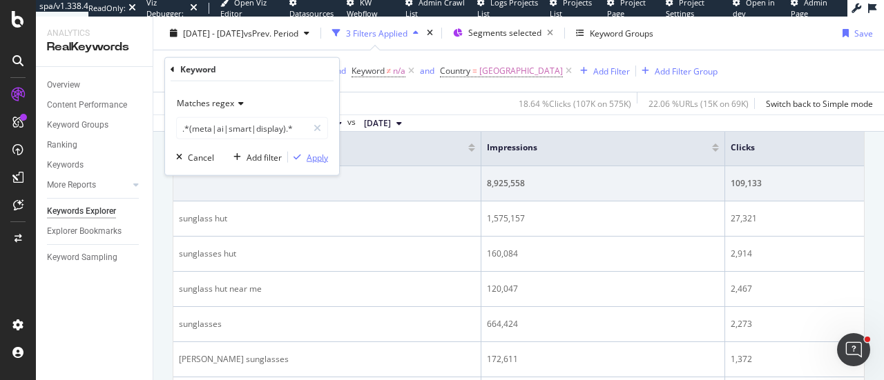
click at [311, 158] on div "Apply" at bounding box center [317, 157] width 21 height 12
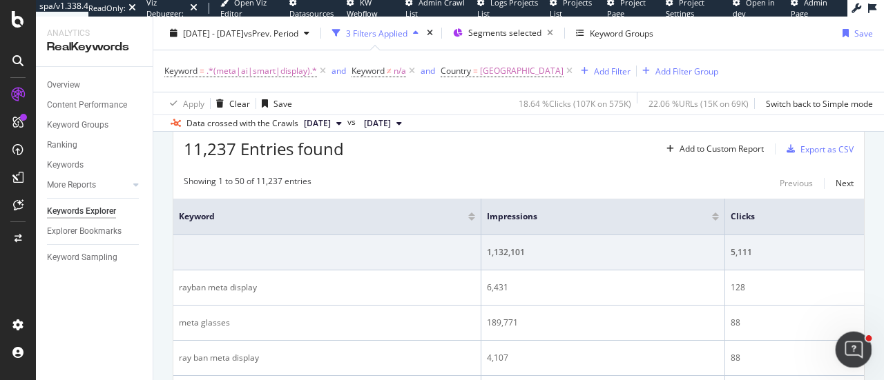
scroll to position [232, 0]
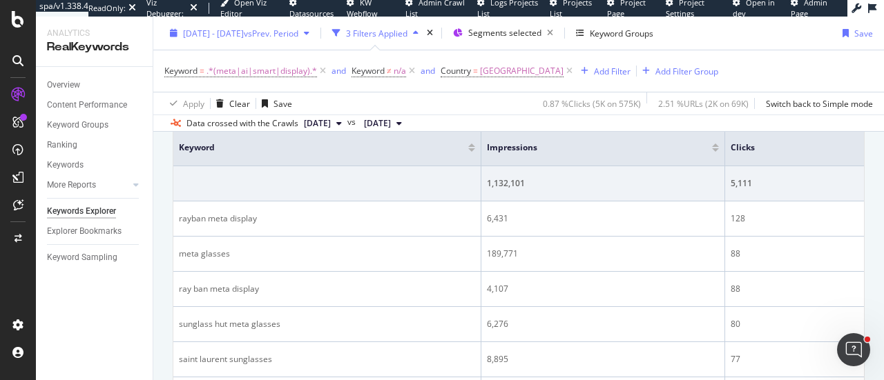
click at [244, 35] on span "[DATE] - [DATE]" at bounding box center [213, 33] width 61 height 12
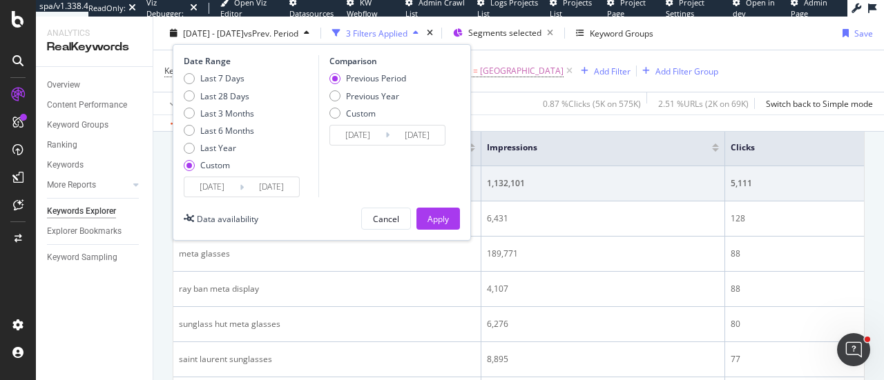
click at [228, 179] on input "[DATE]" at bounding box center [211, 186] width 55 height 19
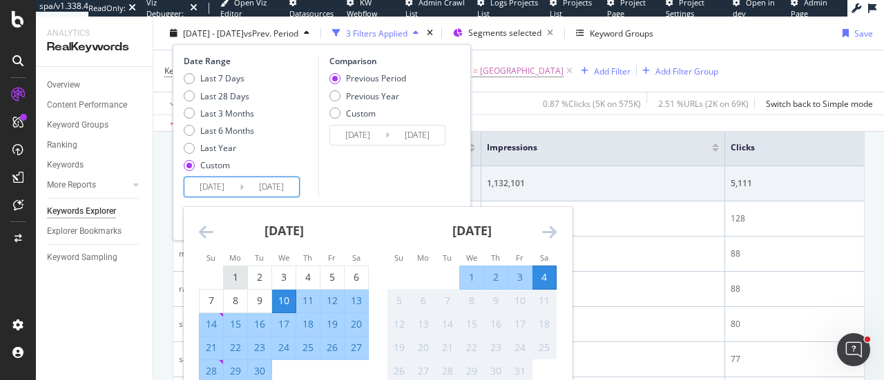
click at [231, 274] on div "1" at bounding box center [235, 278] width 23 height 14
type input "[DATE]"
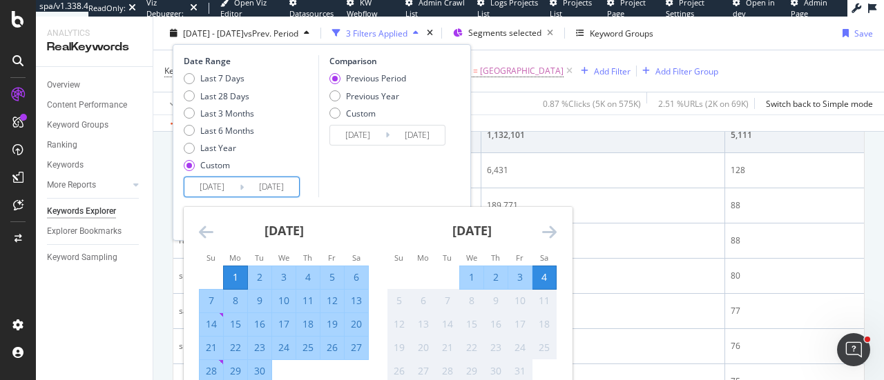
scroll to position [301, 0]
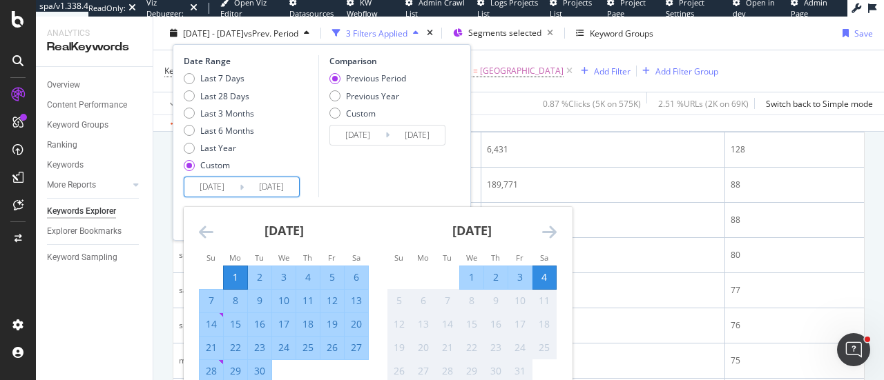
click at [257, 367] on div "30" at bounding box center [259, 371] width 23 height 14
type input "[DATE]"
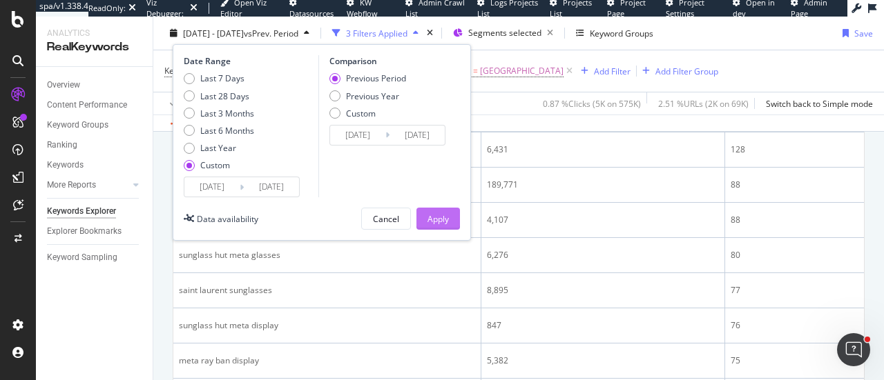
click at [427, 217] on div "Apply" at bounding box center [437, 219] width 21 height 12
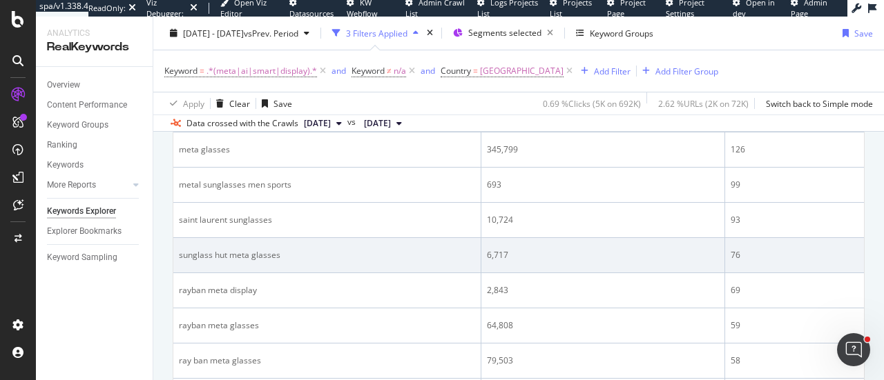
scroll to position [163, 0]
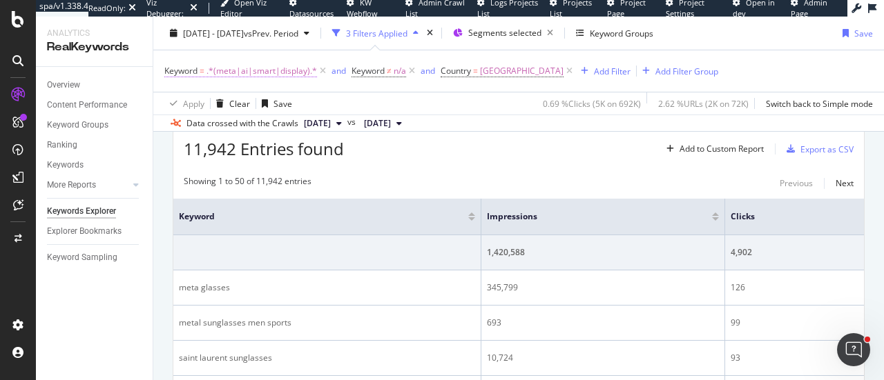
click at [261, 78] on span ".*(meta|ai|smart|display).*" at bounding box center [261, 70] width 110 height 19
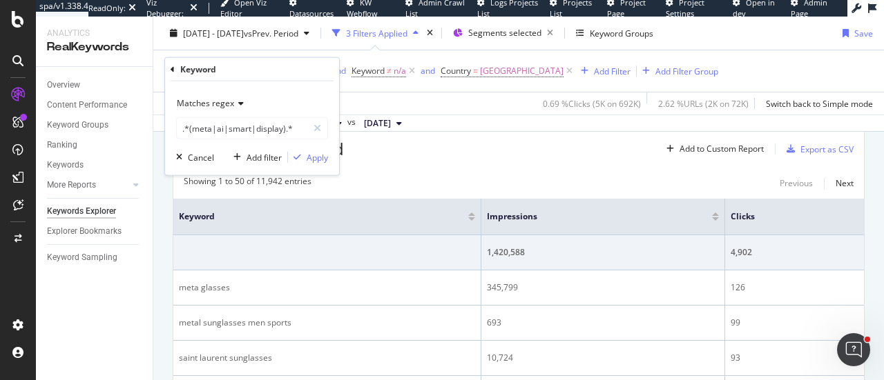
click at [237, 107] on icon at bounding box center [239, 103] width 10 height 8
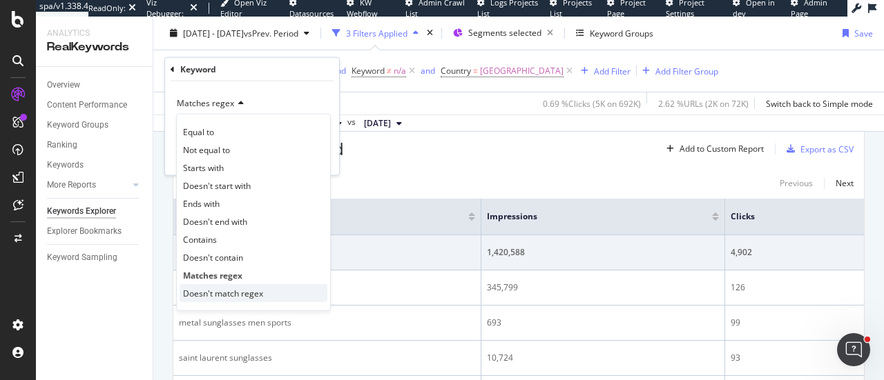
click at [264, 296] on div "Doesn't match regex" at bounding box center [253, 293] width 148 height 18
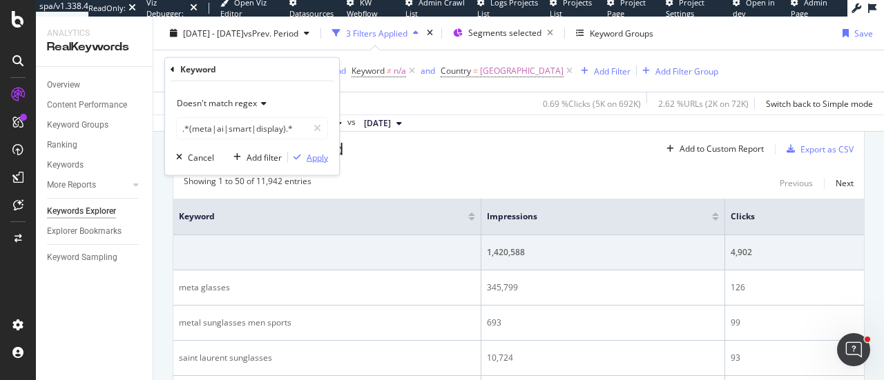
click at [322, 160] on div "Apply" at bounding box center [317, 157] width 21 height 12
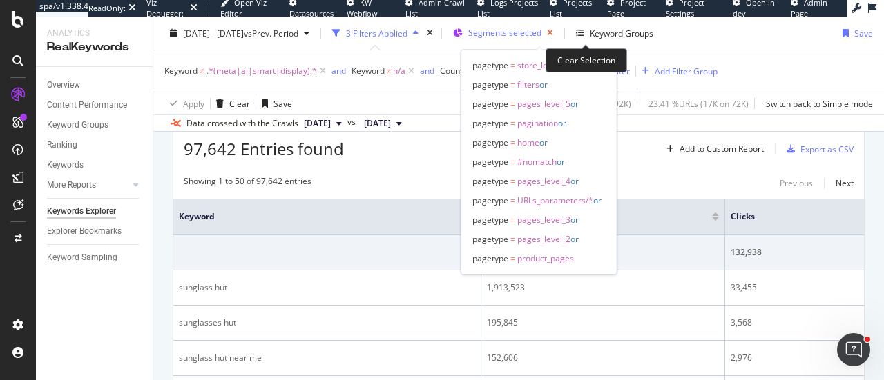
click at [558, 36] on icon "button" at bounding box center [549, 32] width 17 height 19
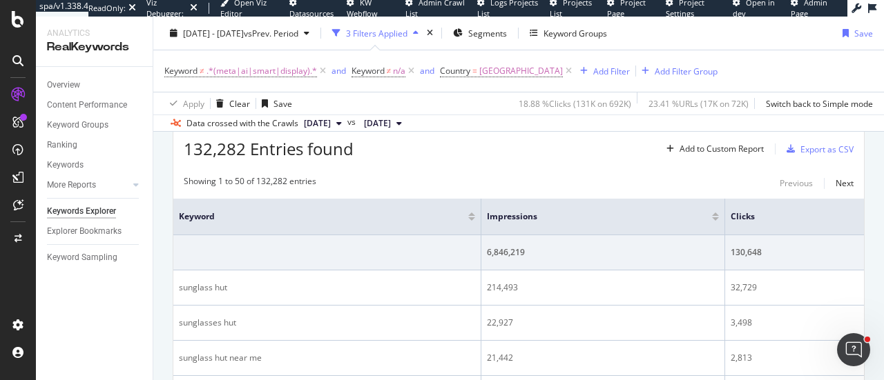
click at [538, 44] on div "[DATE] - [DATE] vs Prev. Period 3 Filters Applied Segments Keyword Groups Save" at bounding box center [518, 36] width 730 height 28
click at [507, 40] on div "Segments" at bounding box center [480, 33] width 54 height 21
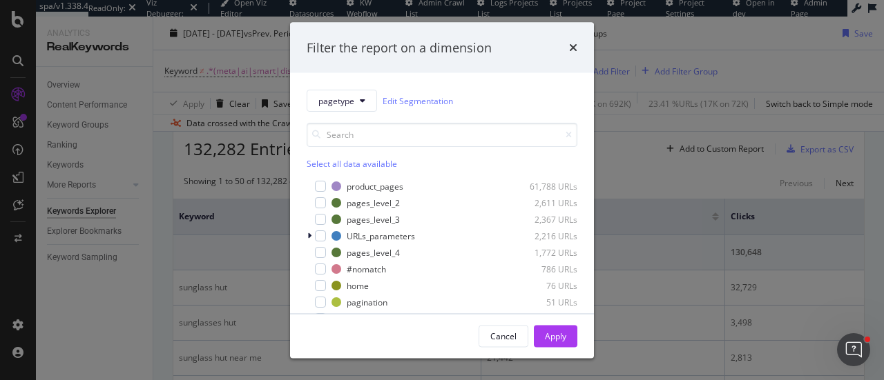
click at [320, 165] on div "Select all data available" at bounding box center [442, 164] width 271 height 12
click at [546, 328] on div "Apply" at bounding box center [555, 336] width 21 height 21
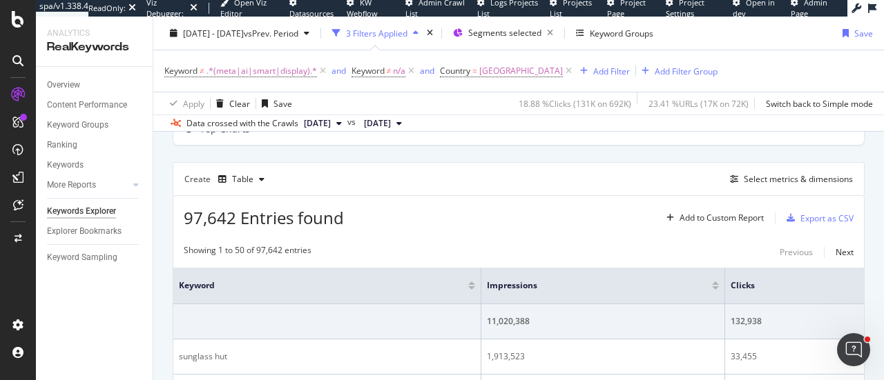
scroll to position [163, 0]
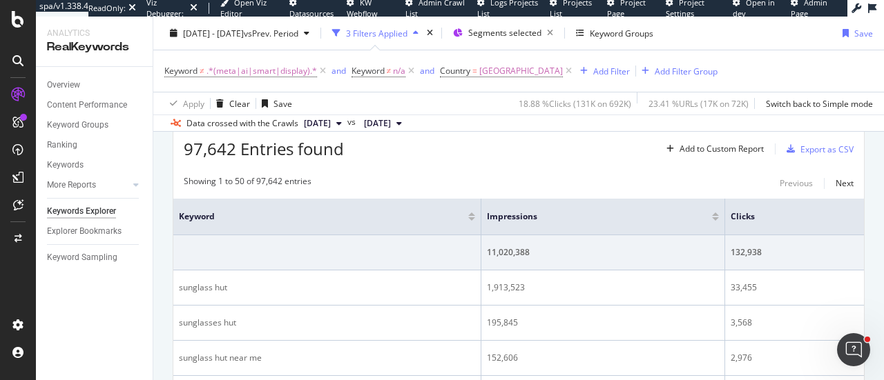
click at [715, 215] on div at bounding box center [715, 217] width 7 height 8
click at [715, 213] on div at bounding box center [715, 214] width 7 height 3
click at [715, 217] on div at bounding box center [715, 218] width 7 height 3
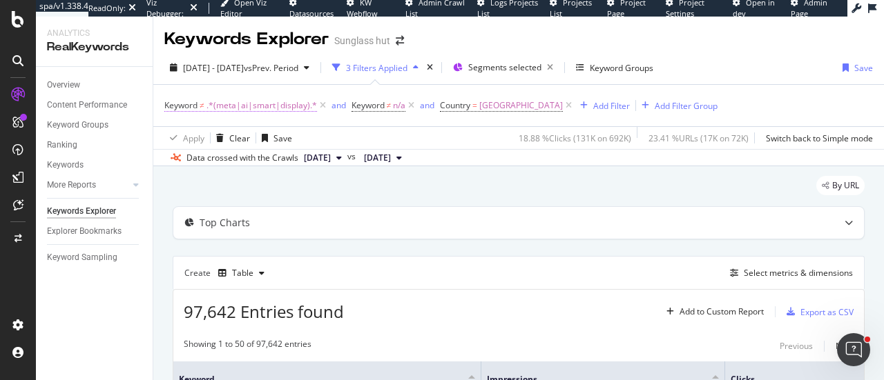
click at [299, 109] on span ".*(meta|ai|smart|display).*" at bounding box center [261, 105] width 110 height 19
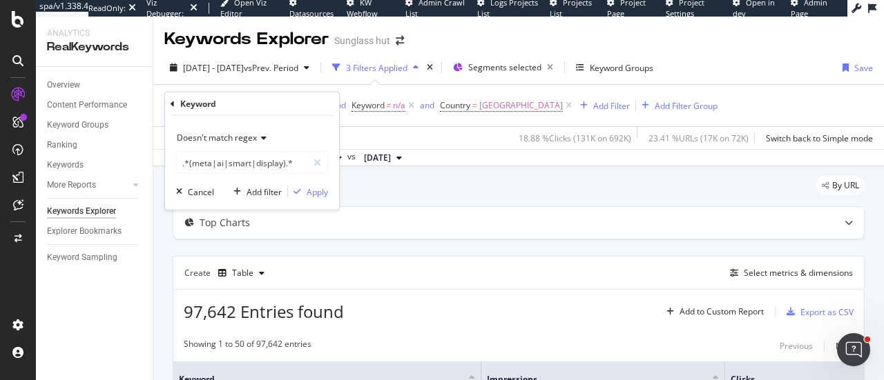
click at [236, 141] on span "Doesn't match regex" at bounding box center [217, 138] width 80 height 12
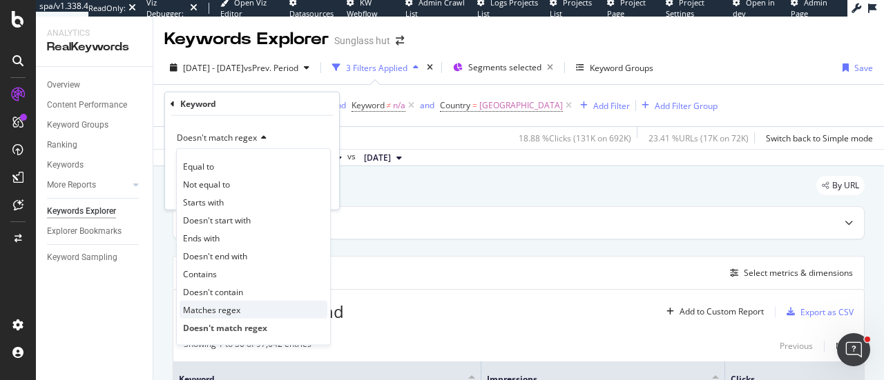
click at [215, 311] on span "Matches regex" at bounding box center [211, 310] width 57 height 12
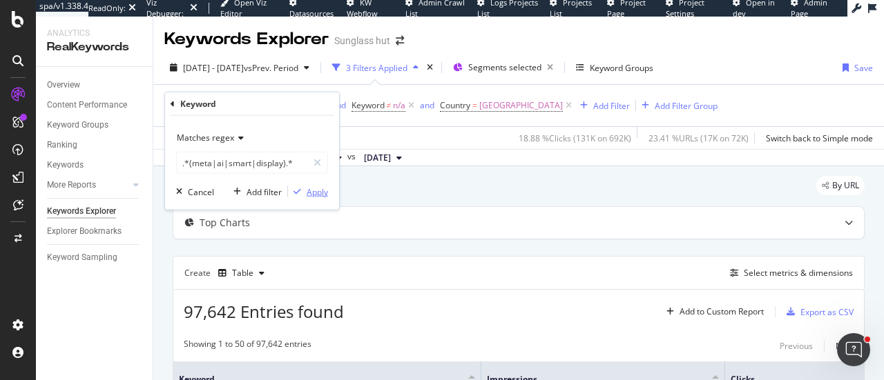
click at [312, 191] on div "Apply" at bounding box center [317, 192] width 21 height 12
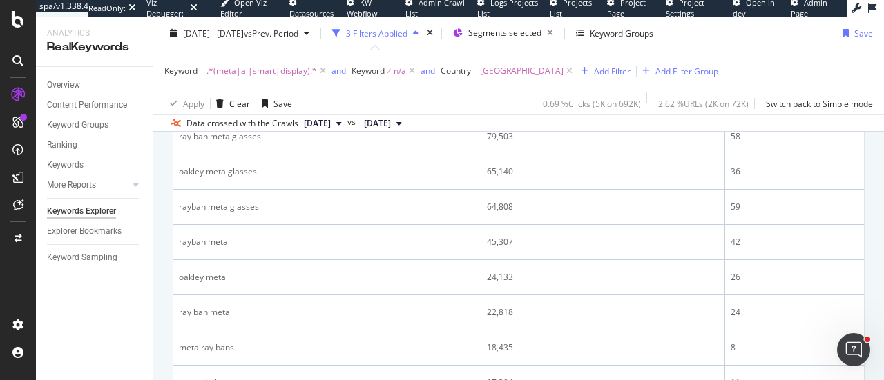
scroll to position [370, 0]
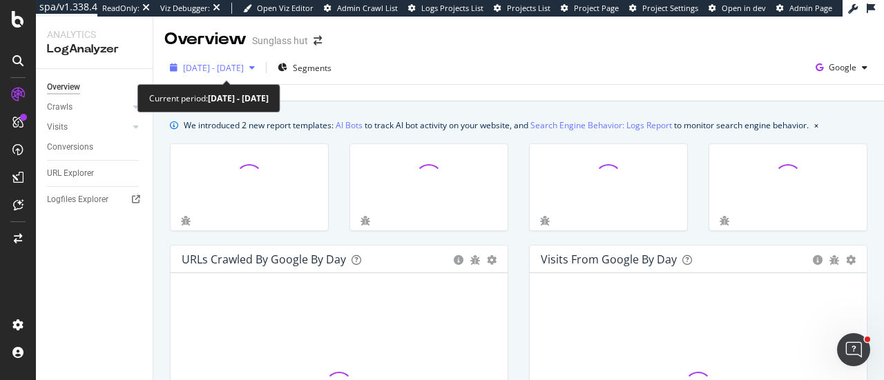
click at [260, 76] on div "[DATE] - [DATE]" at bounding box center [212, 67] width 96 height 21
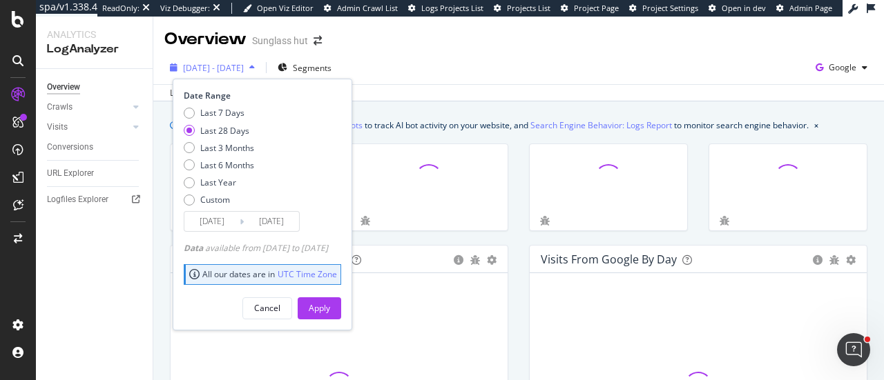
click at [244, 72] on span "2025 Sep. 8th - Oct. 7th" at bounding box center [213, 68] width 61 height 12
